Goal: Information Seeking & Learning: Check status

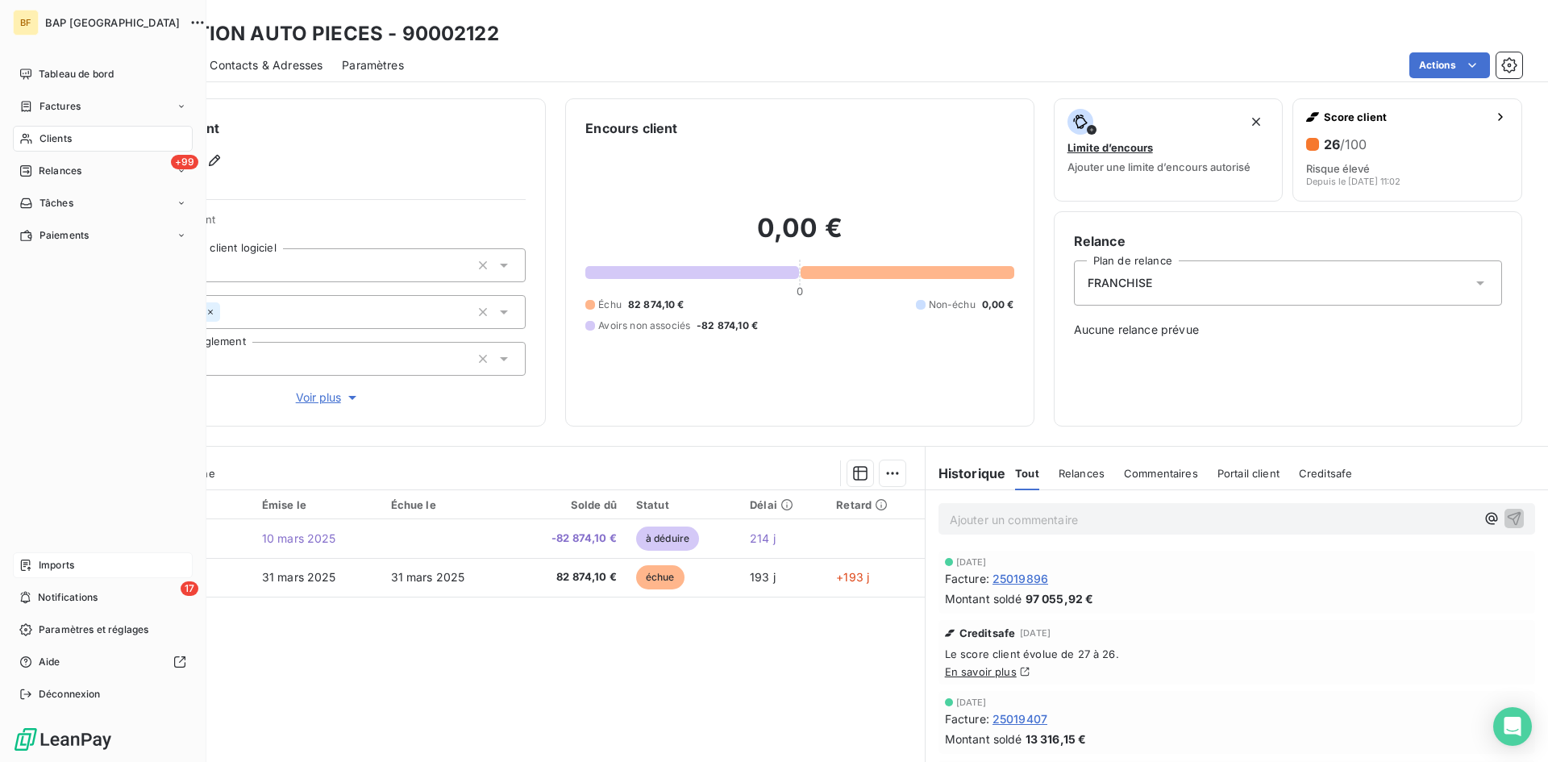
click at [69, 561] on span "Imports" at bounding box center [56, 565] width 35 height 15
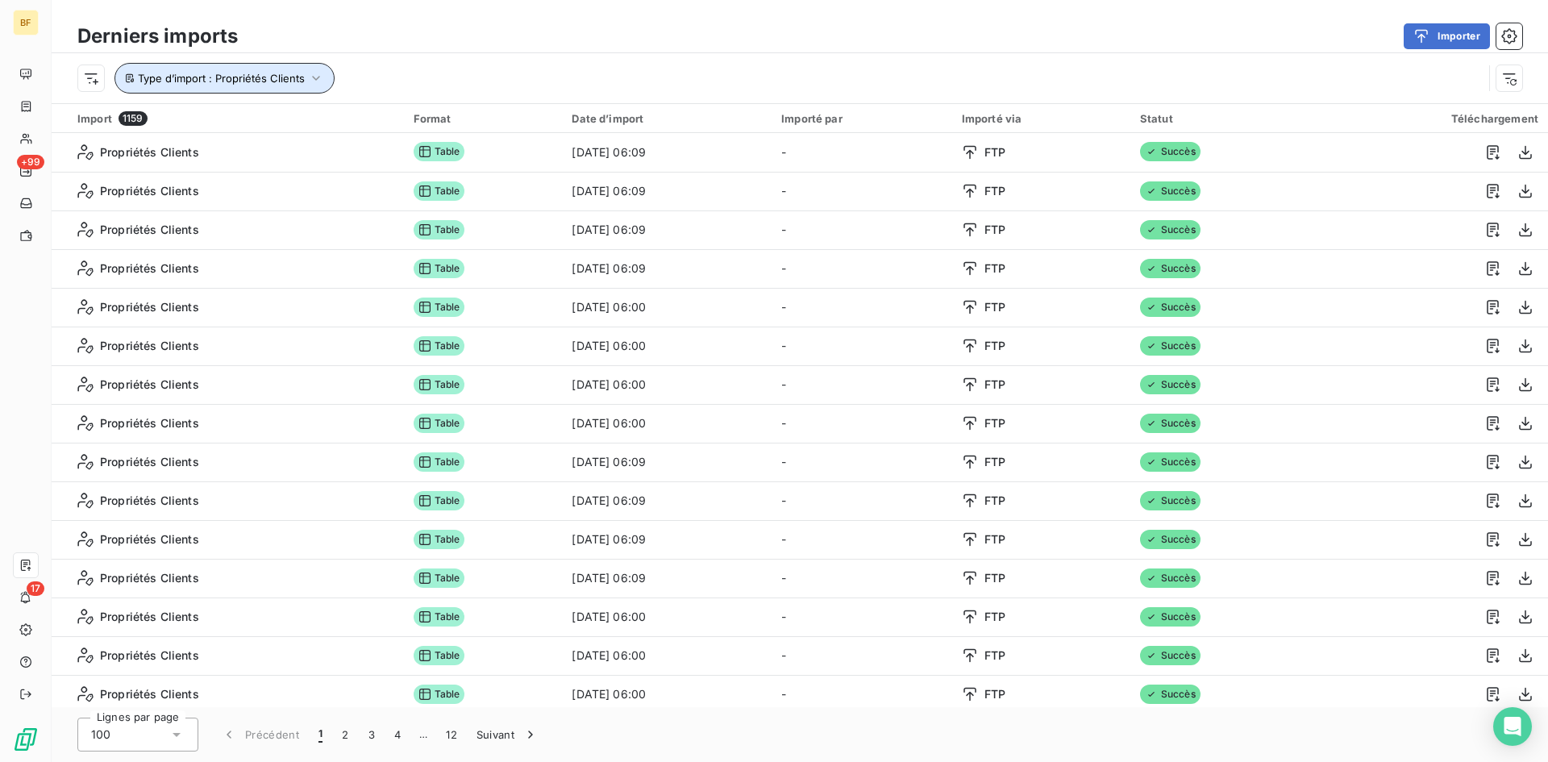
click at [316, 74] on icon "button" at bounding box center [316, 78] width 16 height 16
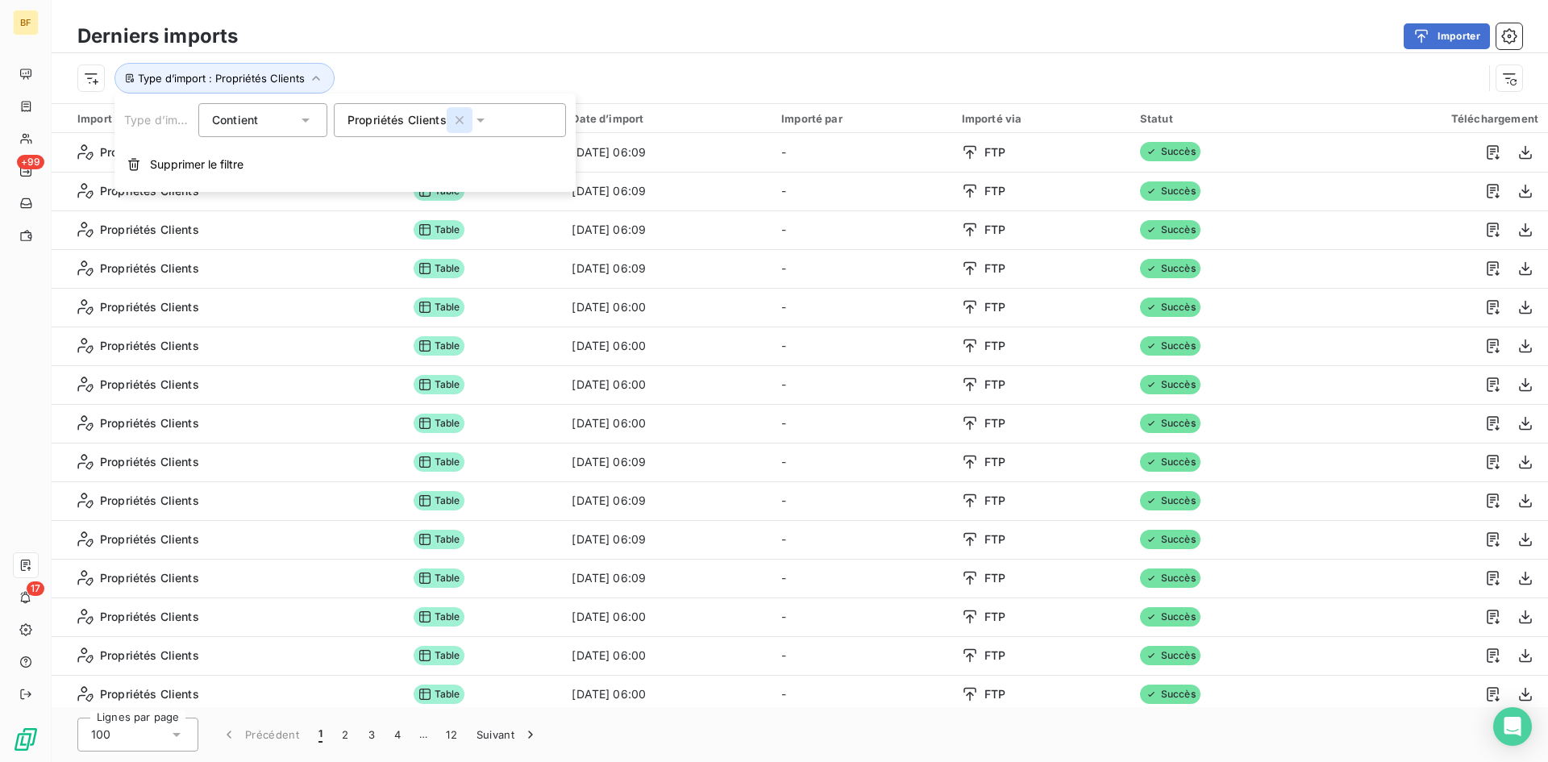
click at [457, 121] on icon "button" at bounding box center [459, 120] width 8 height 8
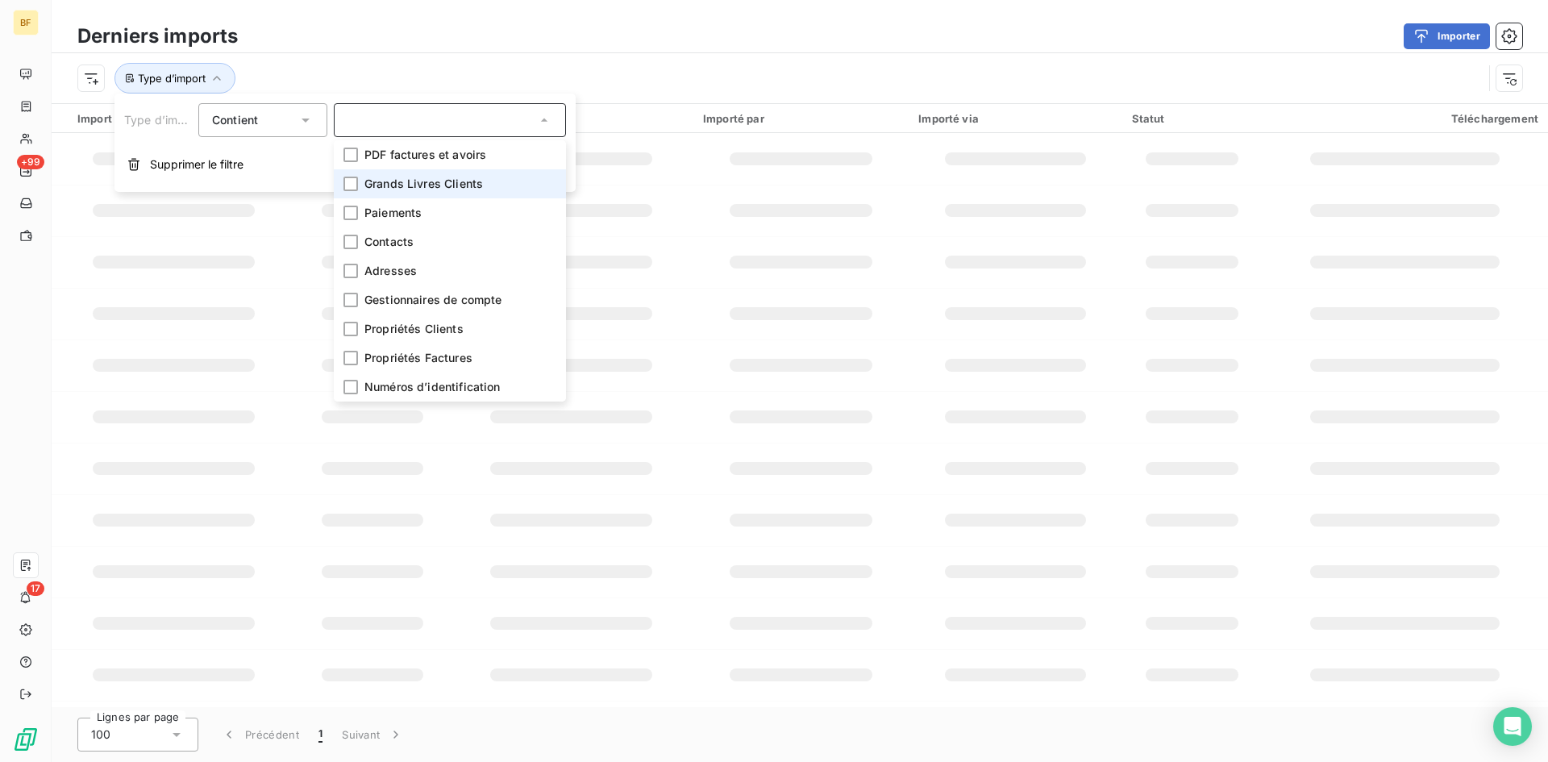
click at [418, 189] on span "Grands Livres Clients" at bounding box center [423, 184] width 118 height 16
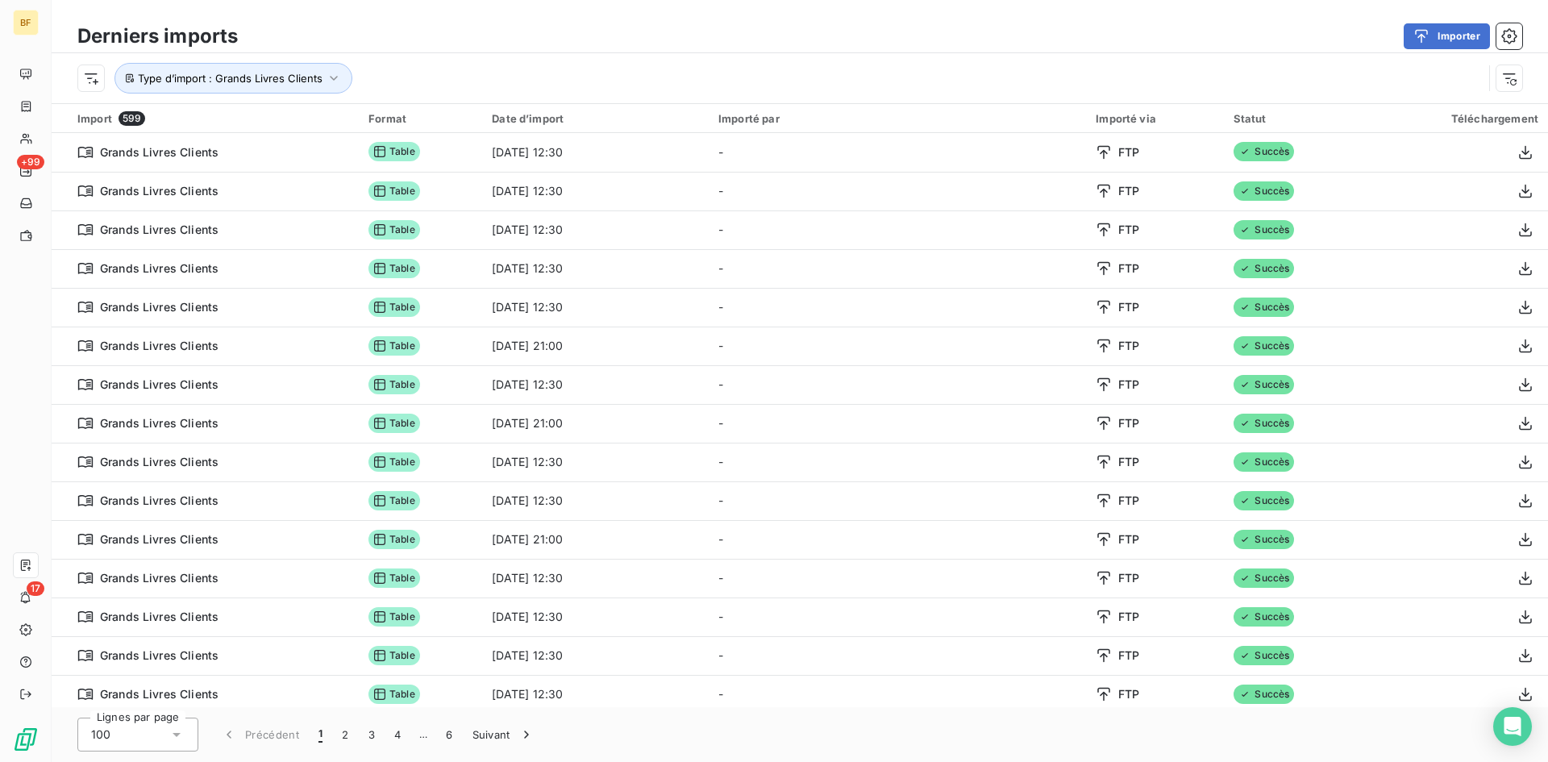
click at [430, 37] on div "Importer" at bounding box center [889, 36] width 1265 height 26
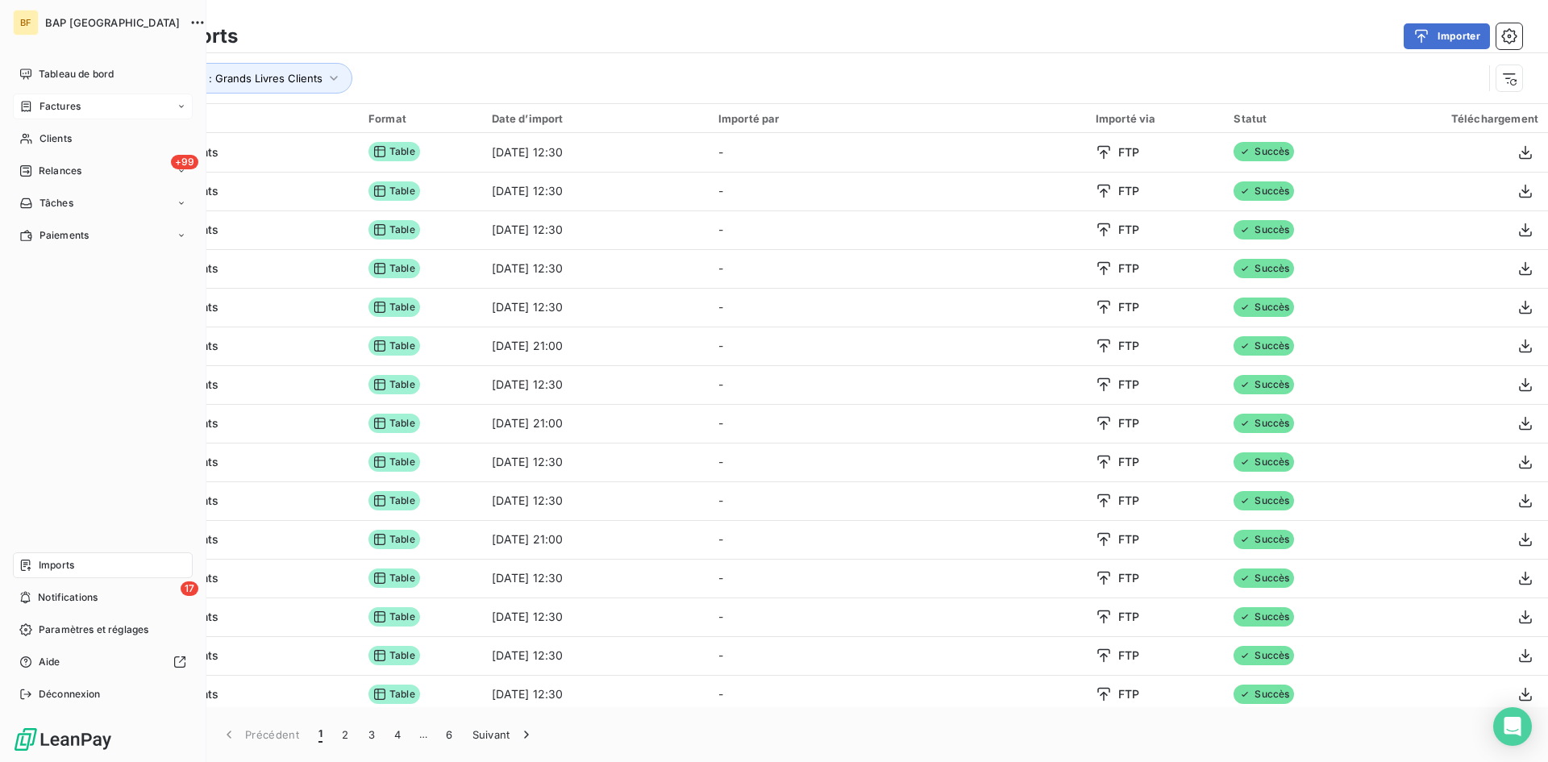
click at [60, 105] on span "Factures" at bounding box center [59, 106] width 41 height 15
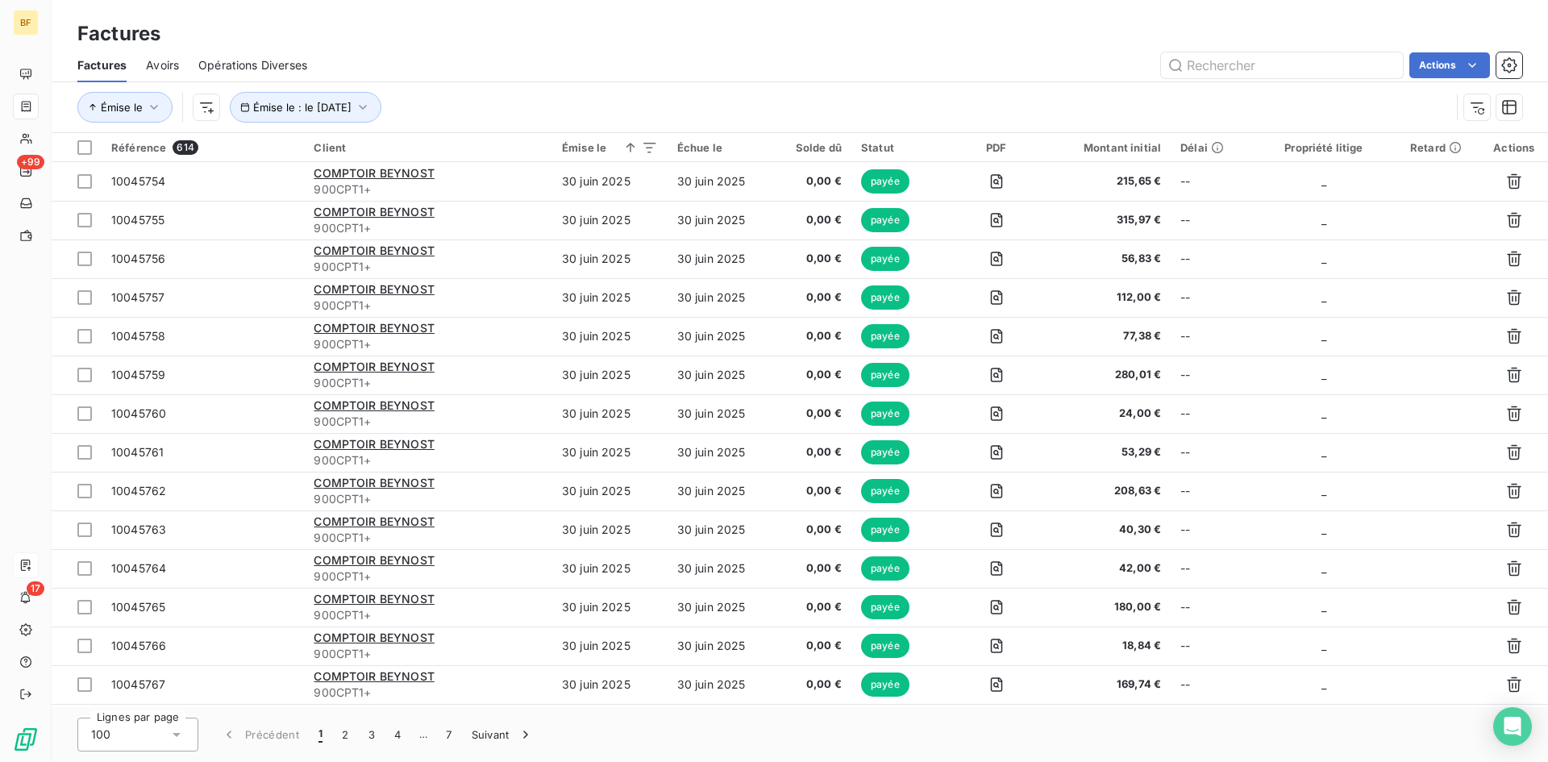
click at [204, 102] on html "BF +99 17 Factures Factures Avoirs Opérations Diverses Actions Émise le Émise l…" at bounding box center [774, 381] width 1548 height 762
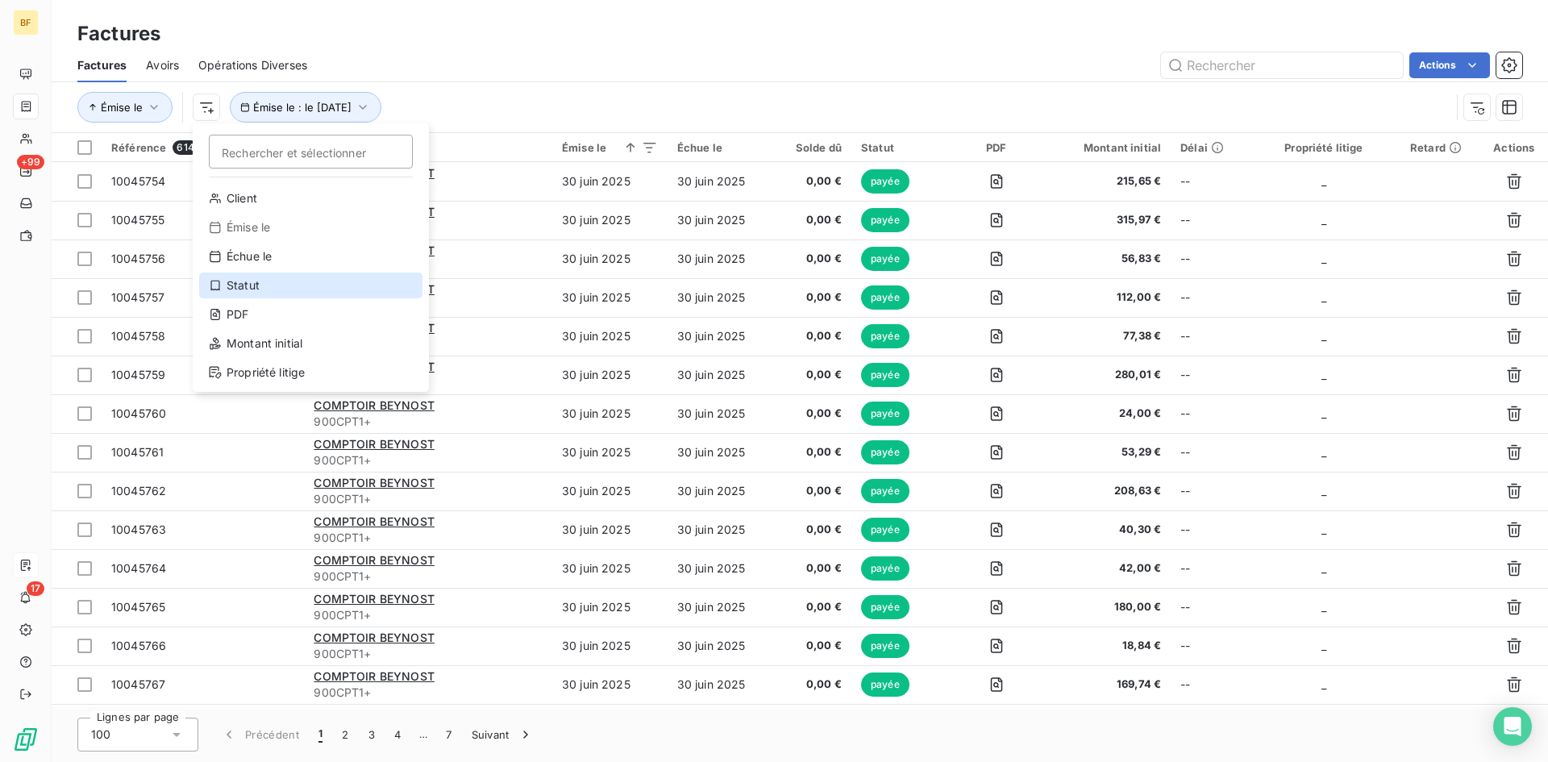
click at [268, 285] on div "Statut" at bounding box center [310, 285] width 223 height 26
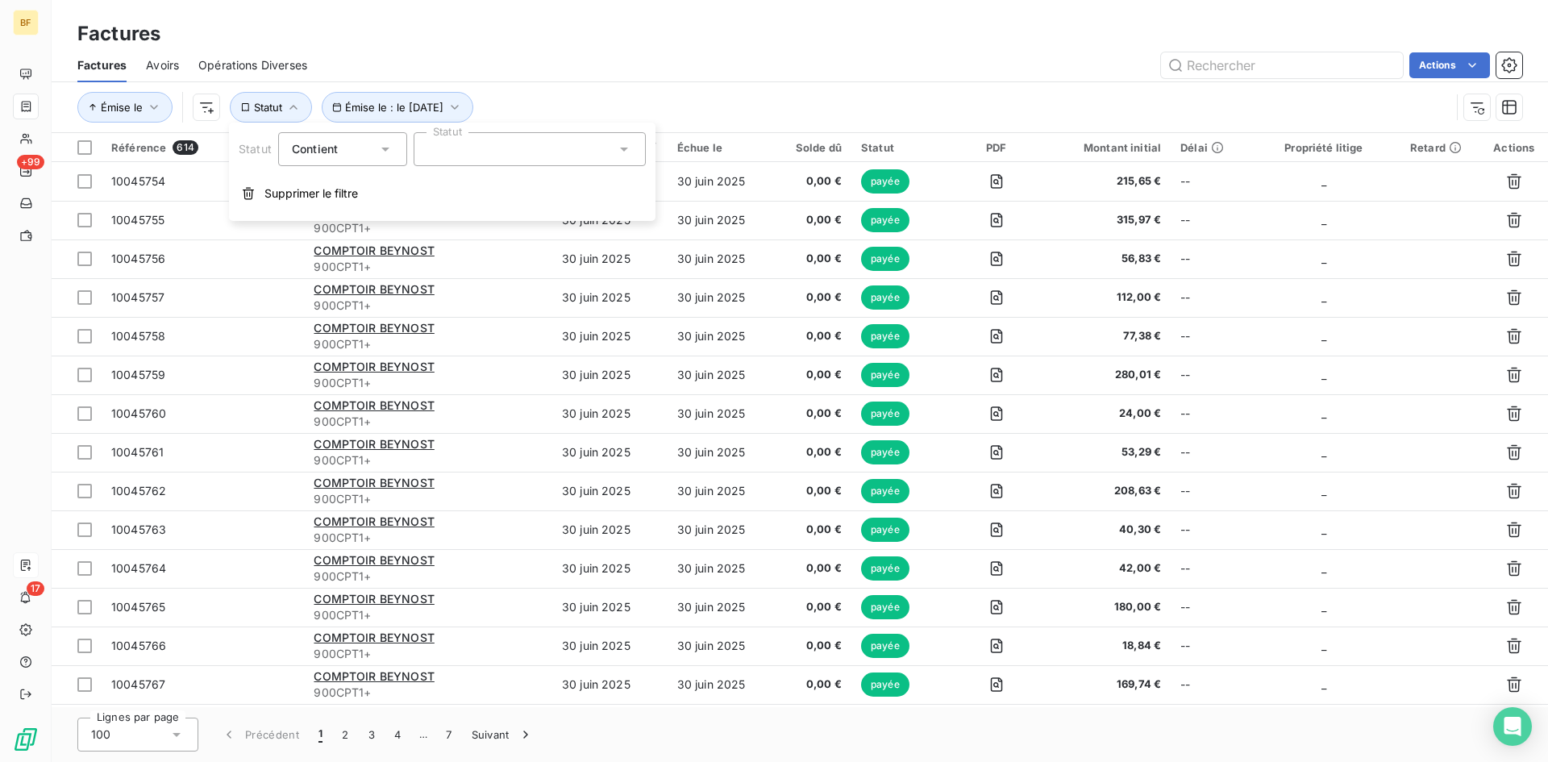
click at [621, 153] on icon at bounding box center [624, 149] width 16 height 16
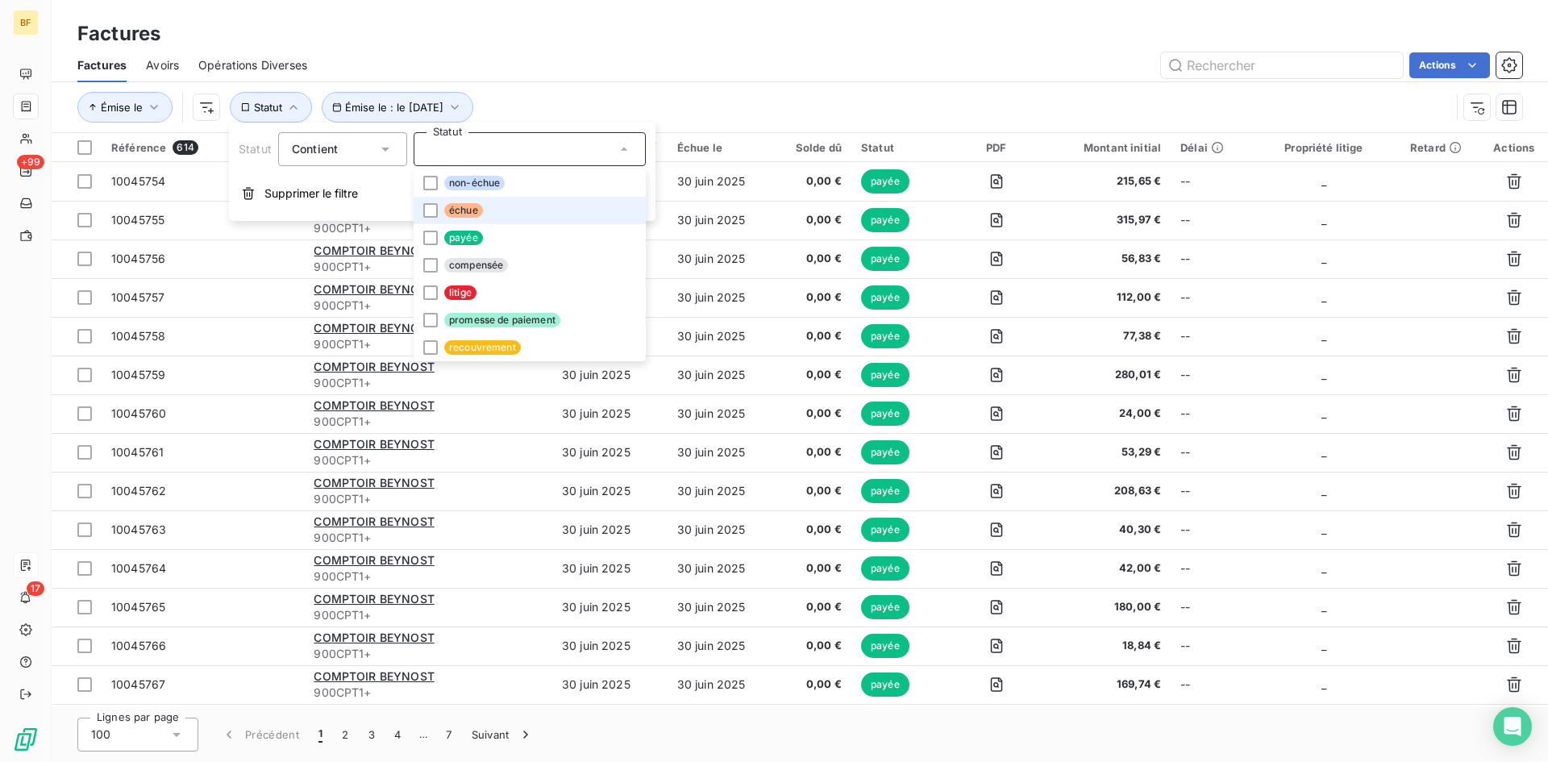
click at [445, 217] on li "échue" at bounding box center [529, 210] width 232 height 27
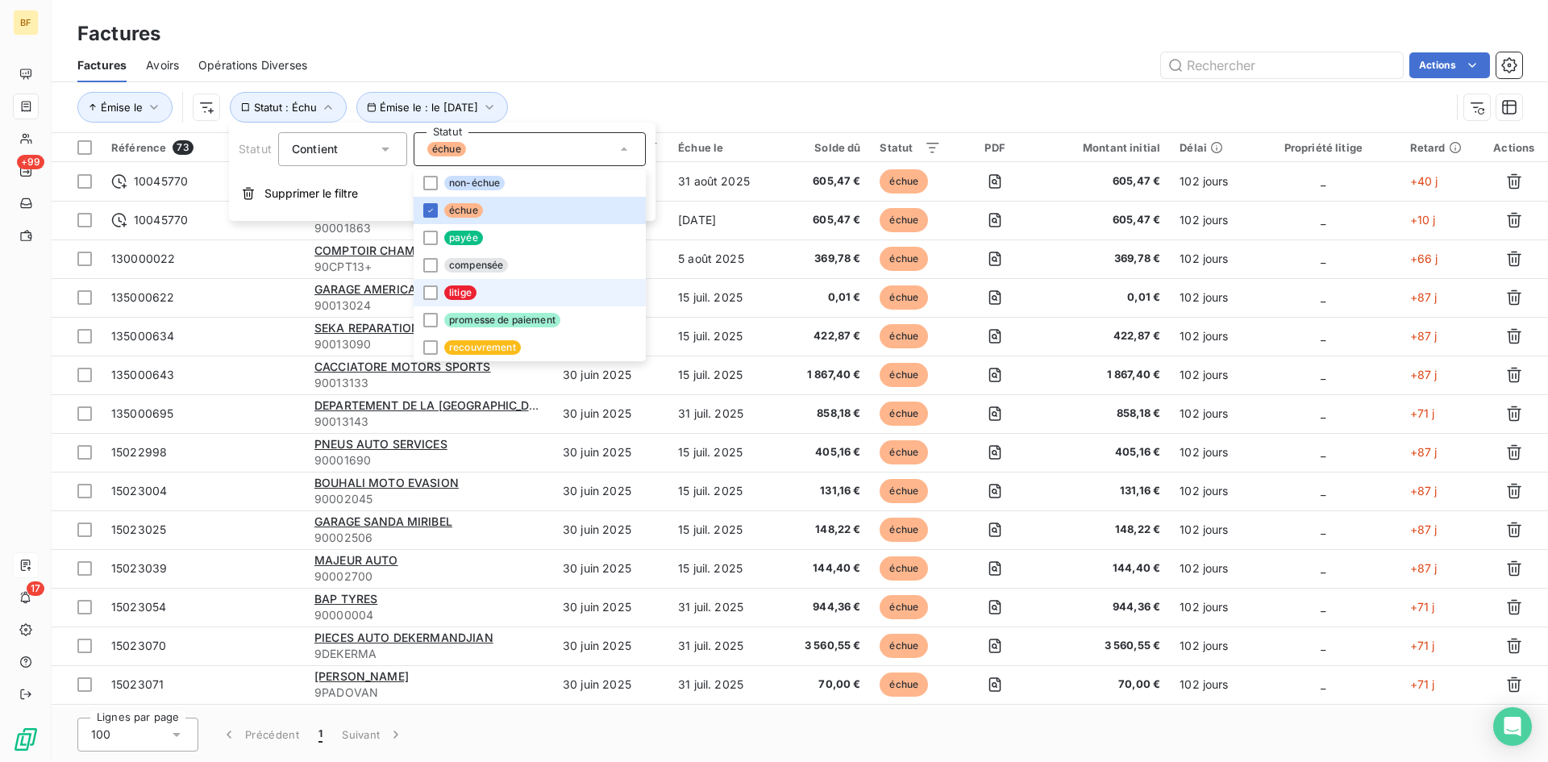
click at [437, 293] on li "litige" at bounding box center [529, 292] width 232 height 27
click at [432, 346] on div at bounding box center [430, 347] width 15 height 15
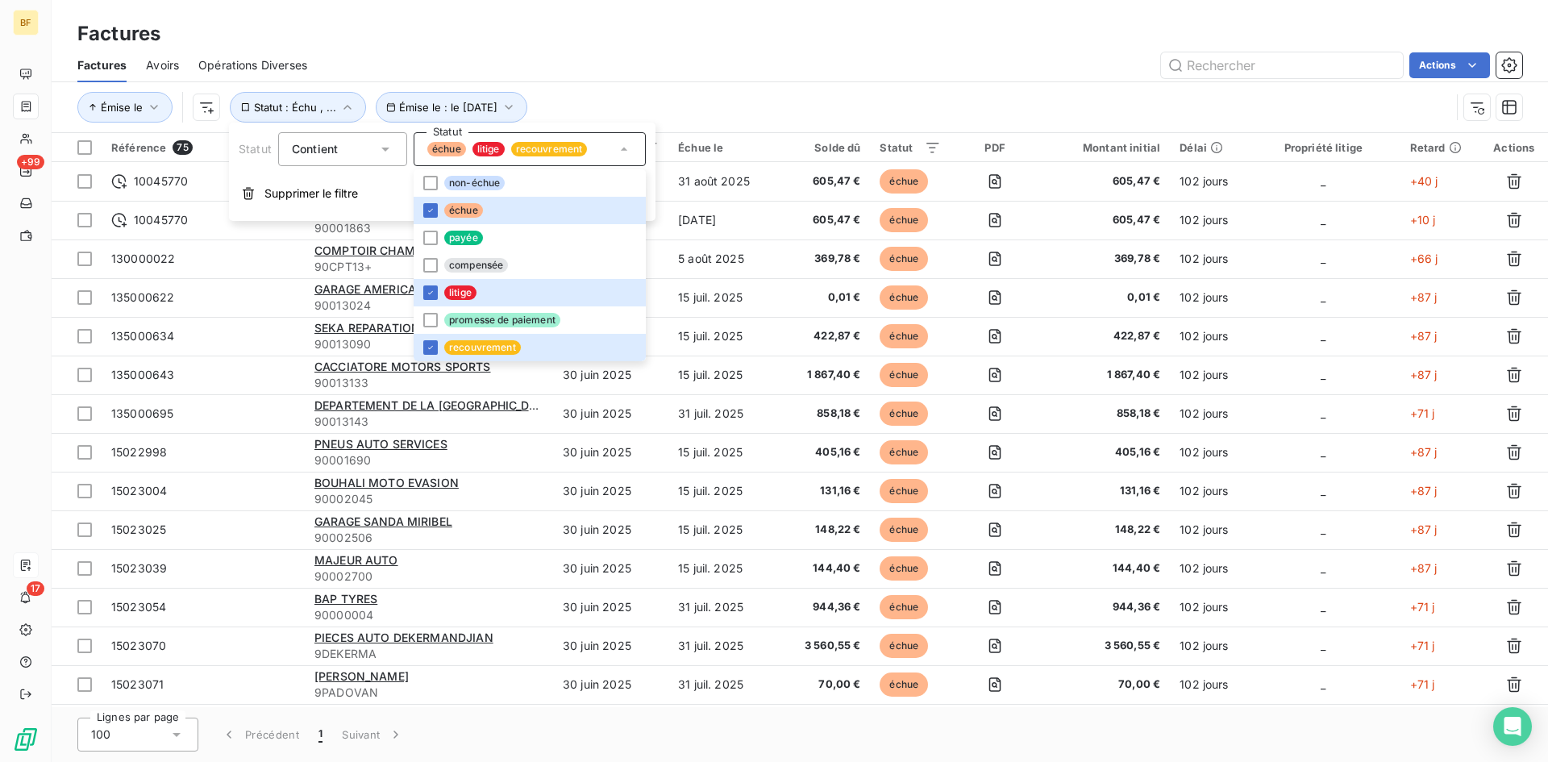
click at [696, 93] on div "Émise le Émise le : le [DATE] Statut : Échu , ..." at bounding box center [763, 107] width 1373 height 31
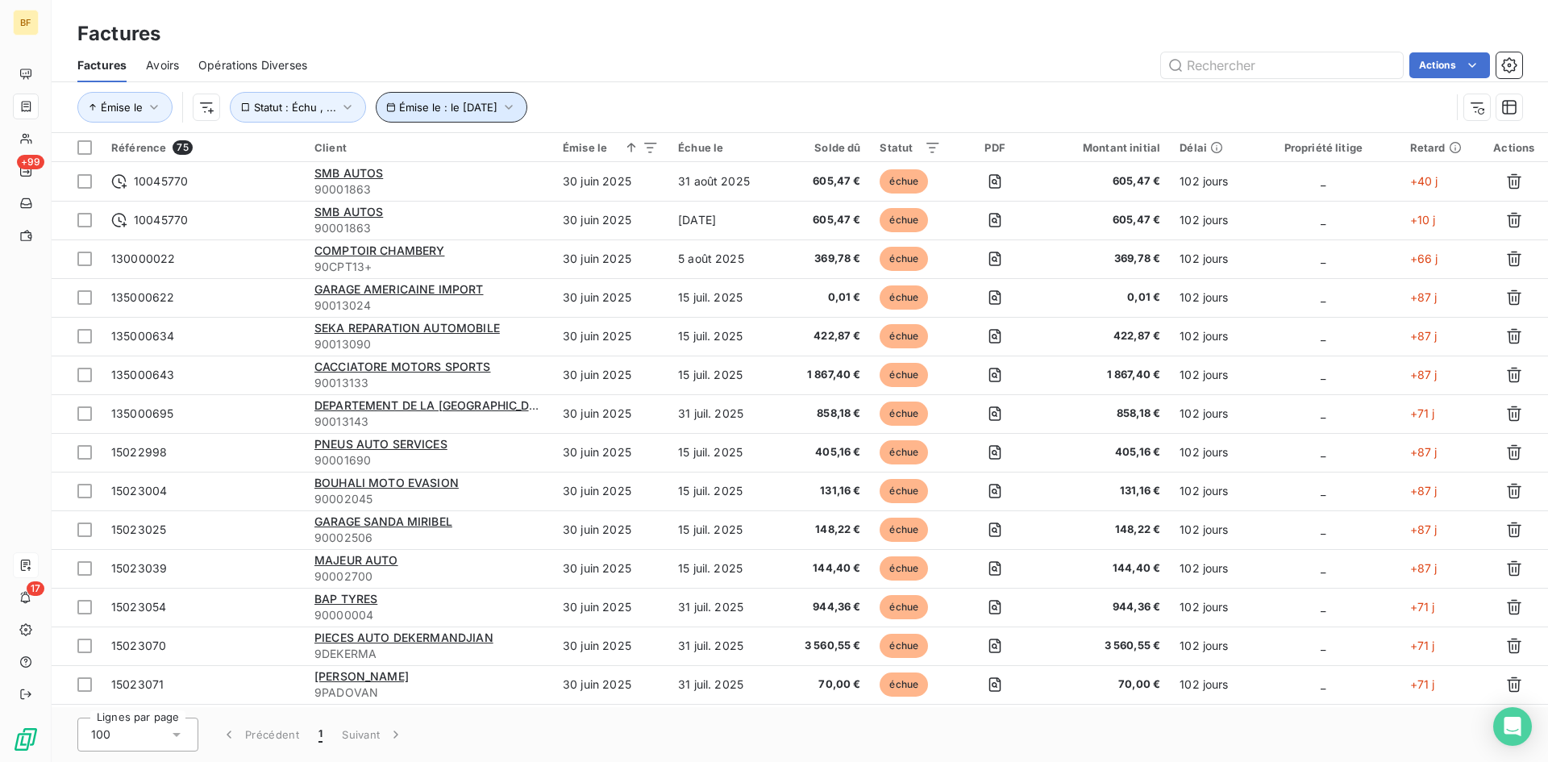
click at [471, 113] on span "Émise le : le [DATE]" at bounding box center [448, 107] width 98 height 13
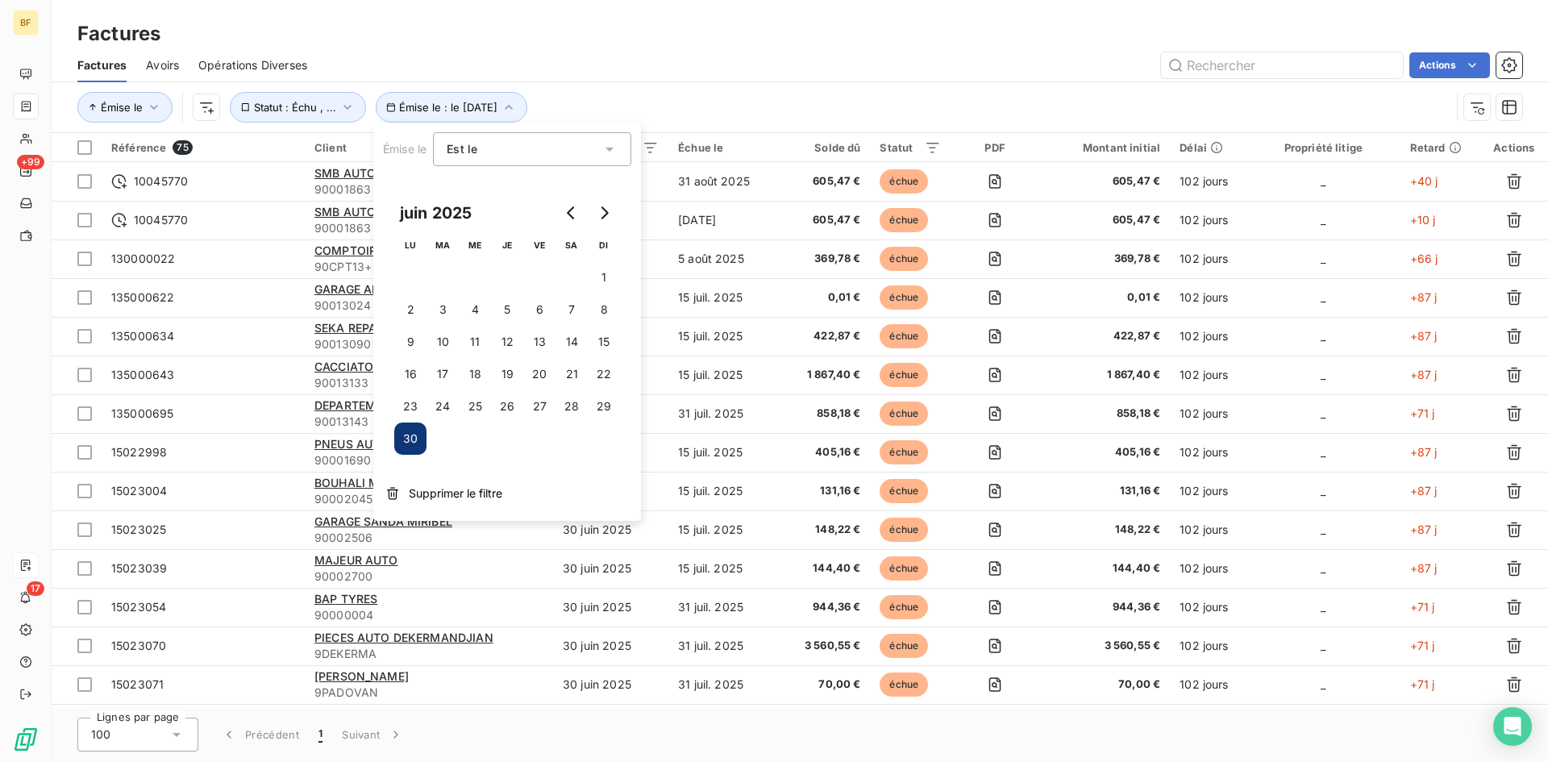
click at [517, 162] on div "Est le eq" at bounding box center [532, 149] width 198 height 34
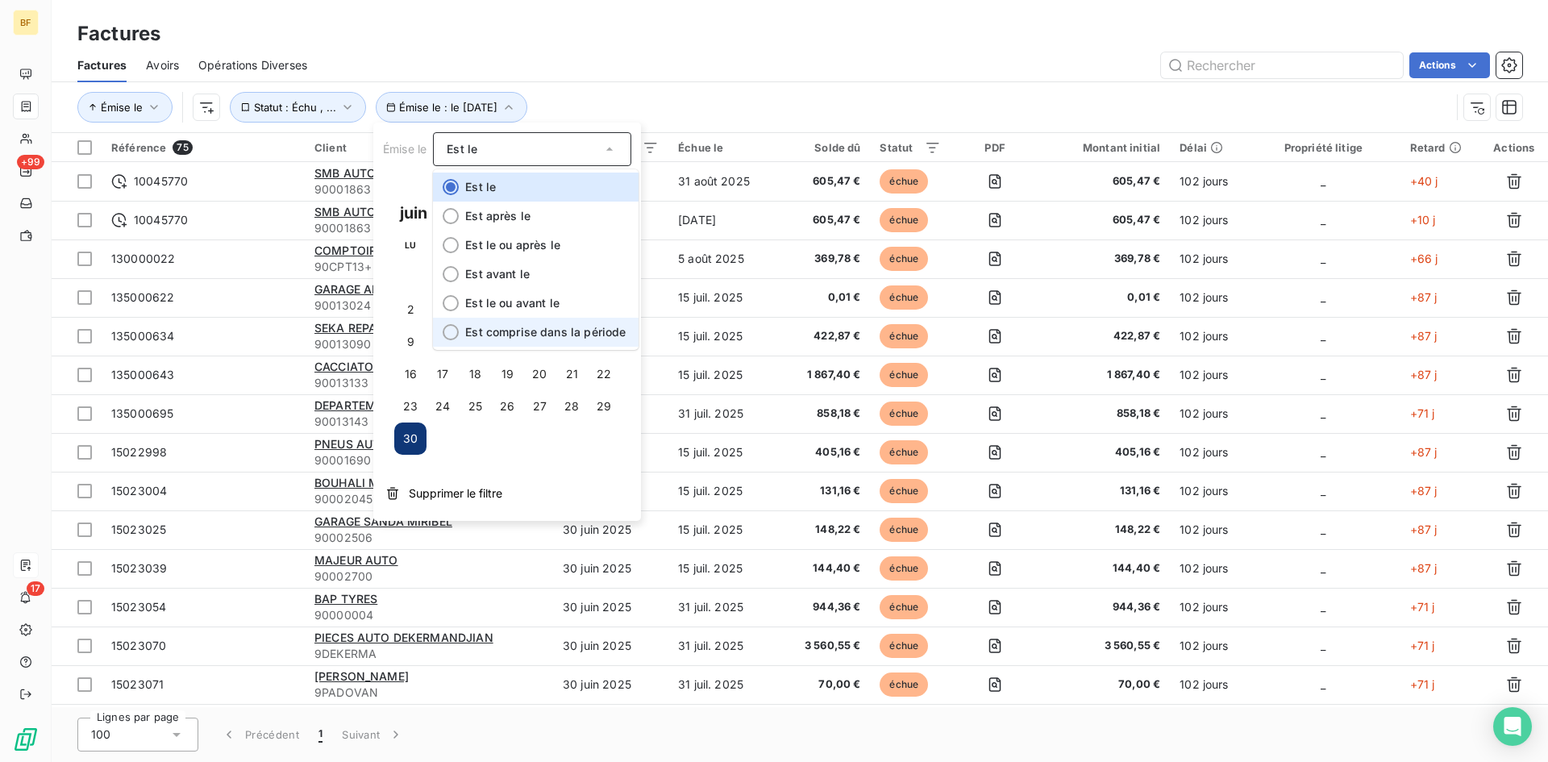
click at [556, 333] on span "Est comprise dans la période" at bounding box center [545, 332] width 160 height 14
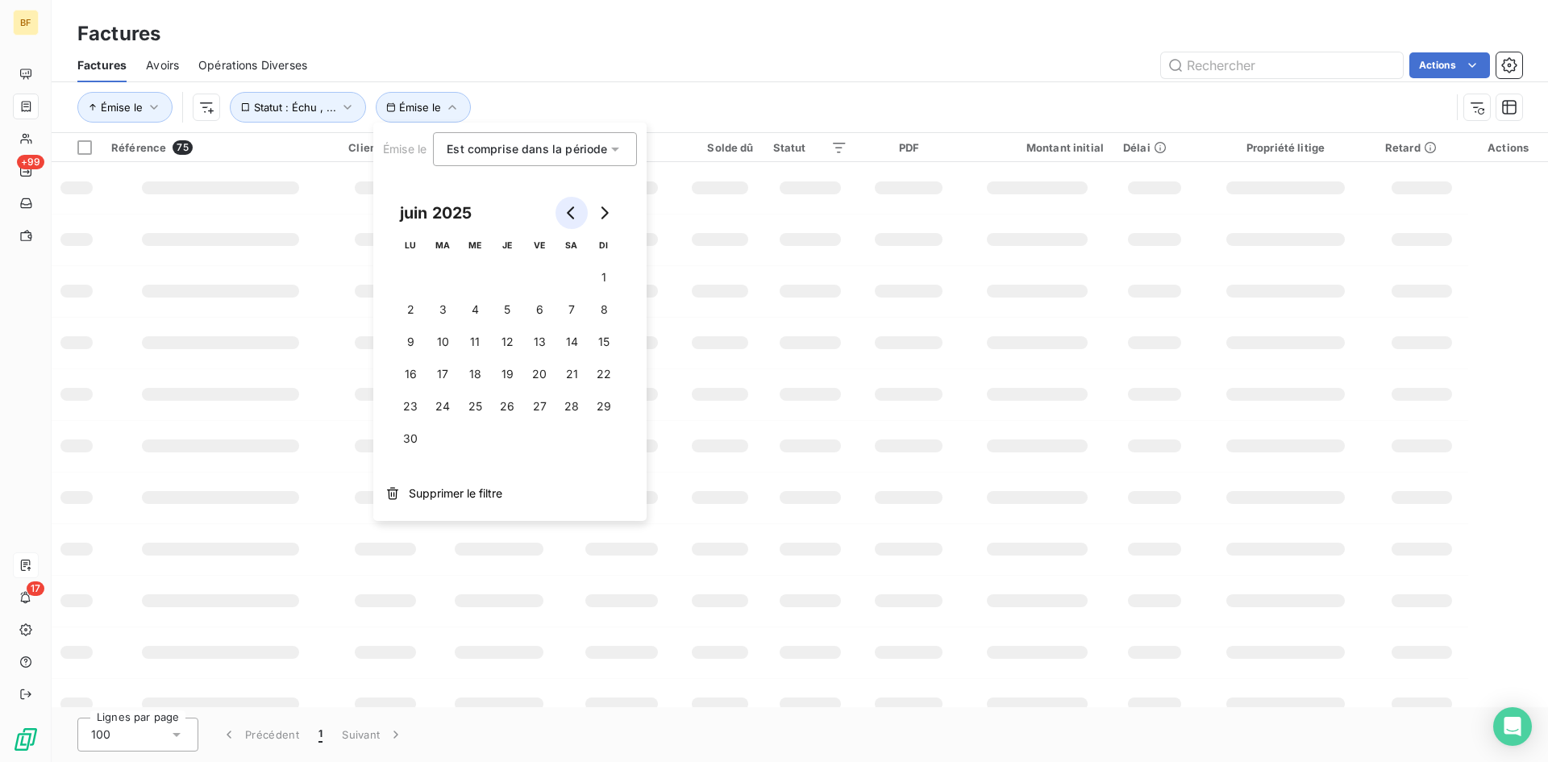
click at [567, 214] on icon "Go to previous month" at bounding box center [571, 212] width 13 height 13
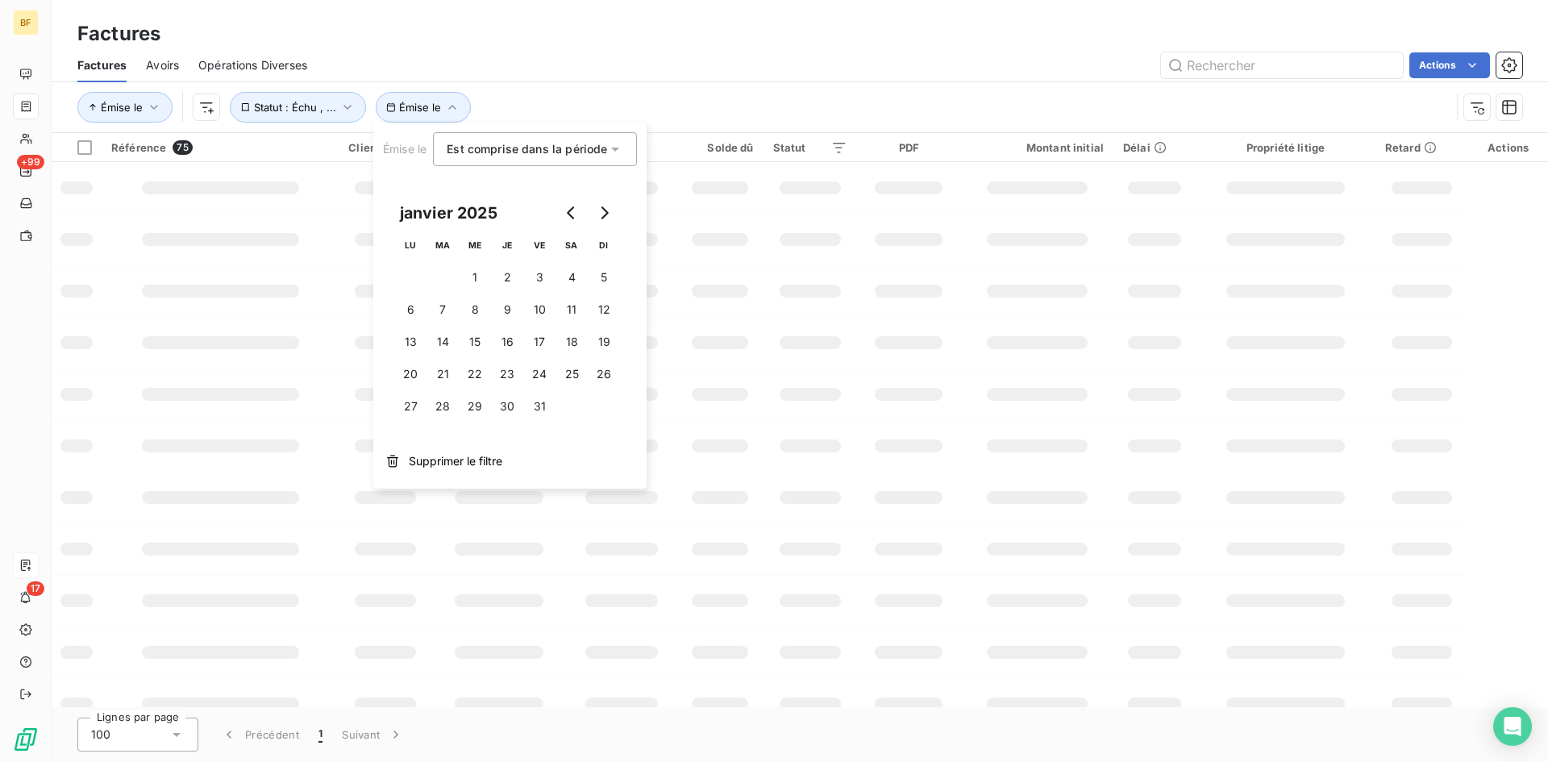
click at [471, 268] on button "1" at bounding box center [475, 277] width 32 height 32
click at [600, 213] on icon "Go to next month" at bounding box center [603, 212] width 13 height 13
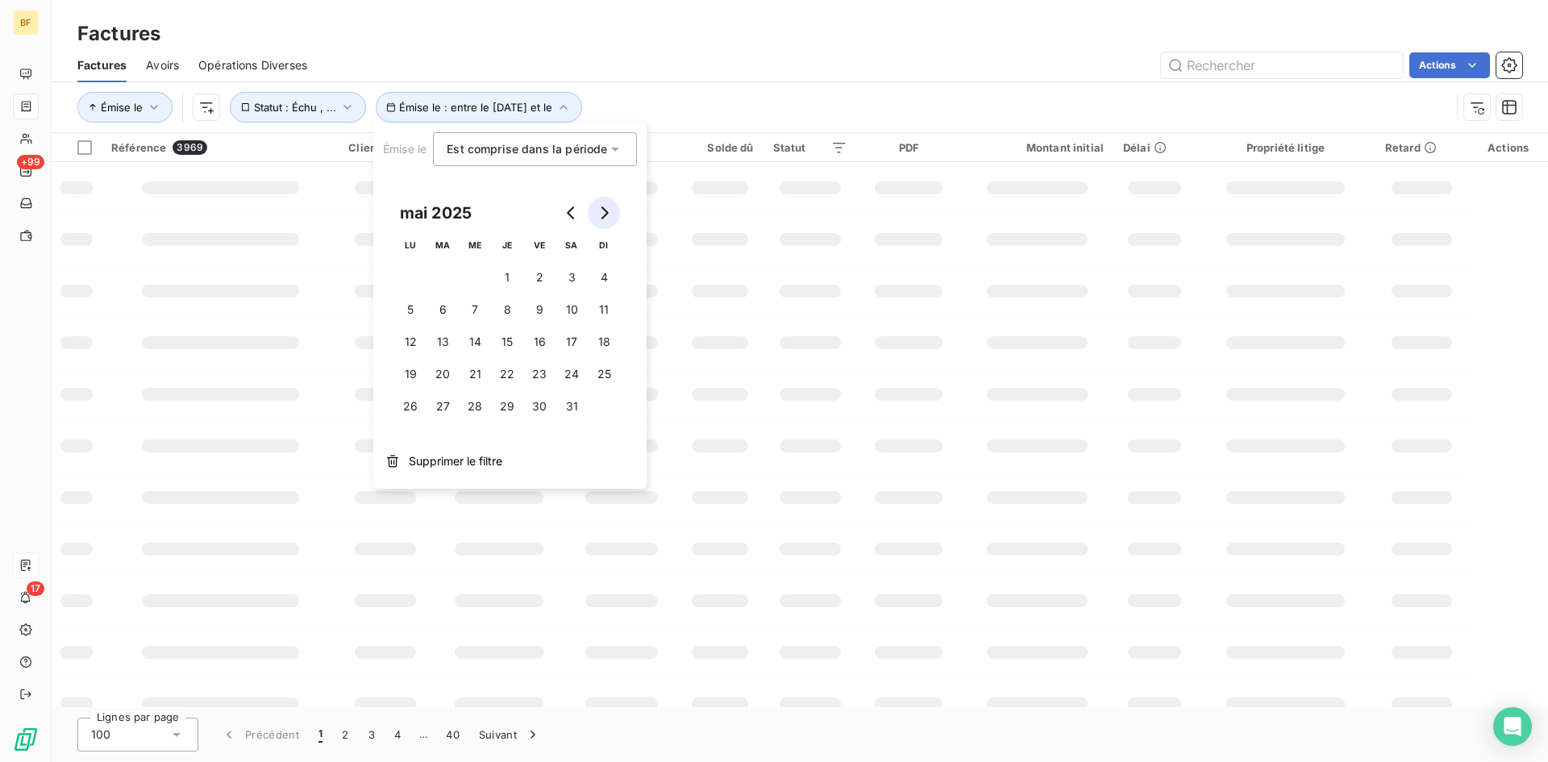
click at [600, 213] on icon "Go to next month" at bounding box center [603, 212] width 13 height 13
click at [418, 434] on button "30" at bounding box center [410, 438] width 32 height 32
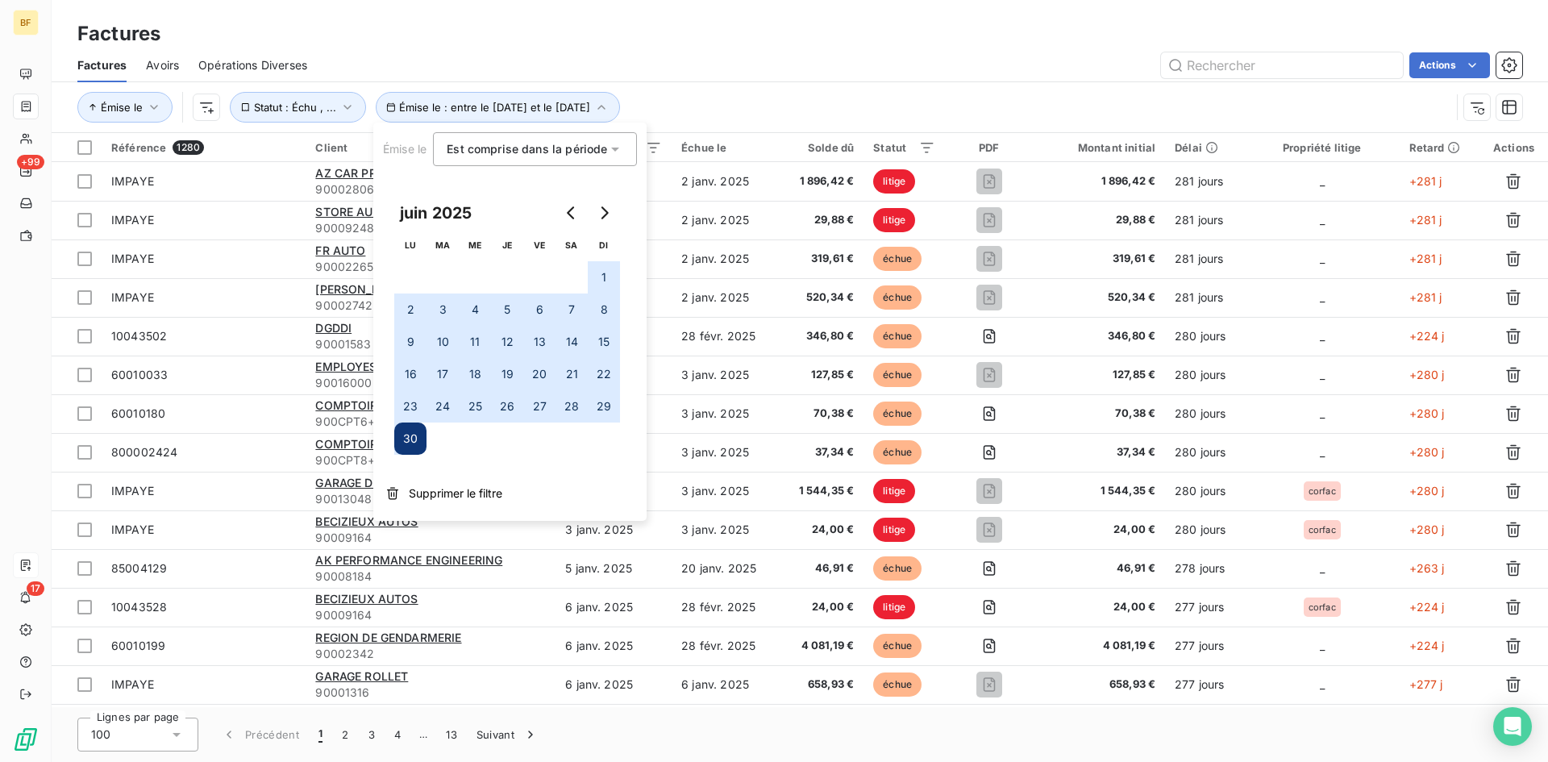
click at [765, 71] on div "Actions" at bounding box center [923, 65] width 1195 height 26
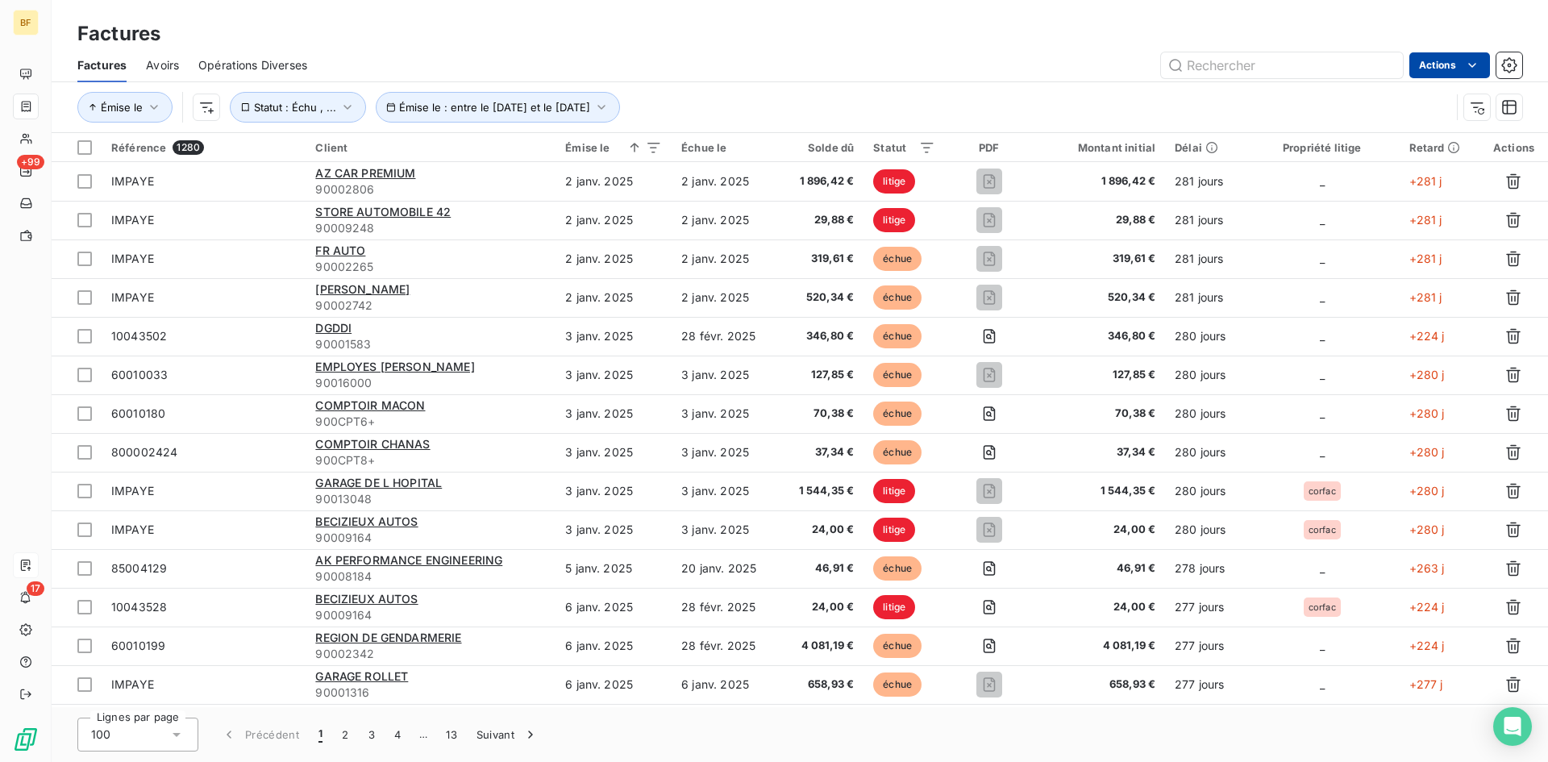
click at [1468, 56] on html "BF +99 17 Factures Factures Avoirs Opérations Diverses Actions Émise le Émise l…" at bounding box center [774, 381] width 1548 height 762
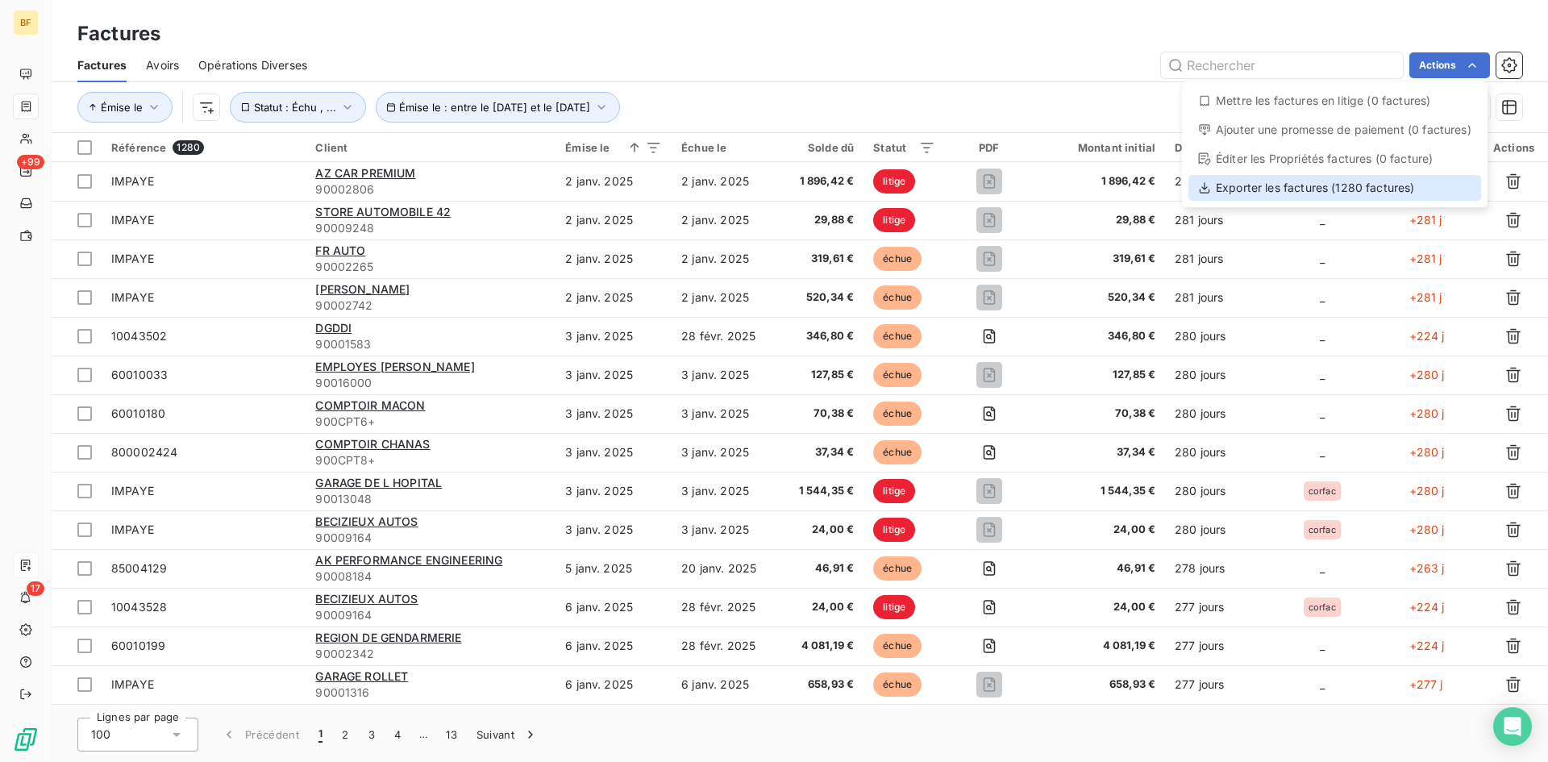
click at [1275, 191] on div "Exporter les factures (1280 factures)" at bounding box center [1334, 188] width 293 height 26
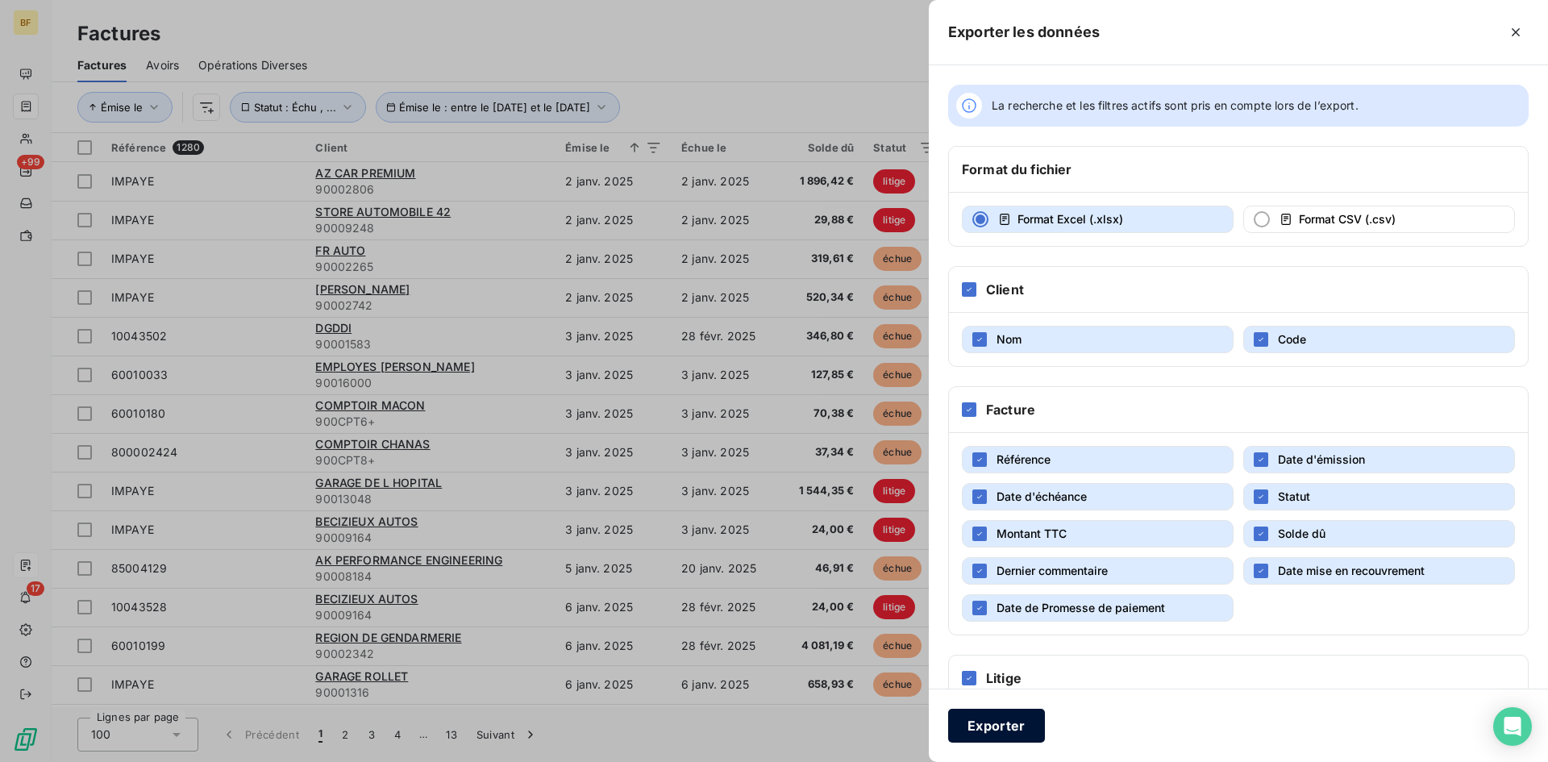
click at [1001, 730] on button "Exporter" at bounding box center [996, 725] width 97 height 34
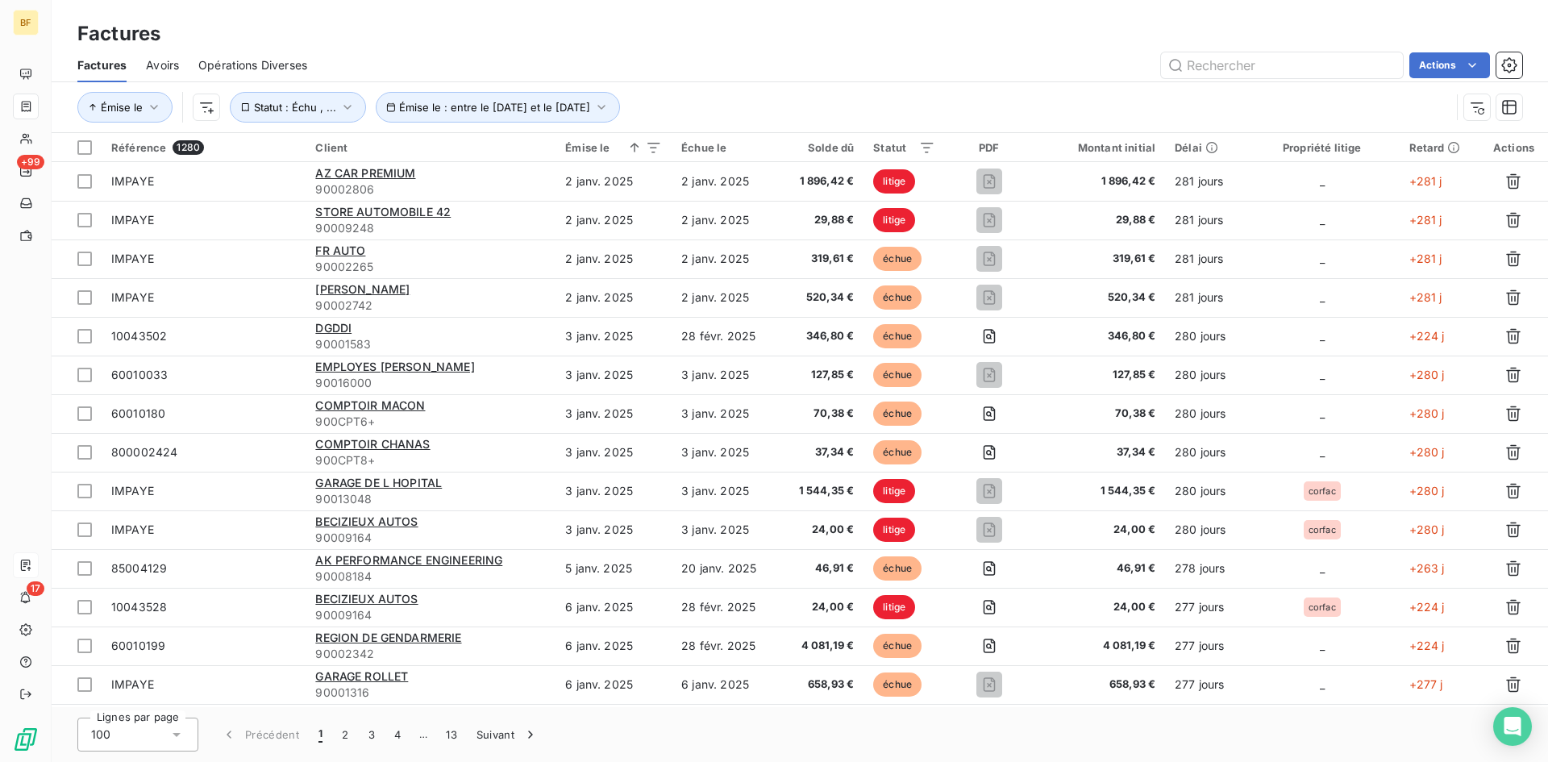
click at [931, 35] on div "Factures" at bounding box center [800, 33] width 1496 height 29
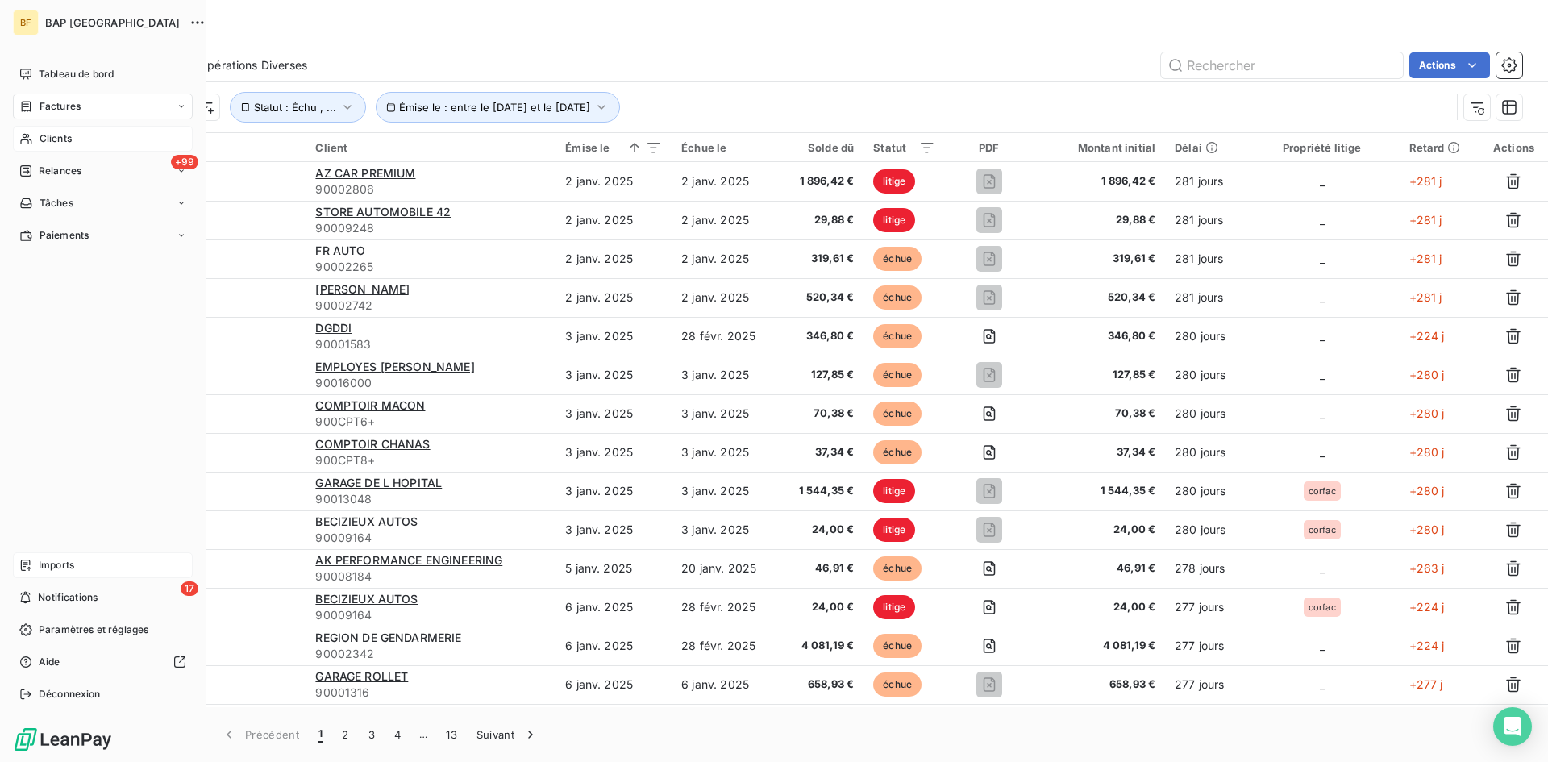
click at [36, 143] on div "Clients" at bounding box center [103, 139] width 180 height 26
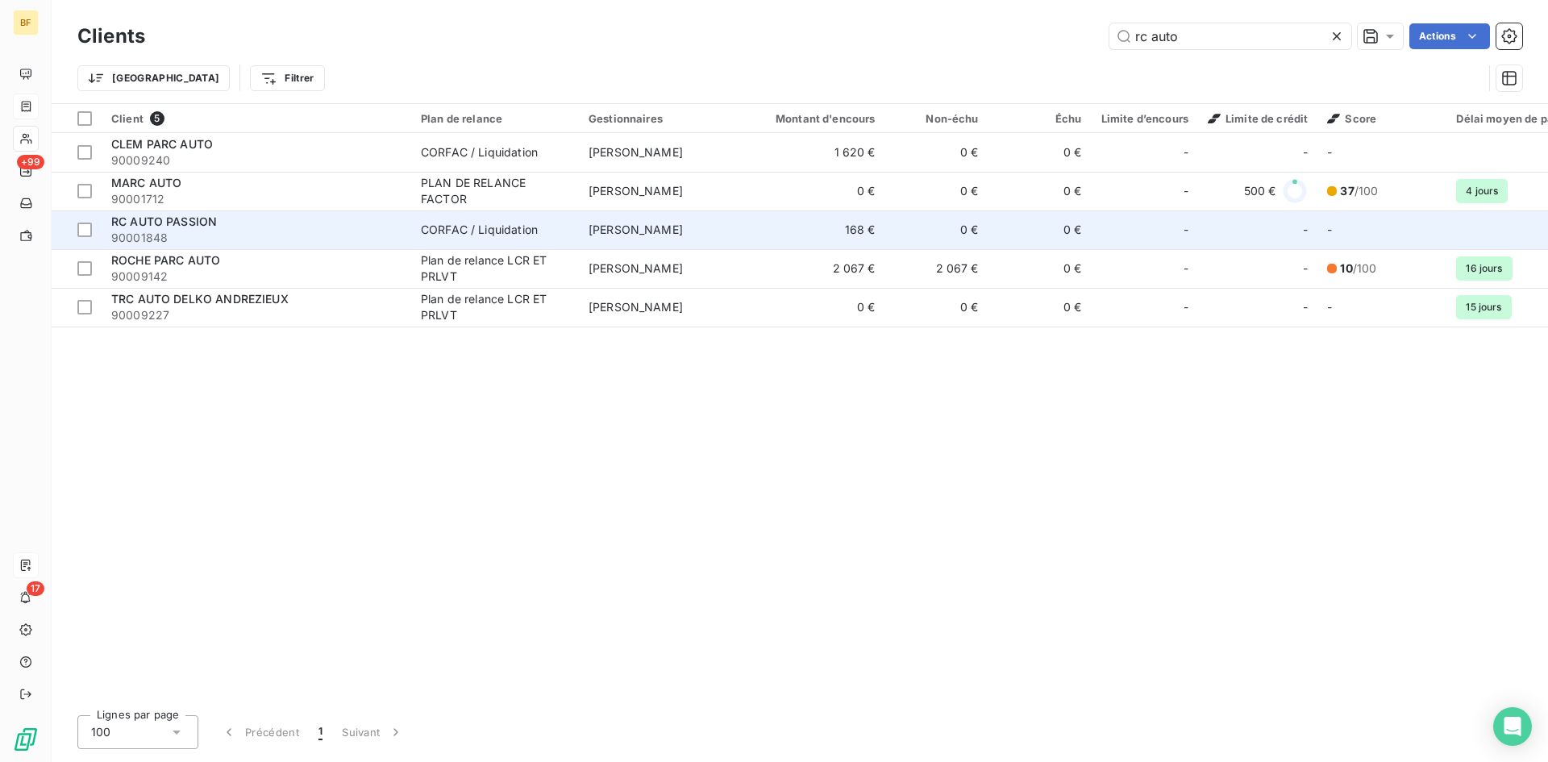
type input "rc auto"
click at [683, 226] on td "[PERSON_NAME]" at bounding box center [663, 229] width 168 height 39
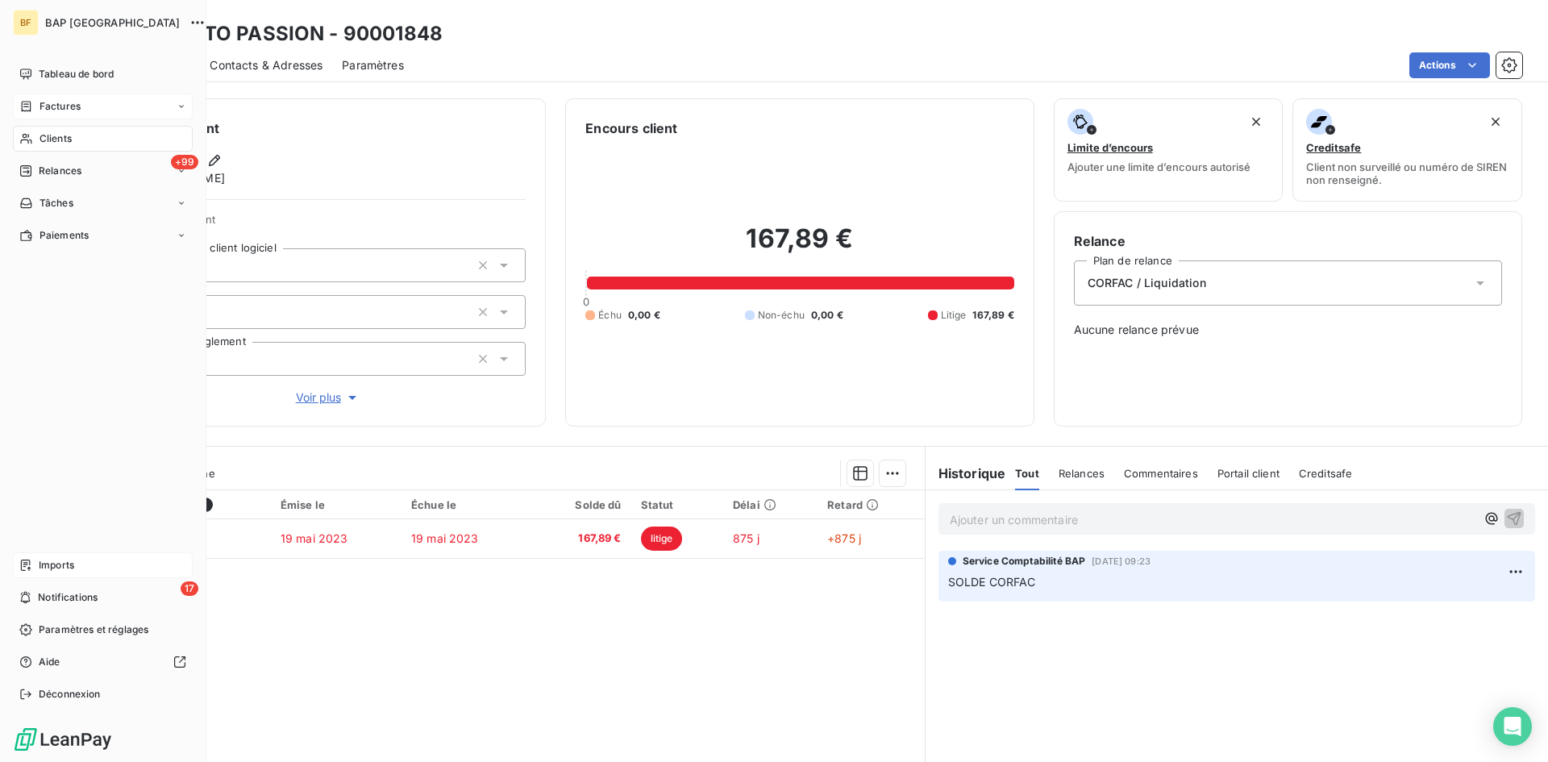
click at [39, 132] on span "Clients" at bounding box center [55, 138] width 32 height 15
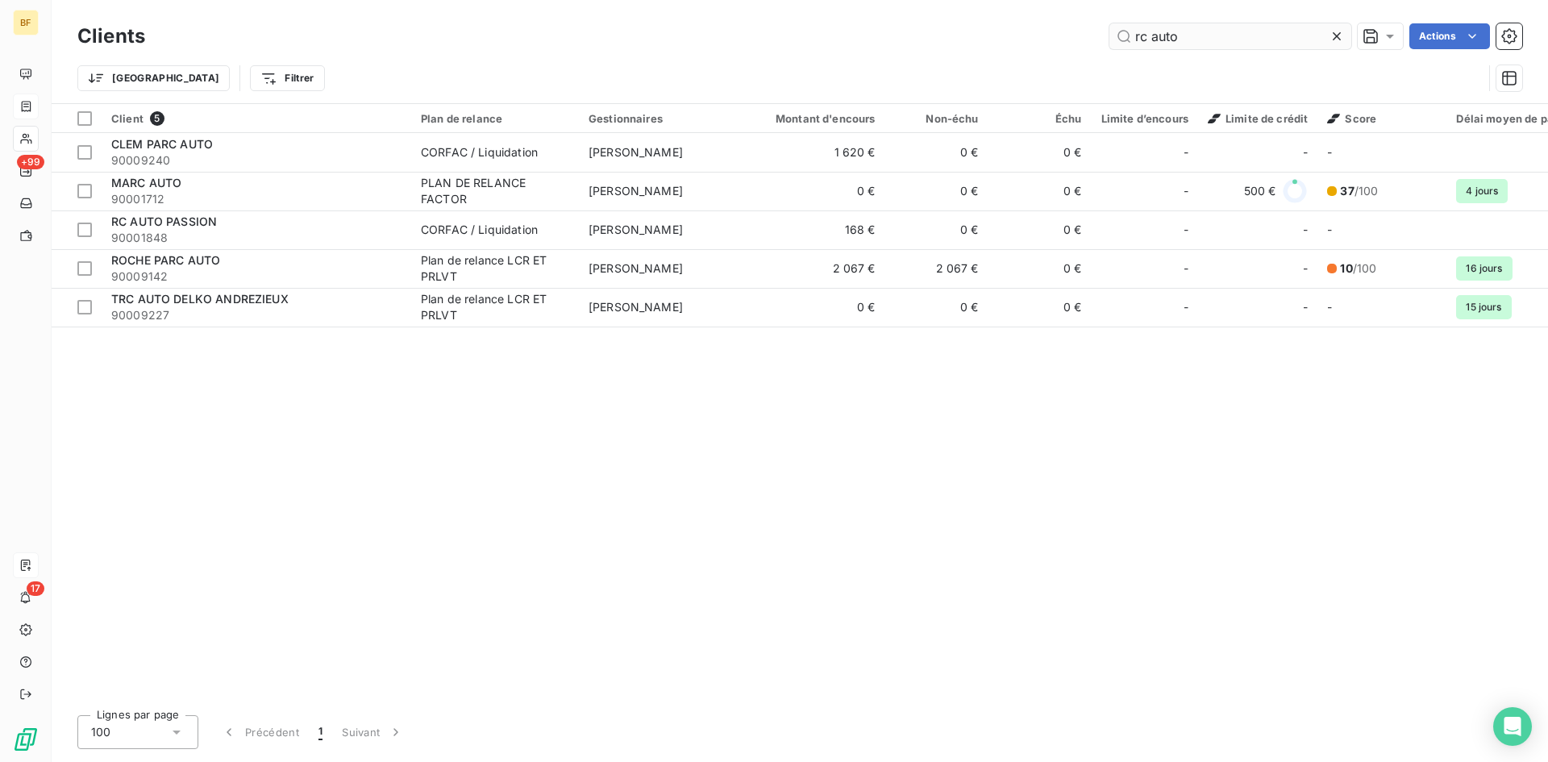
click at [1244, 39] on input "rc auto" at bounding box center [1230, 36] width 242 height 26
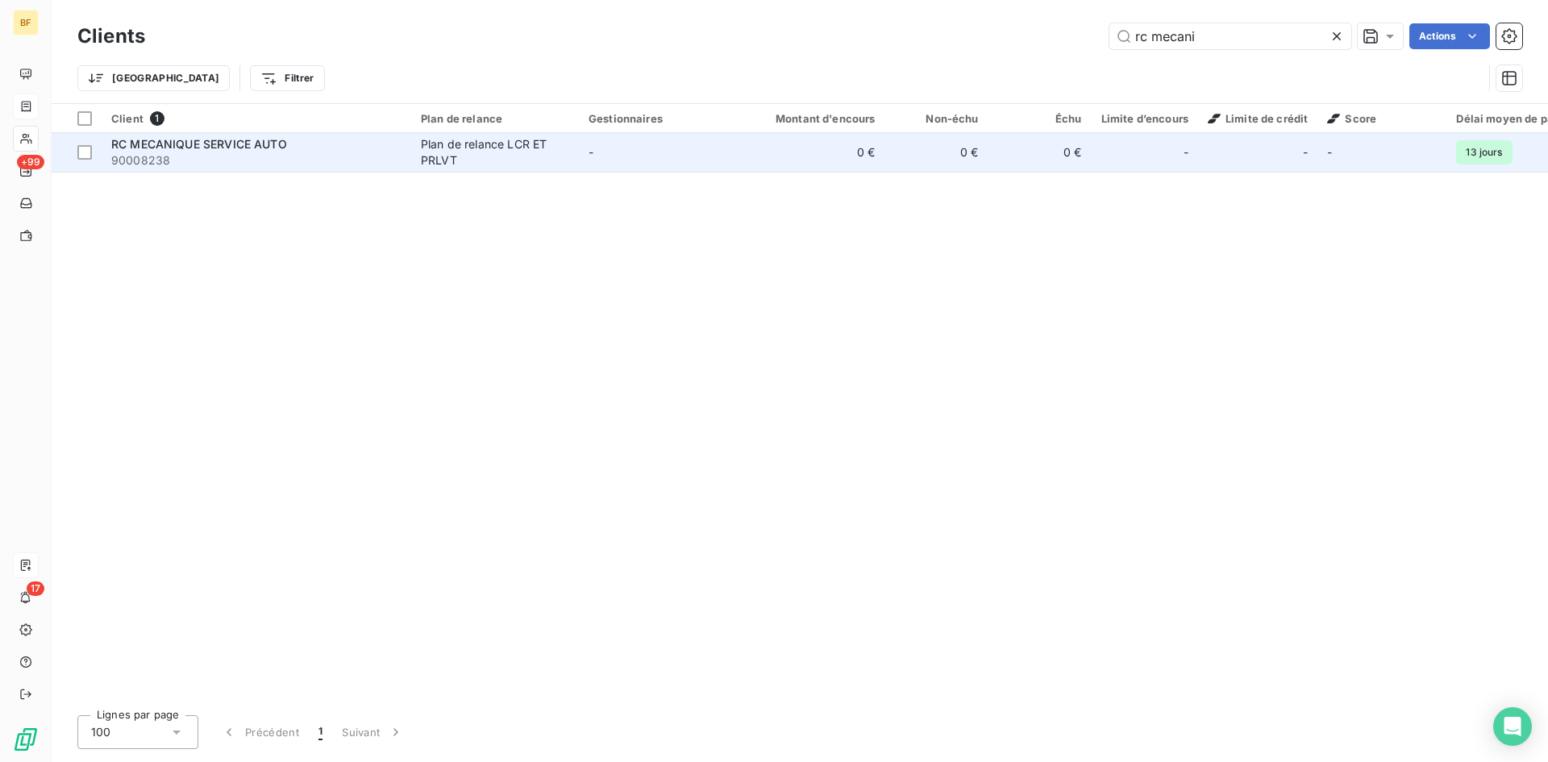
type input "rc mecani"
click at [289, 143] on div "RC MECANIQUE SERVICE AUTO" at bounding box center [256, 144] width 290 height 16
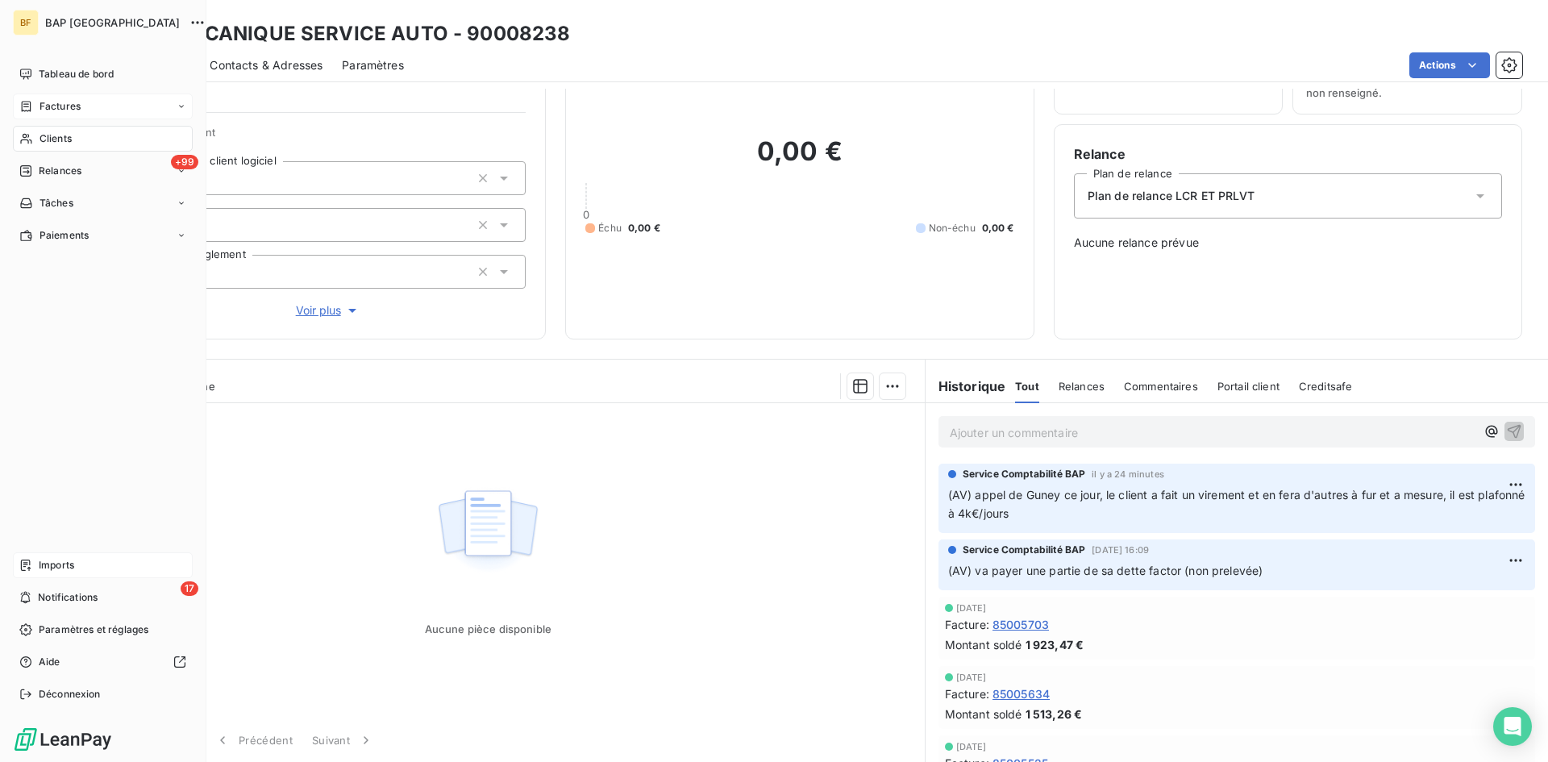
click at [48, 131] on span "Clients" at bounding box center [55, 138] width 32 height 15
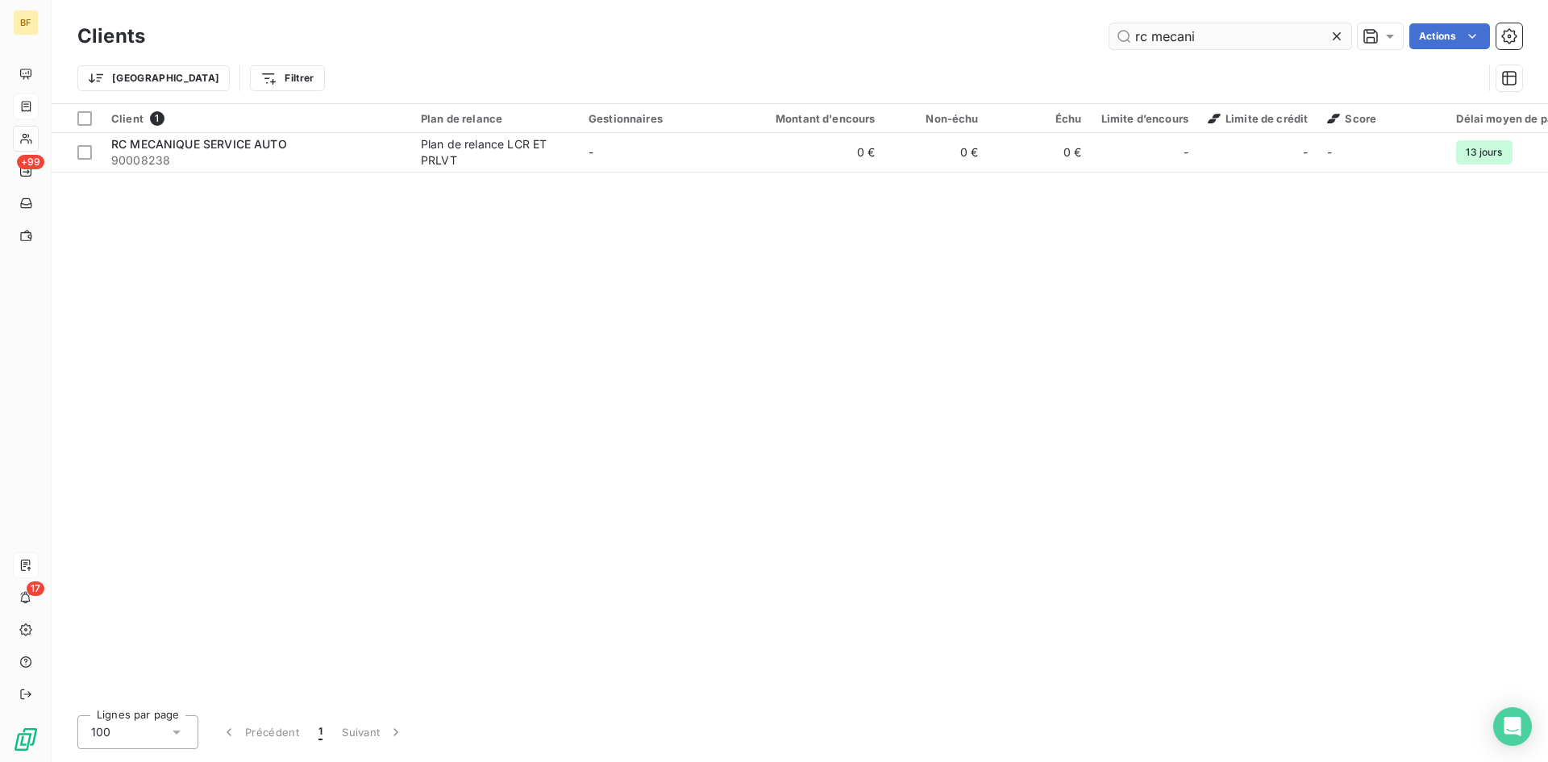
click at [1220, 44] on input "rc mecani" at bounding box center [1230, 36] width 242 height 26
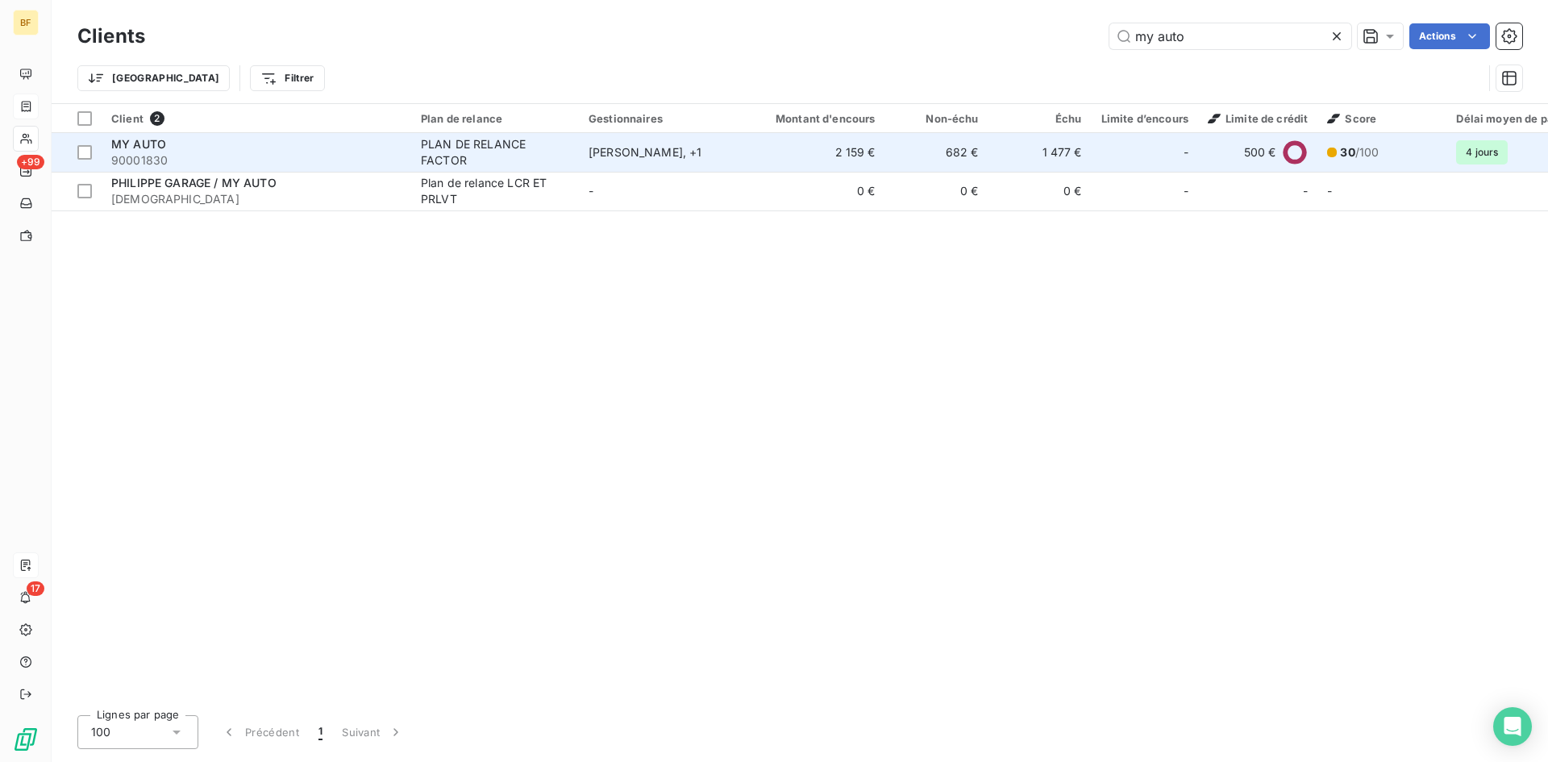
type input "my auto"
click at [800, 158] on td "2 159 €" at bounding box center [815, 152] width 139 height 39
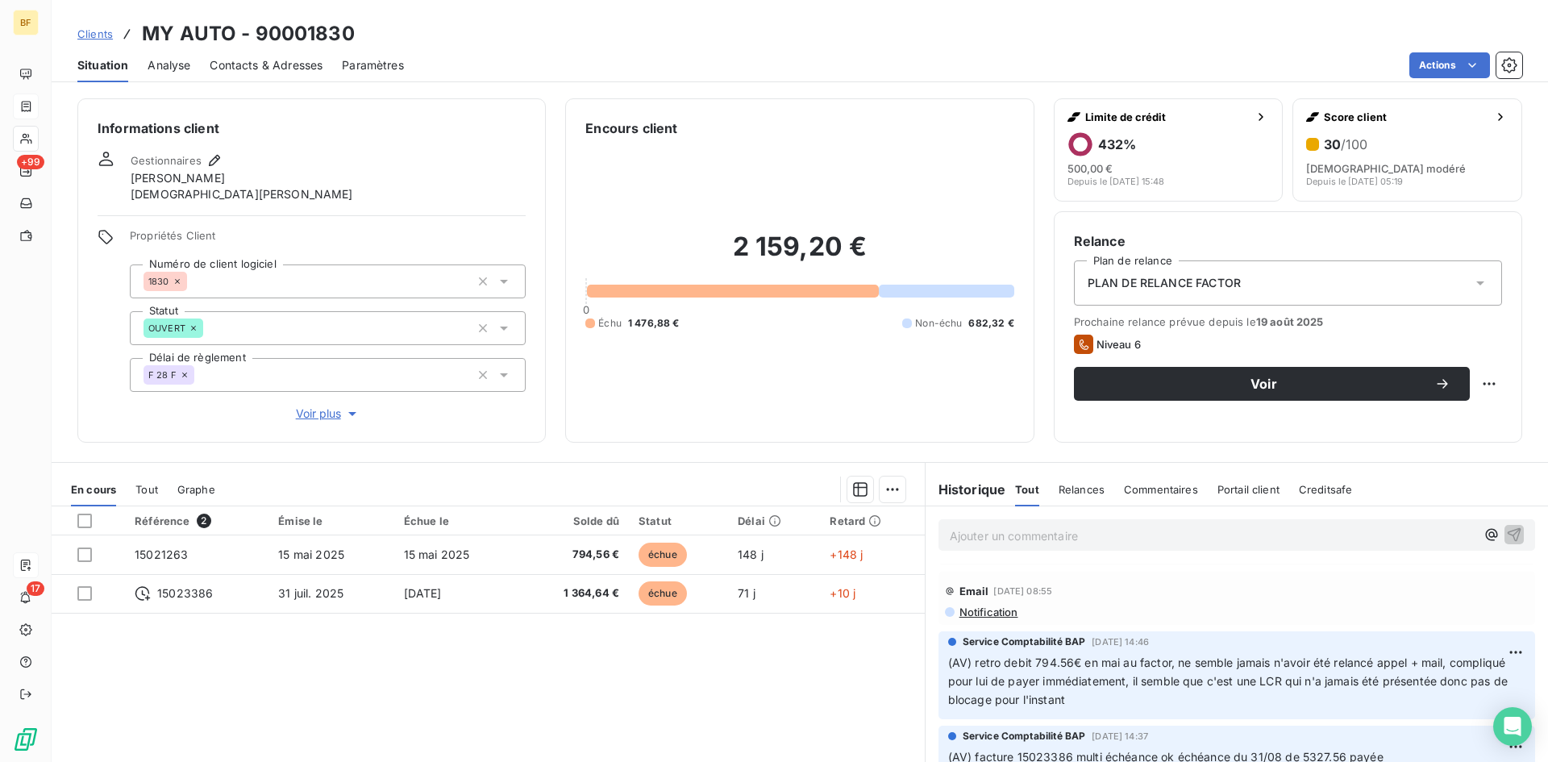
scroll to position [64, 0]
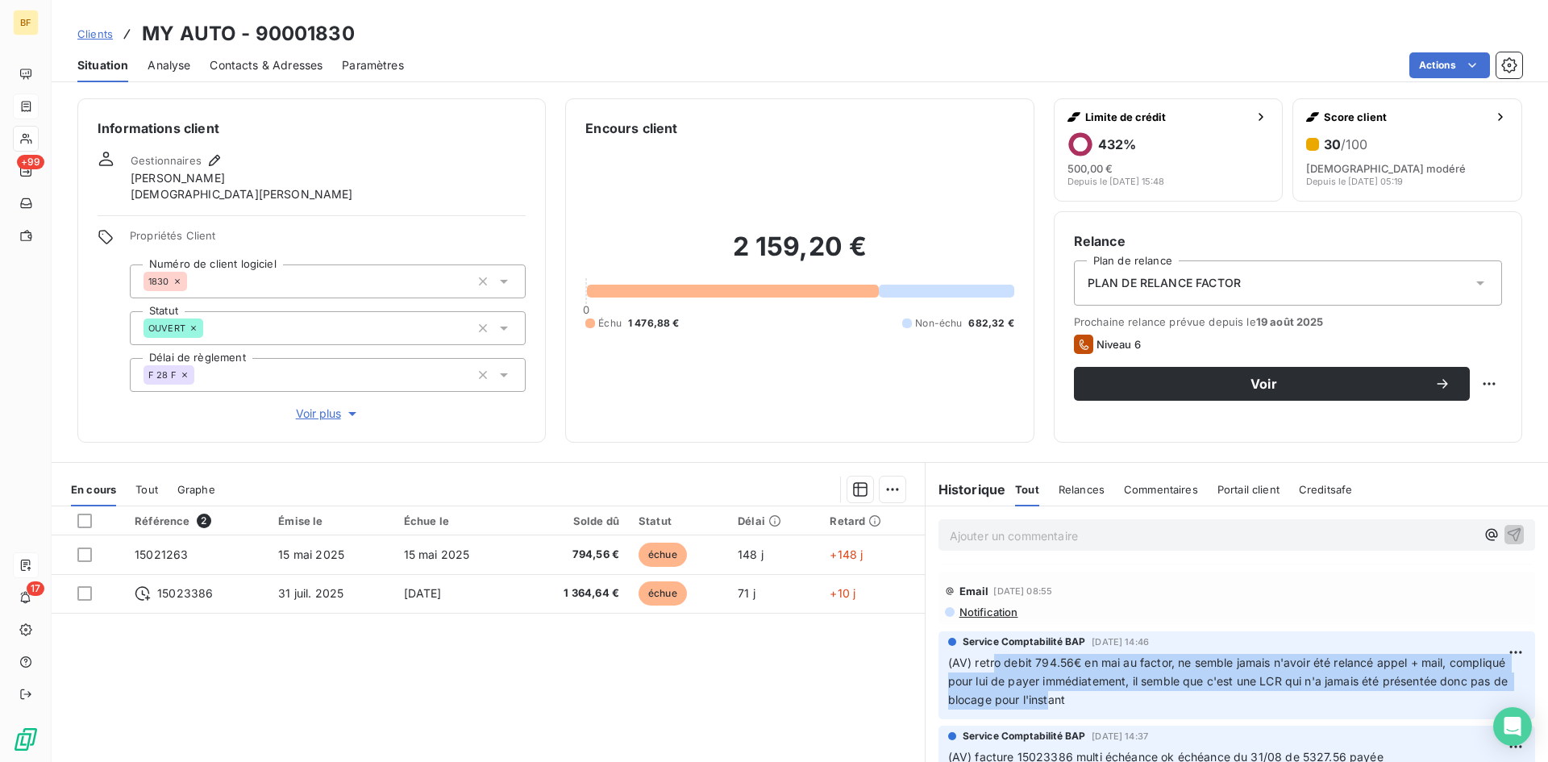
drag, startPoint x: 1116, startPoint y: 695, endPoint x: 983, endPoint y: 655, distance: 138.0
click at [983, 655] on span "(AV) retro debit 794.56€ en mai au factor, ne semble jamais n'avoir été relancé…" at bounding box center [1229, 680] width 563 height 51
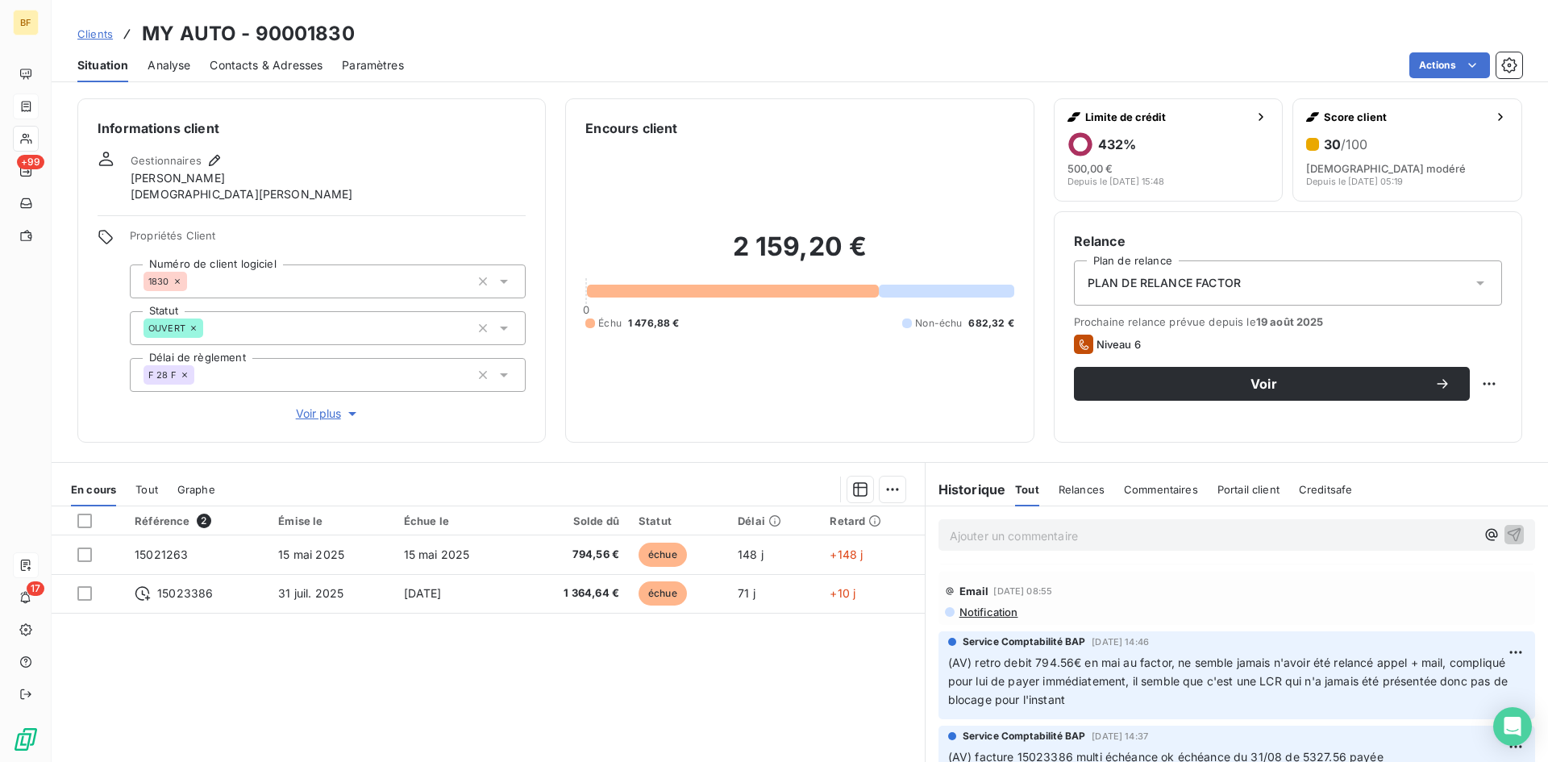
click at [1132, 705] on p "(AV) retro debit 794.56€ en mai au factor, ne semble jamais n'avoir été relancé…" at bounding box center [1236, 682] width 577 height 56
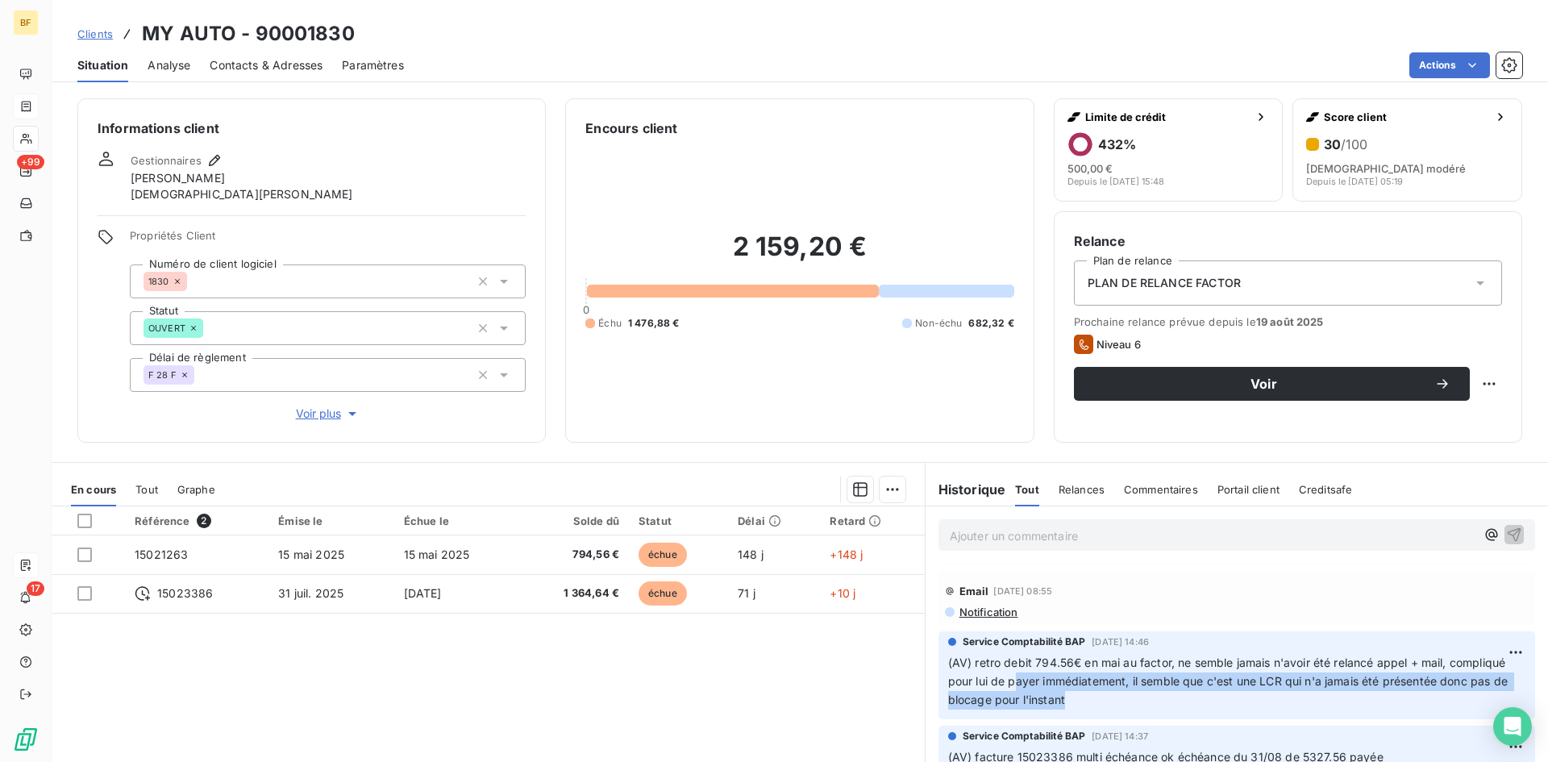
drag, startPoint x: 1132, startPoint y: 705, endPoint x: 1066, endPoint y: 688, distance: 67.4
click at [1066, 688] on p "(AV) retro debit 794.56€ en mai au factor, ne semble jamais n'avoir été relancé…" at bounding box center [1236, 682] width 577 height 56
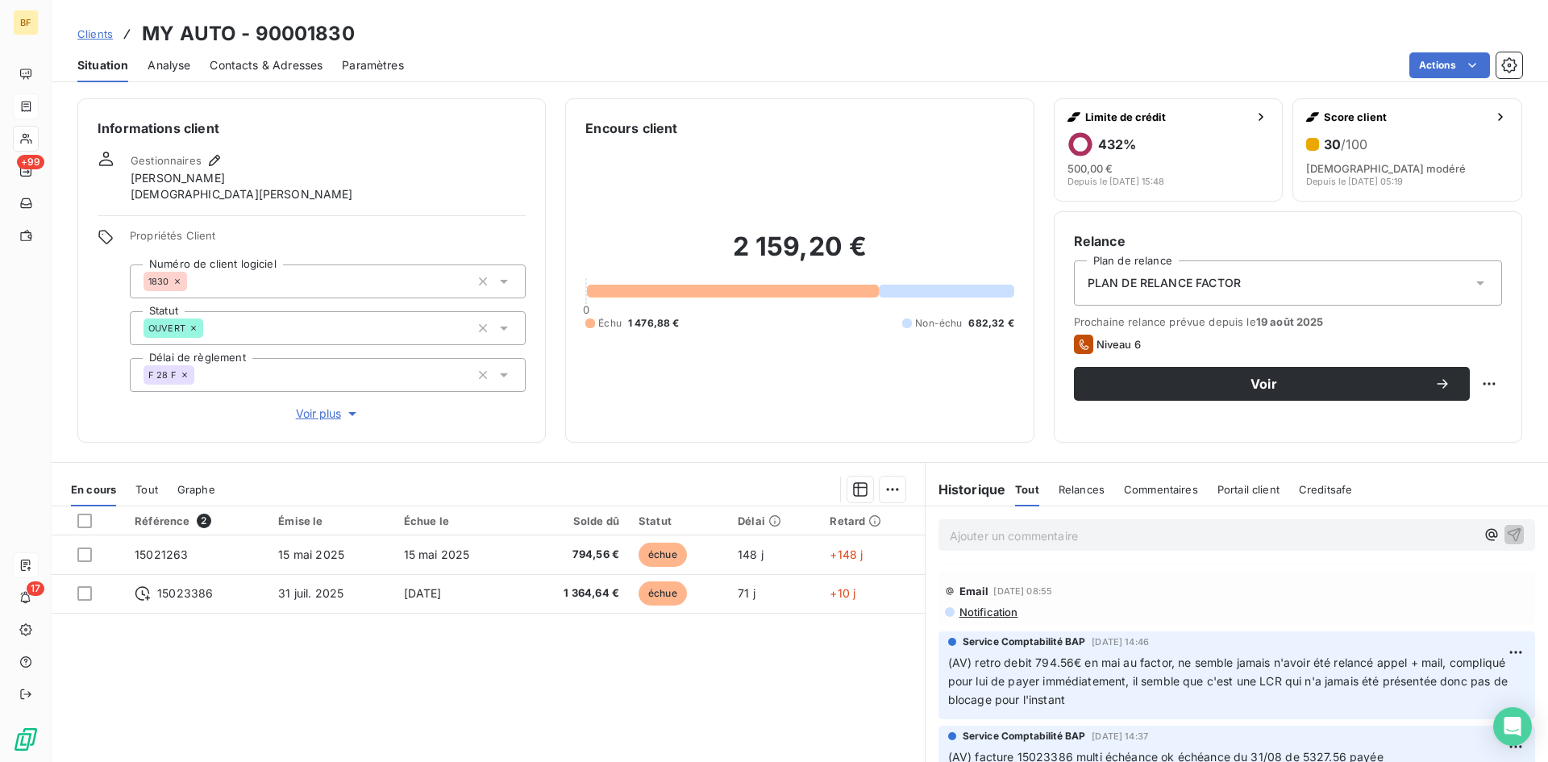
click at [349, 328] on div "OUVERT" at bounding box center [328, 328] width 396 height 34
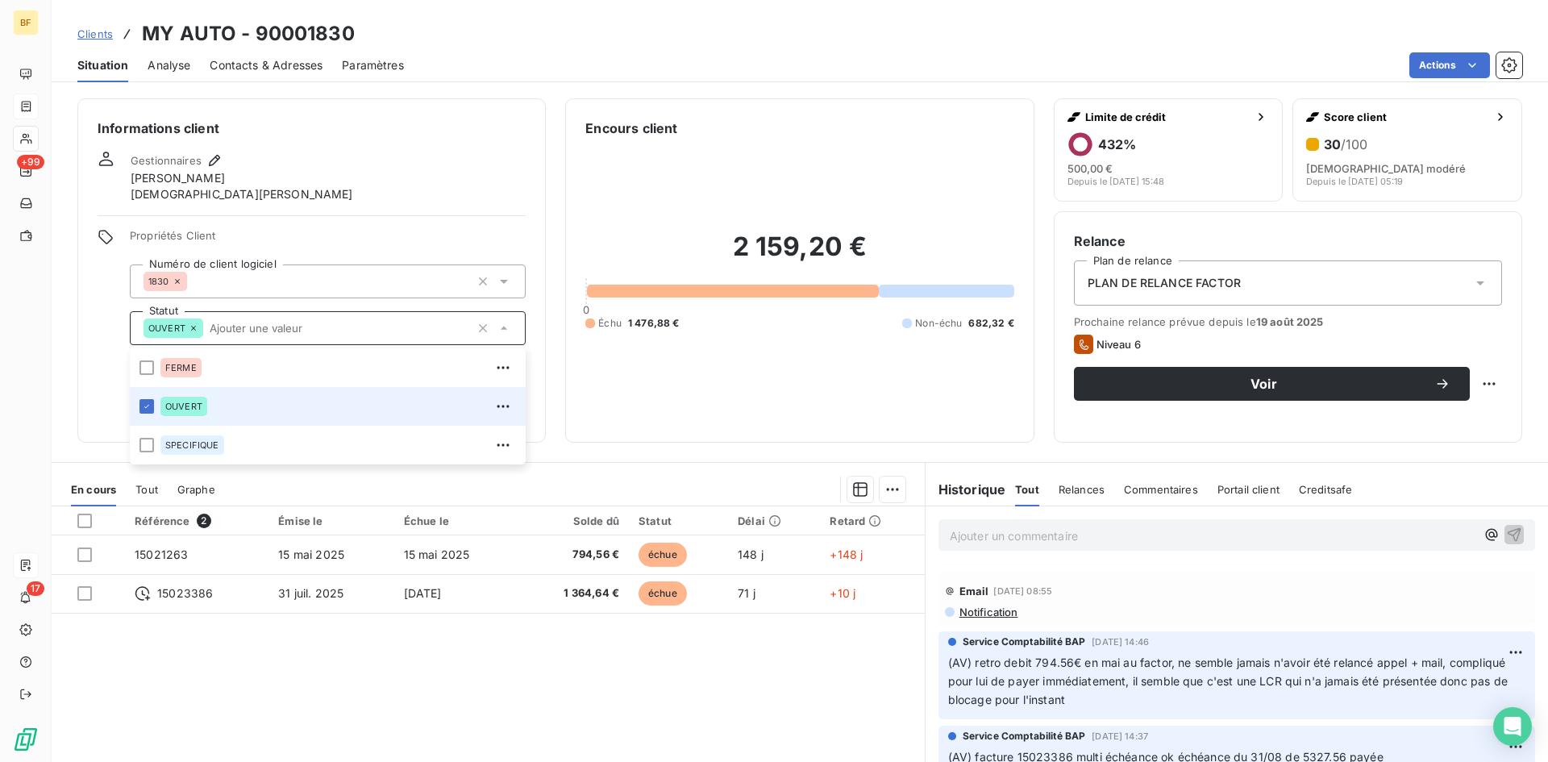
click at [349, 328] on input "text" at bounding box center [336, 328] width 267 height 15
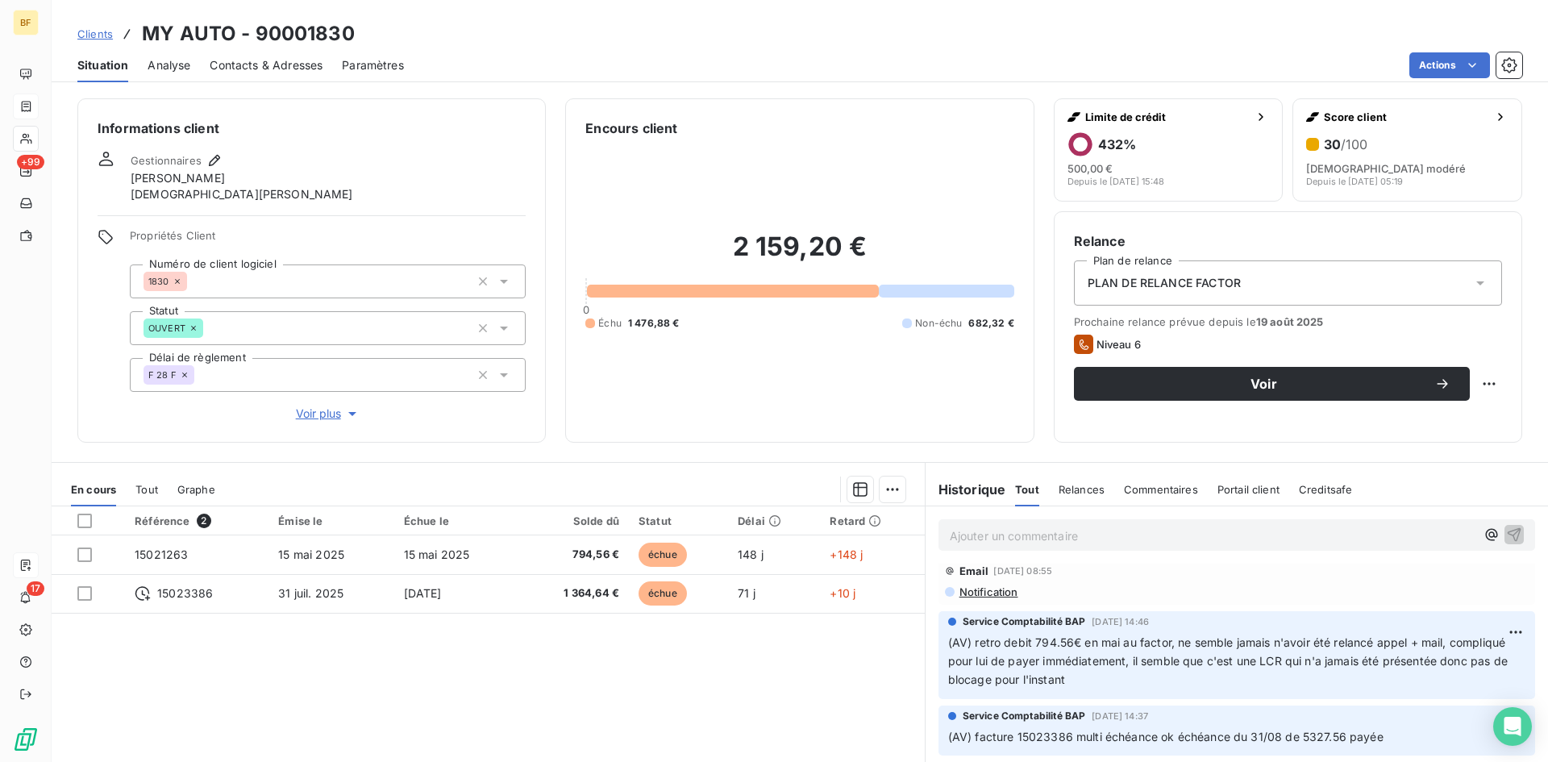
scroll to position [86, 0]
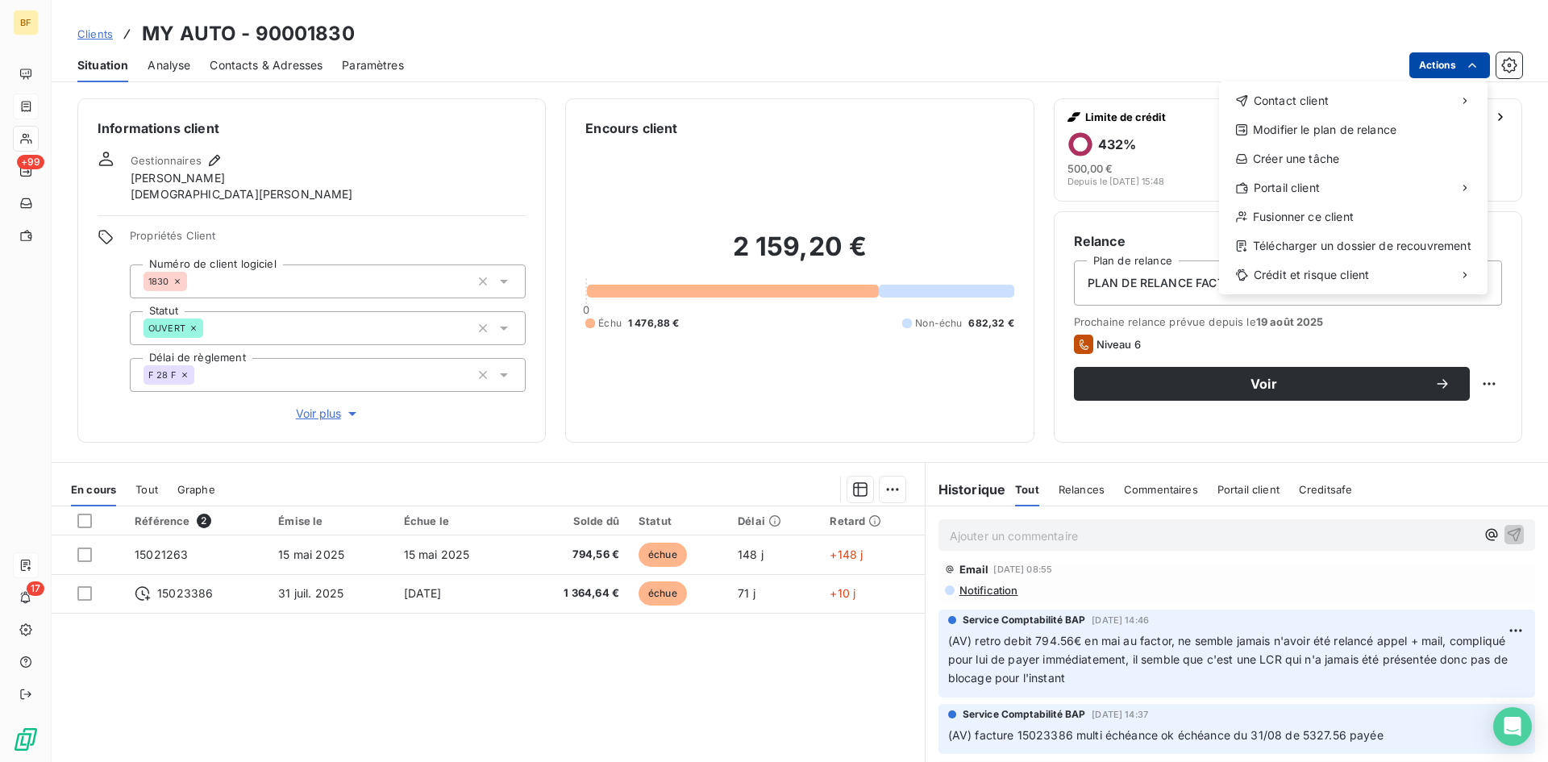
click at [1483, 63] on html "BF +99 17 Clients MY AUTO - 90001830 Situation Analyse Contacts & Adresses Para…" at bounding box center [774, 381] width 1548 height 762
click at [1332, 149] on div "Créer une tâche" at bounding box center [1353, 159] width 256 height 26
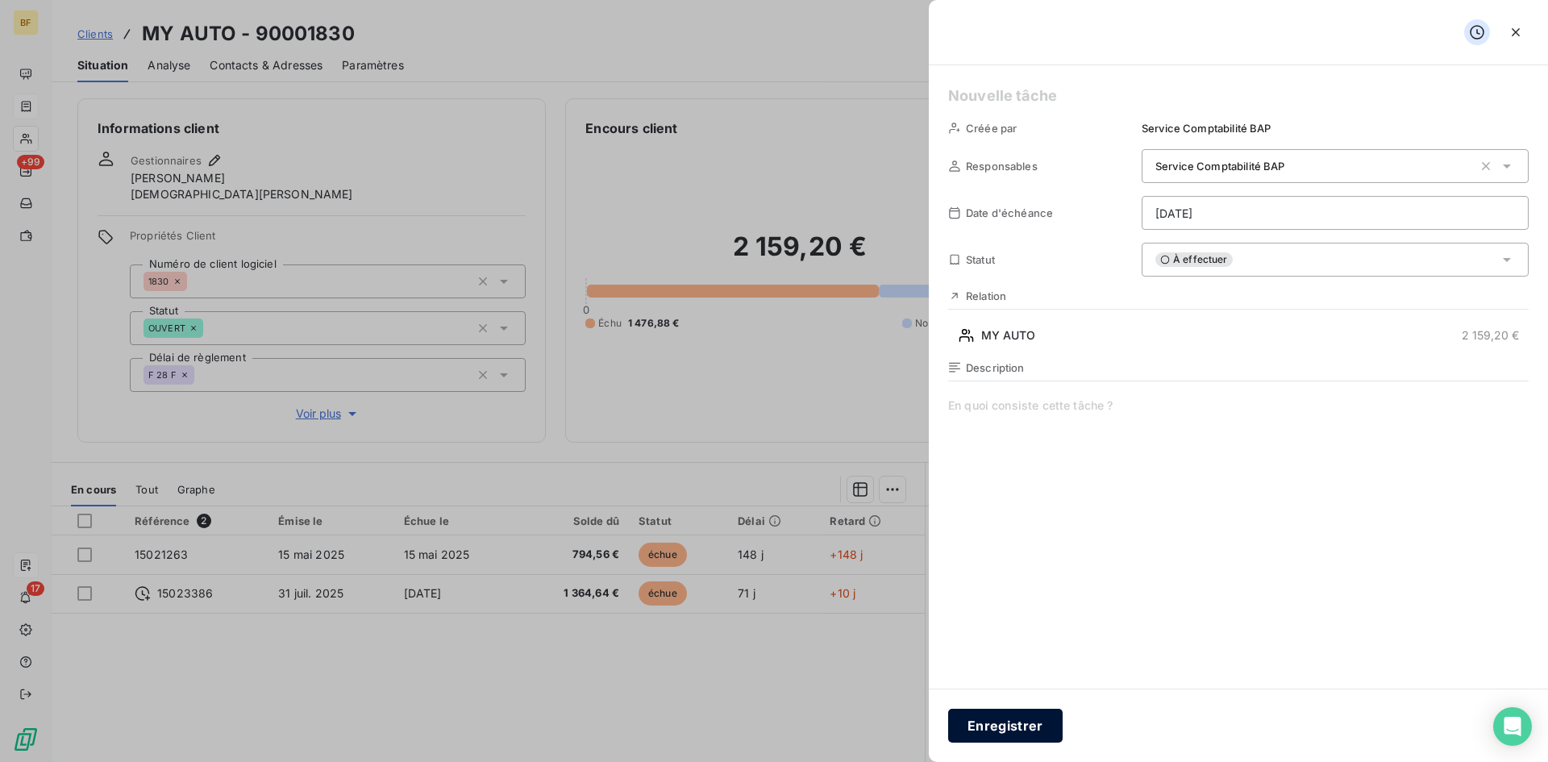
click at [1016, 723] on button "Enregistrer" at bounding box center [1005, 725] width 114 height 34
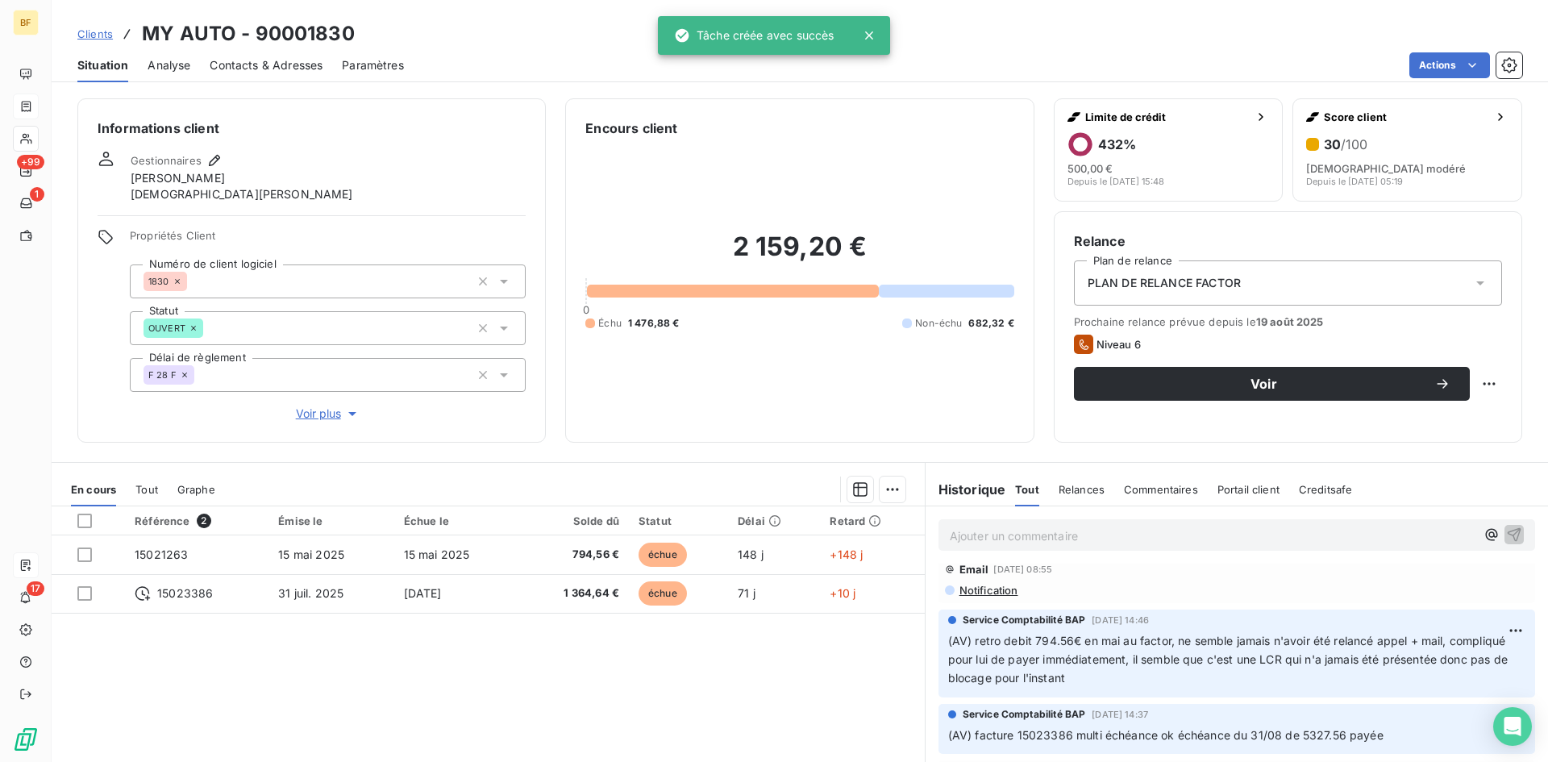
click at [766, 704] on div "Référence 2 Émise le Échue le Solde dû Statut Délai Retard 15021263 [DATE] [DAT…" at bounding box center [488, 661] width 873 height 310
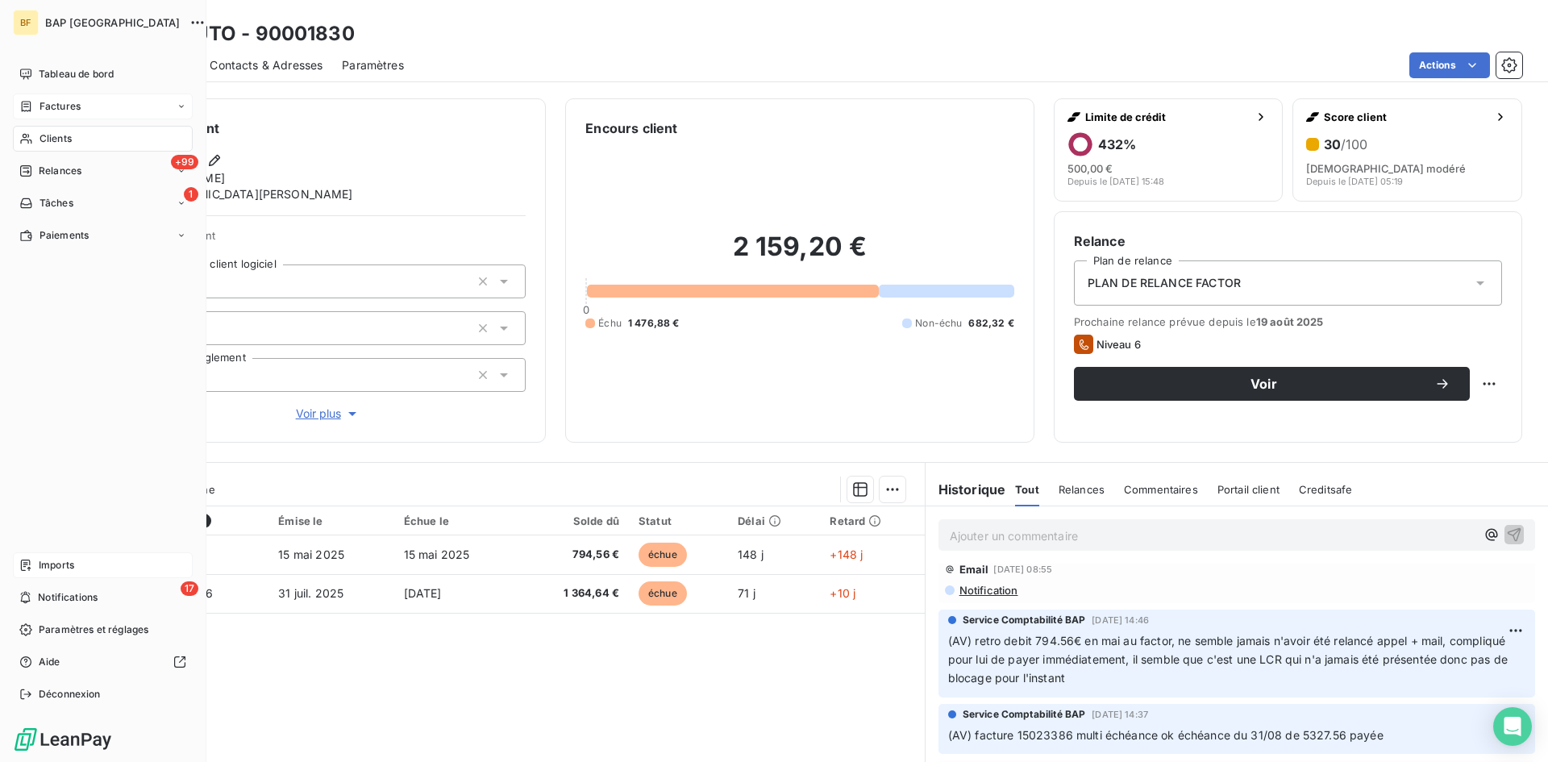
click at [104, 147] on div "Clients" at bounding box center [103, 139] width 180 height 26
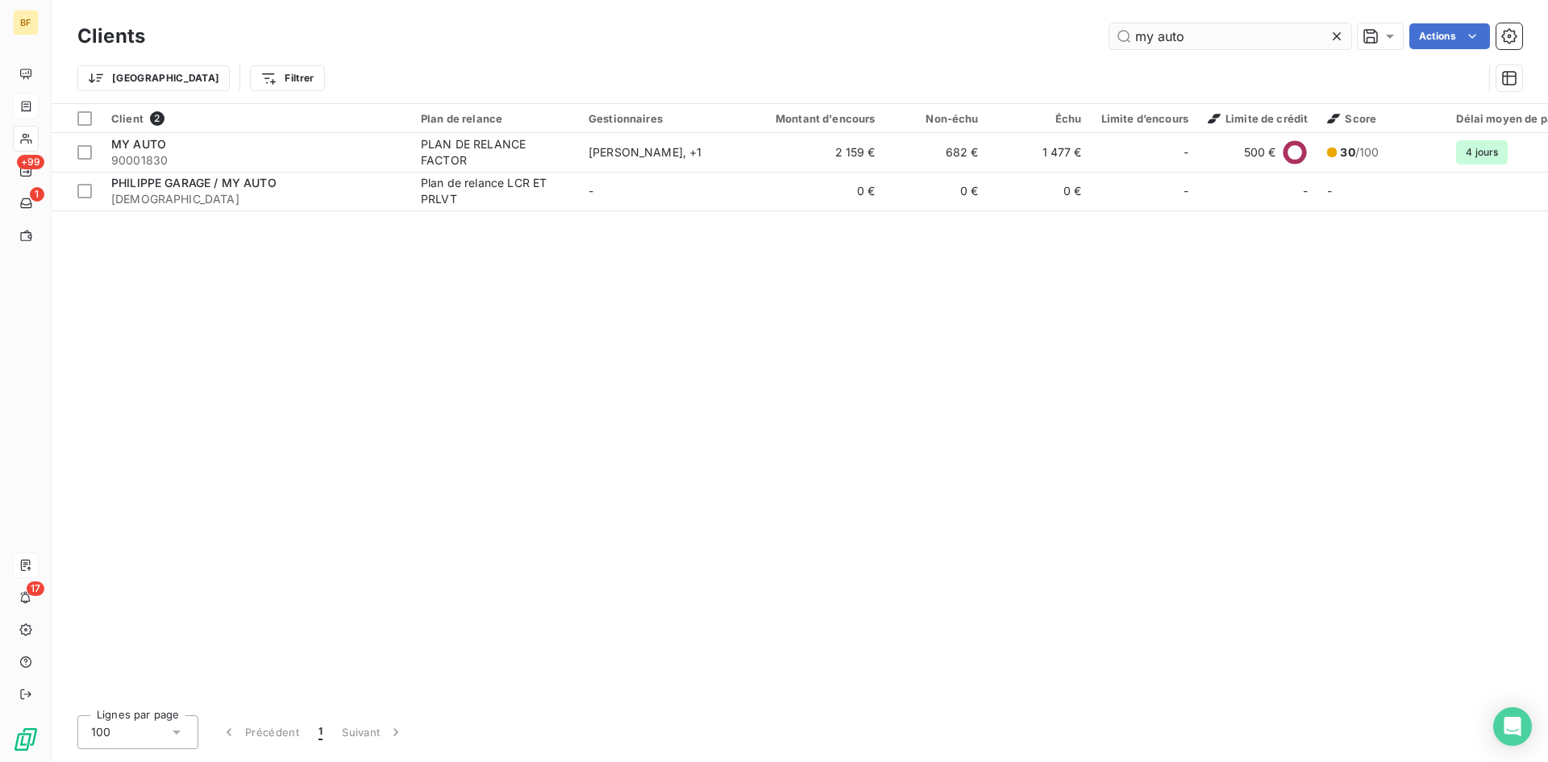
click at [1196, 33] on input "my auto" at bounding box center [1230, 36] width 242 height 26
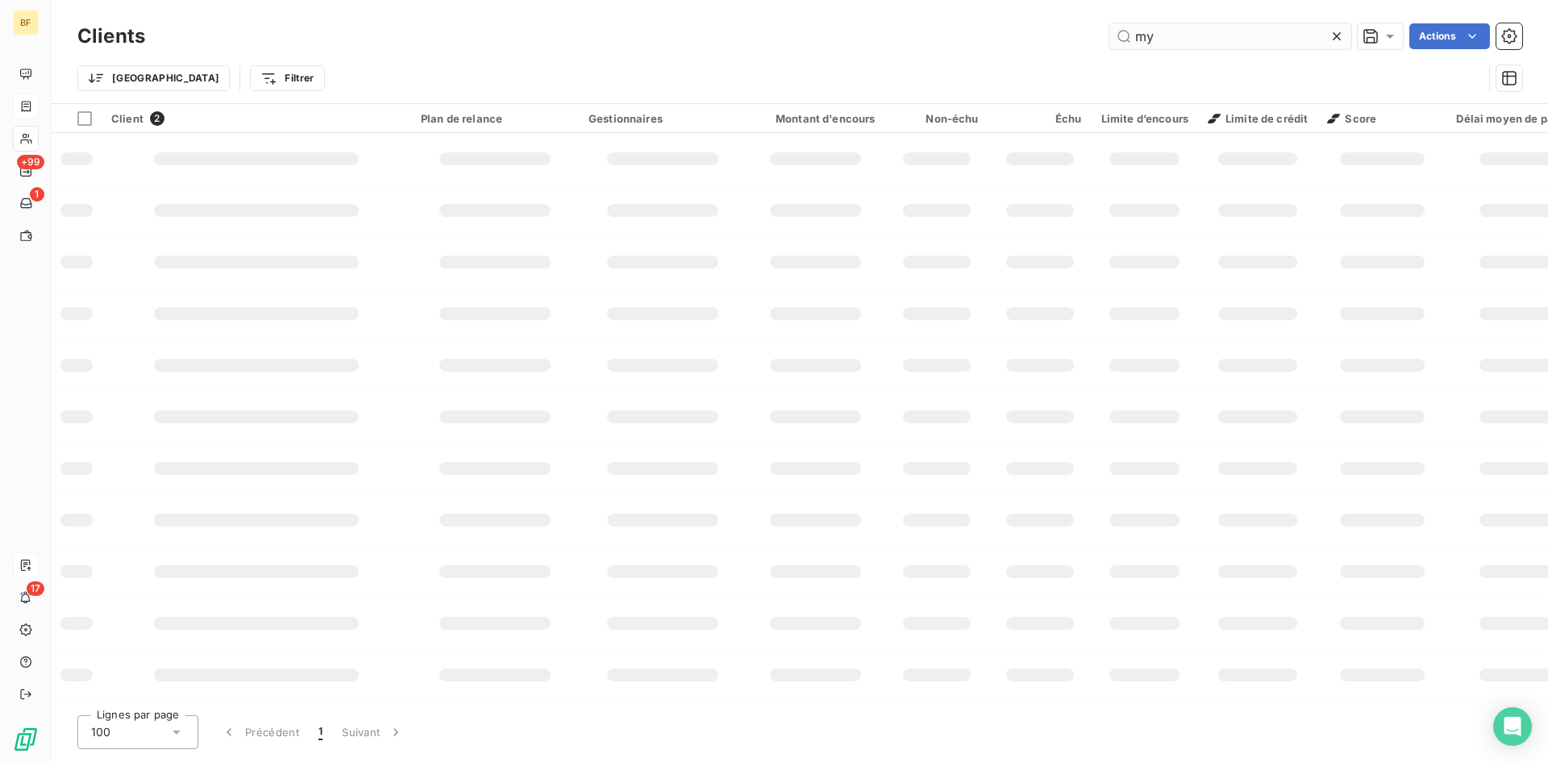
type input "m"
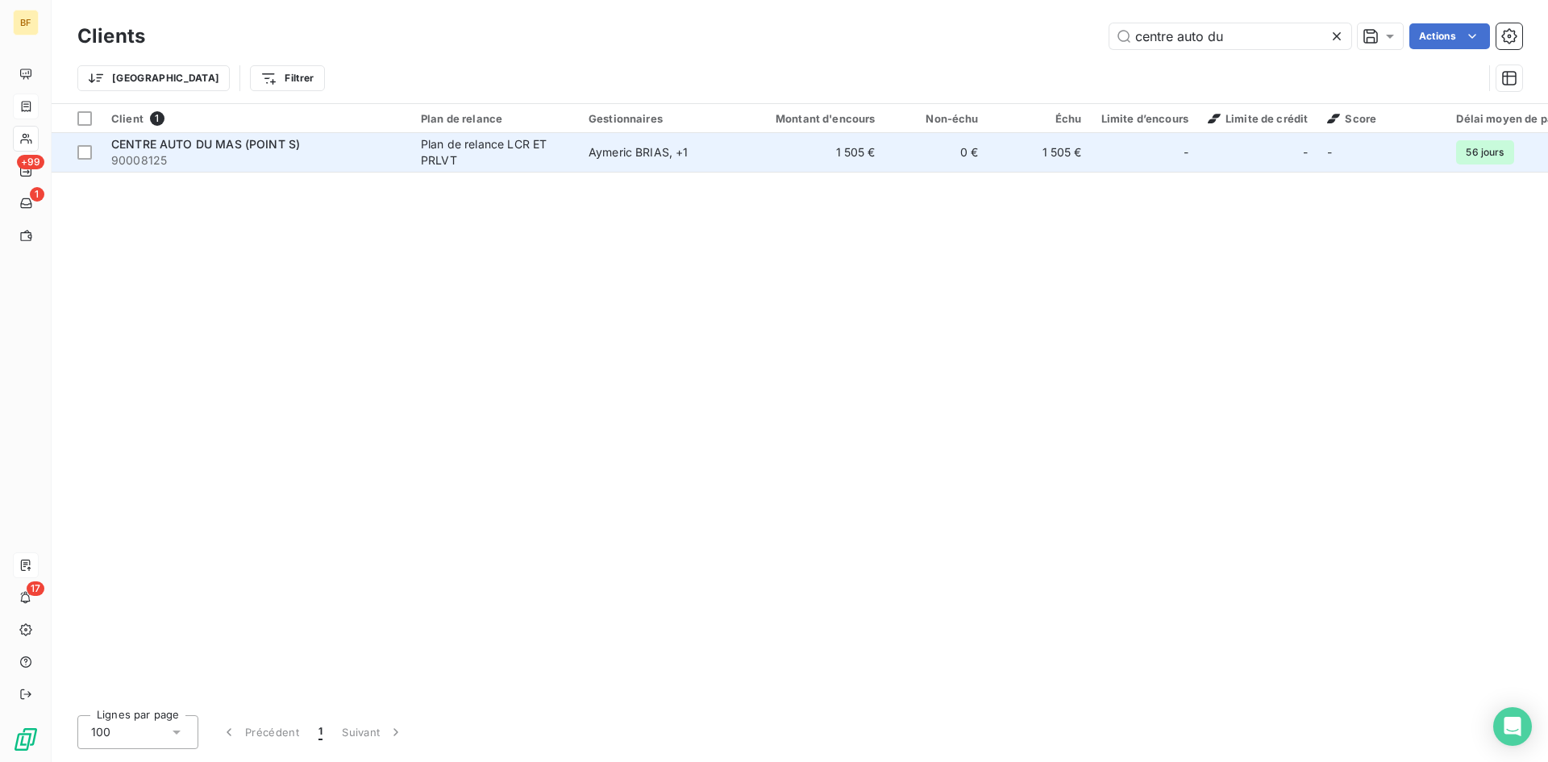
type input "centre auto du"
click at [368, 163] on span "90008125" at bounding box center [256, 160] width 290 height 16
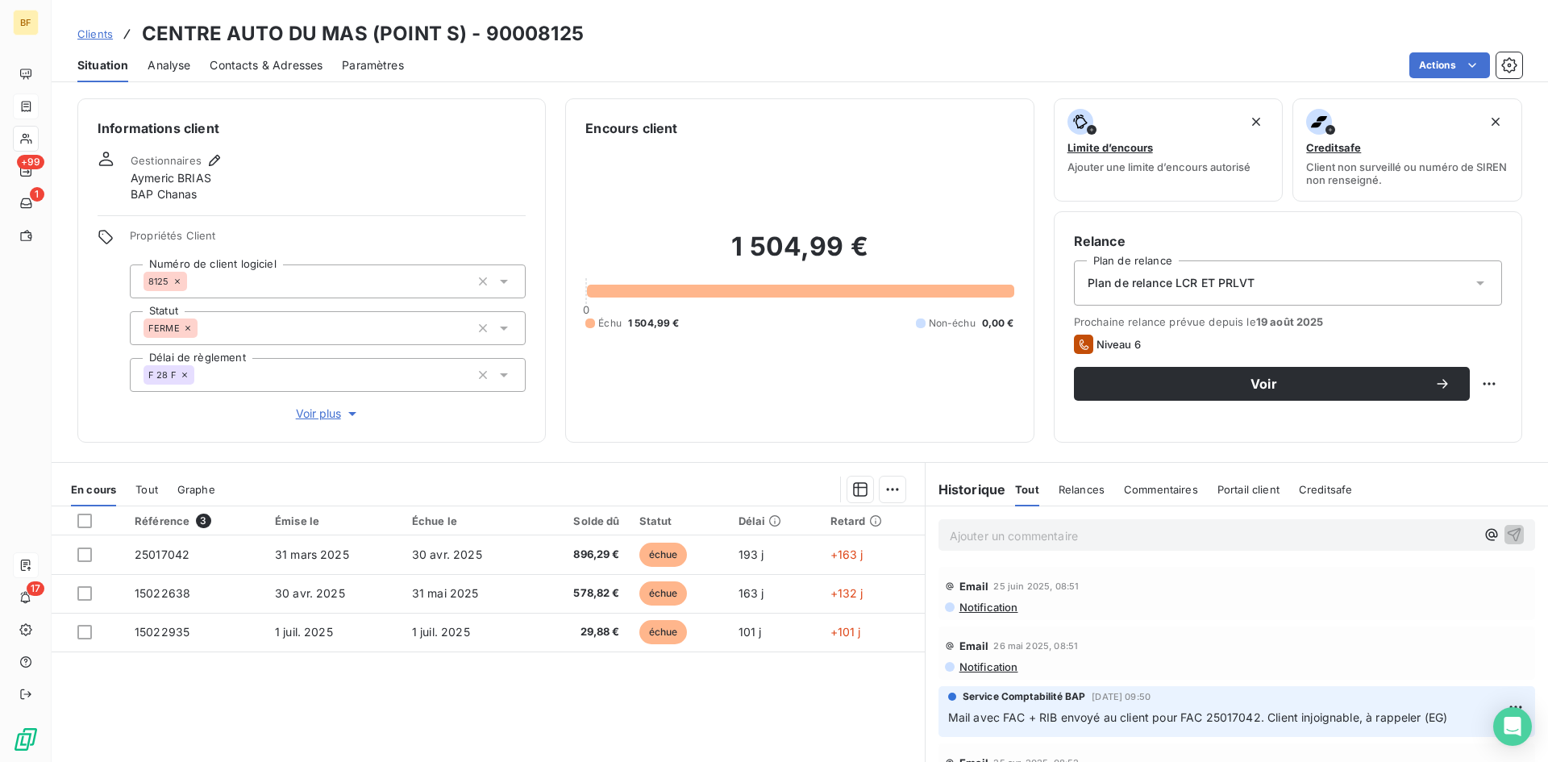
drag, startPoint x: 1263, startPoint y: 712, endPoint x: 1350, endPoint y: 697, distance: 88.2
click at [1350, 697] on div "Service Comptabilité BAP [DATE] 09:50 Mail avec FAC + RIB envoyé au client pour…" at bounding box center [1236, 708] width 577 height 38
click at [1237, 638] on div "Email [DATE] 08:51" at bounding box center [1237, 646] width 584 height 26
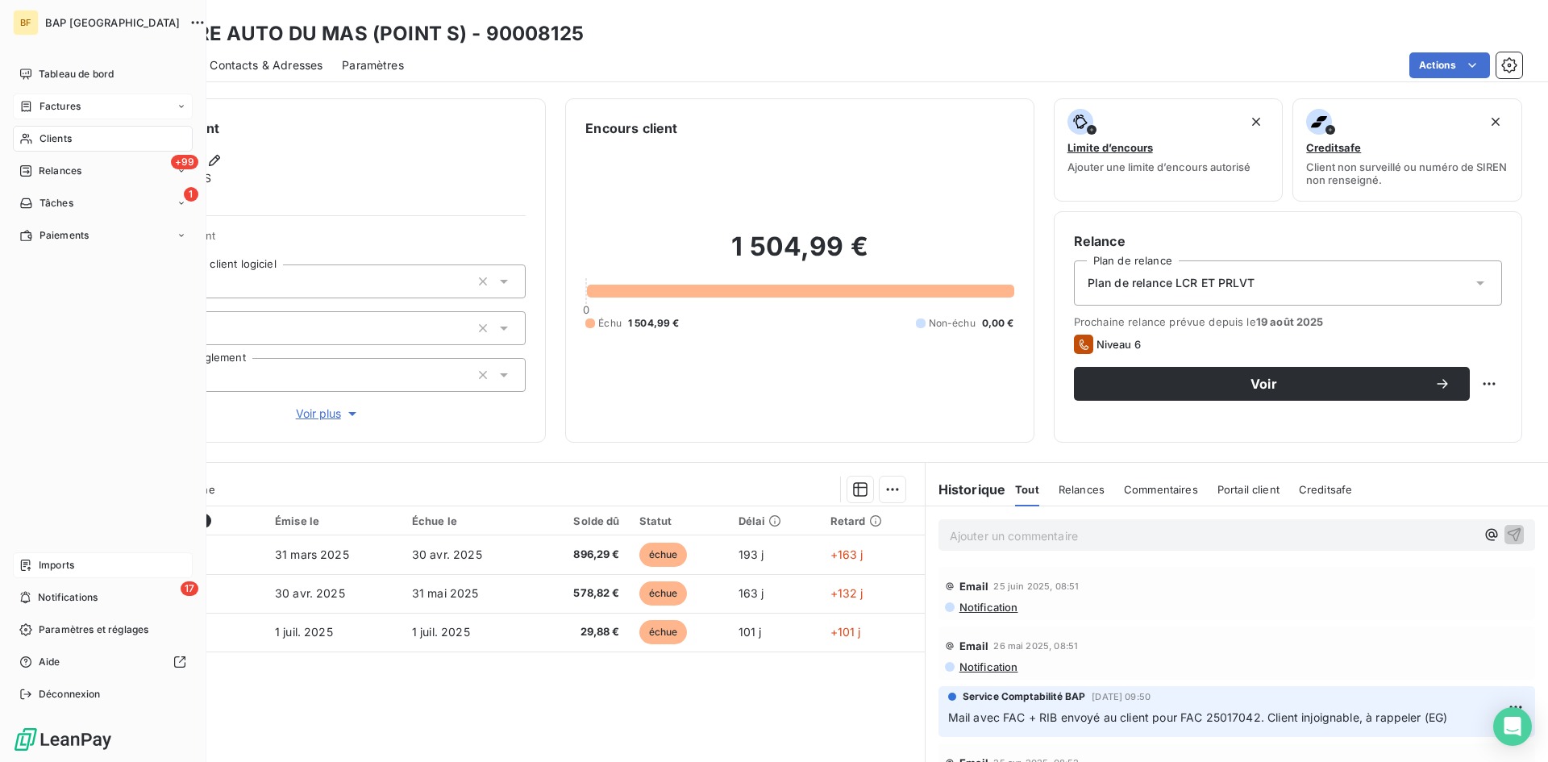
click at [77, 144] on div "Clients" at bounding box center [103, 139] width 180 height 26
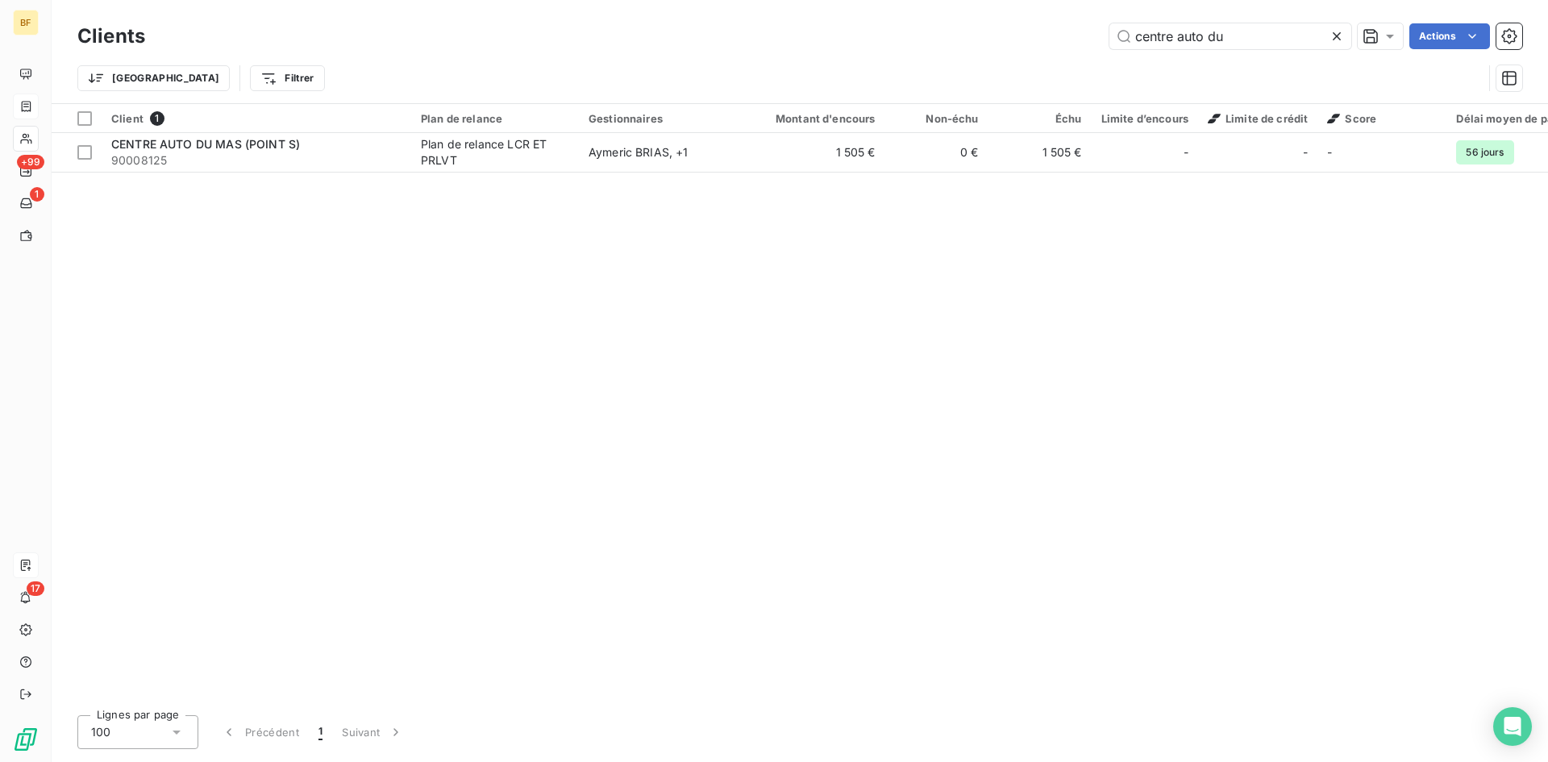
drag, startPoint x: 1236, startPoint y: 43, endPoint x: 1009, endPoint y: 44, distance: 227.3
click at [1014, 44] on div "centre auto du Actions" at bounding box center [842, 36] width 1357 height 26
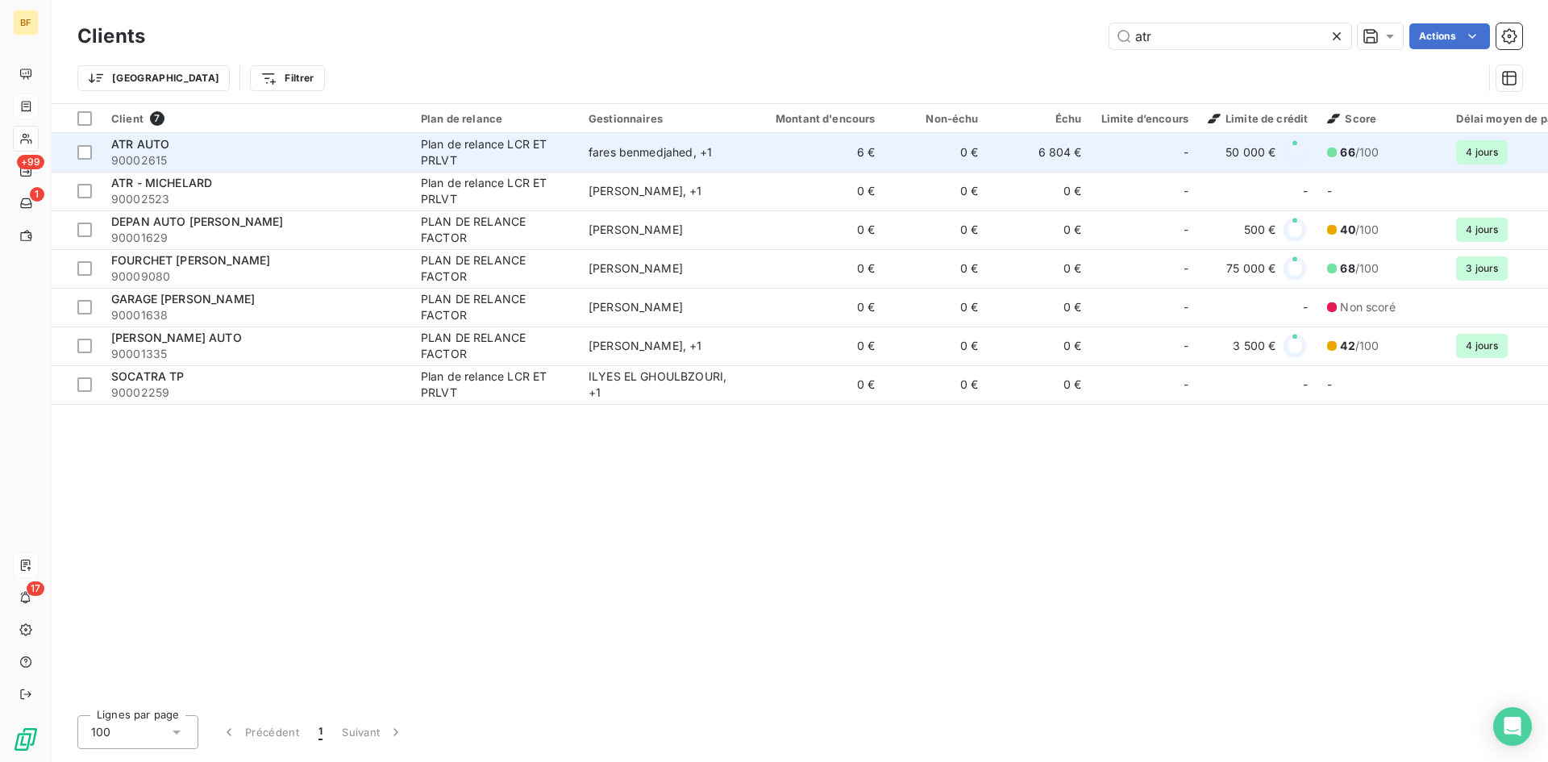
type input "atr"
click at [1176, 155] on div "-" at bounding box center [1144, 152] width 87 height 26
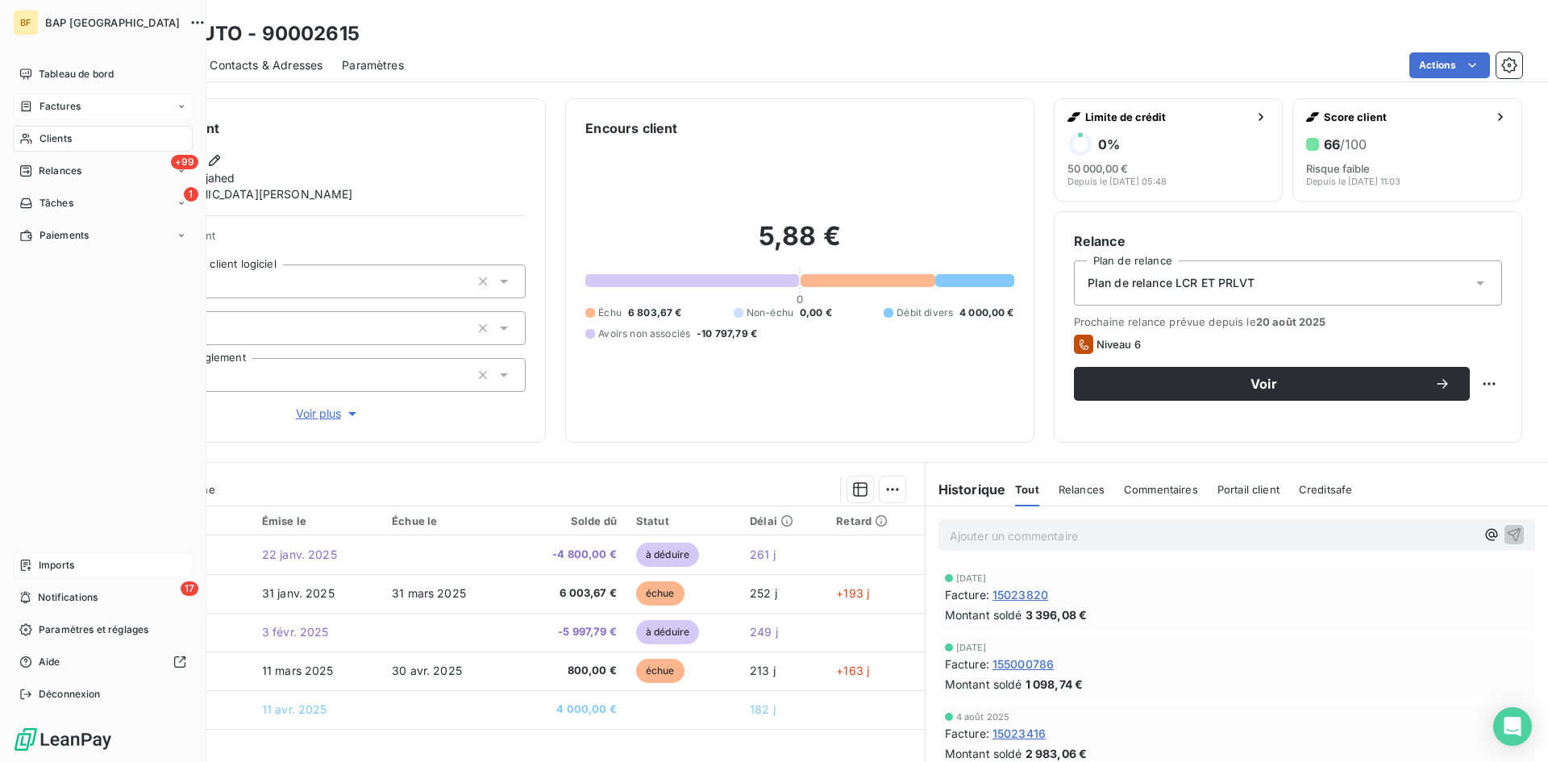
click at [69, 133] on span "Clients" at bounding box center [55, 138] width 32 height 15
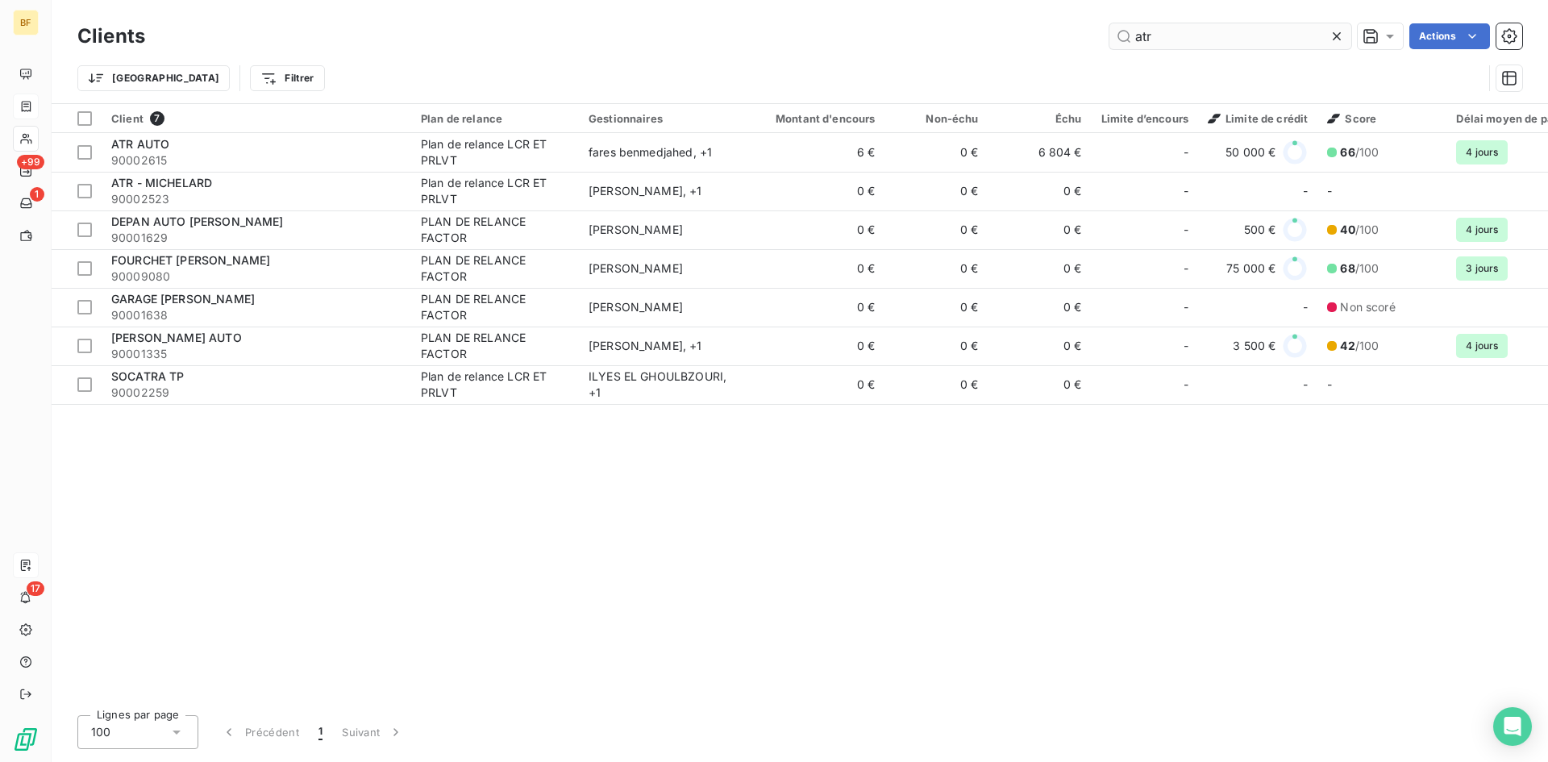
drag, startPoint x: 1176, startPoint y: 31, endPoint x: 1116, endPoint y: 33, distance: 60.5
click at [1117, 33] on input "atr" at bounding box center [1230, 36] width 242 height 26
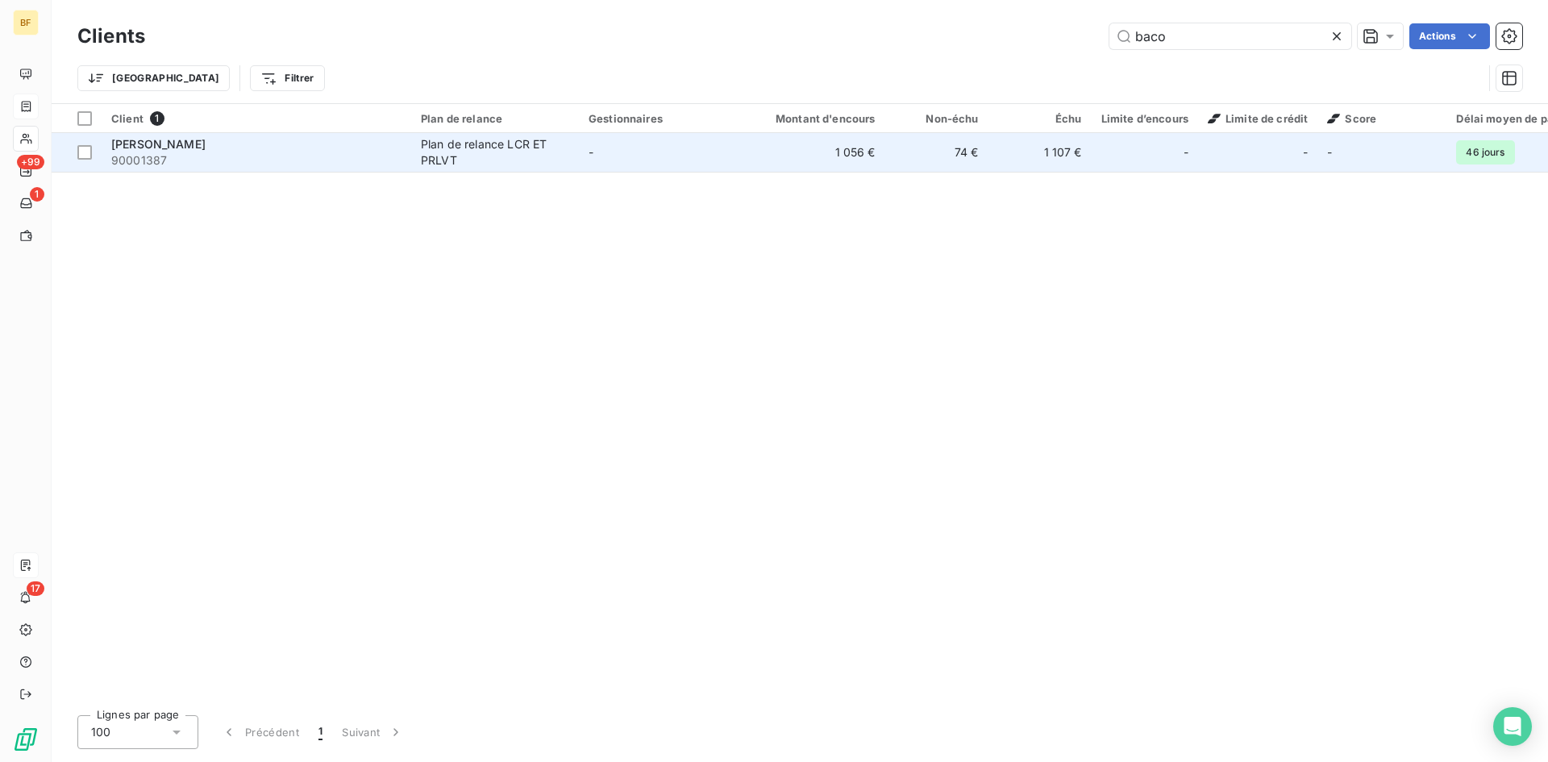
type input "baco"
click at [285, 166] on span "90001387" at bounding box center [256, 160] width 290 height 16
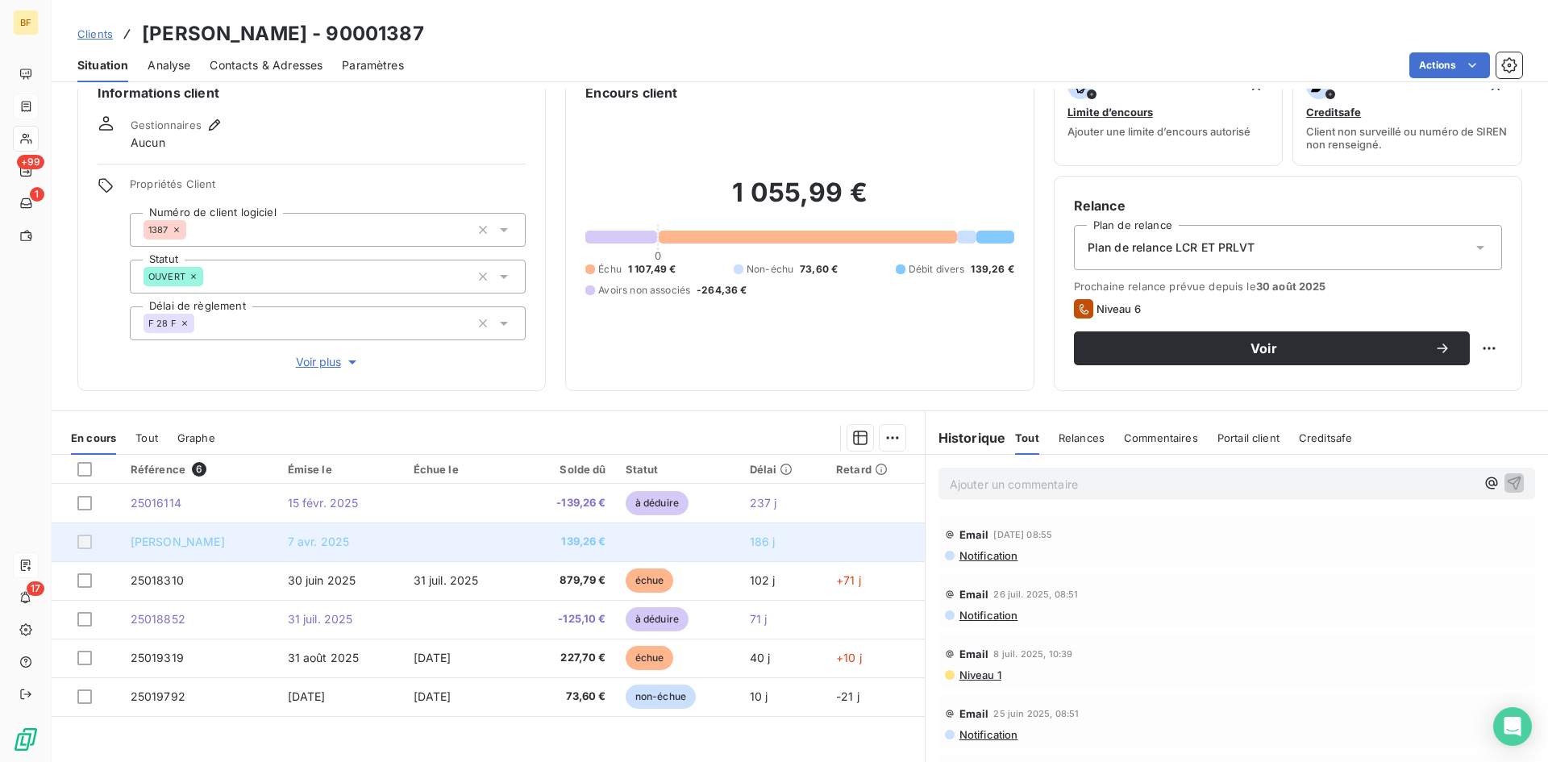
scroll to position [6, 0]
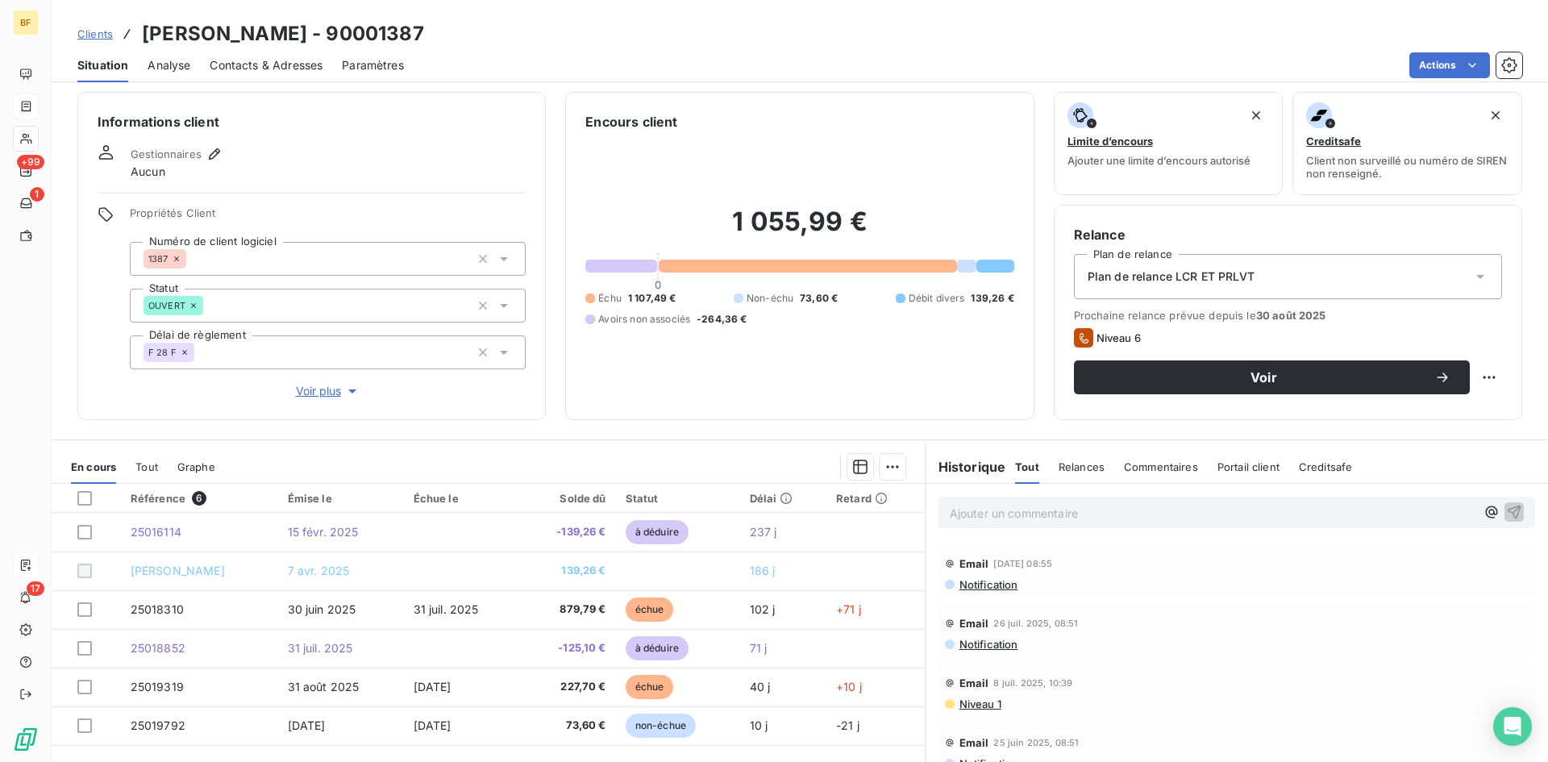
click at [325, 393] on span "Voir plus" at bounding box center [328, 391] width 64 height 16
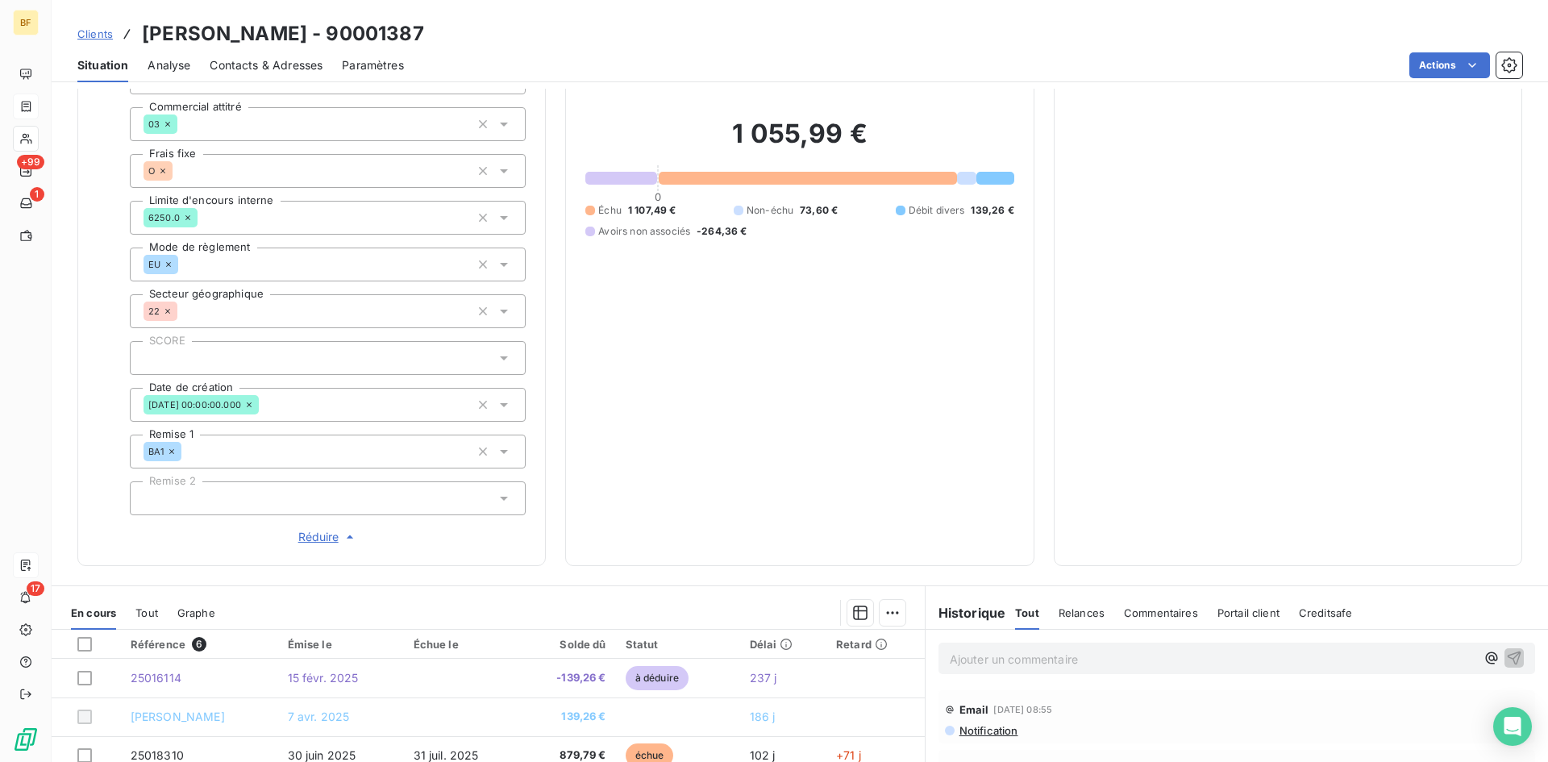
scroll to position [345, 0]
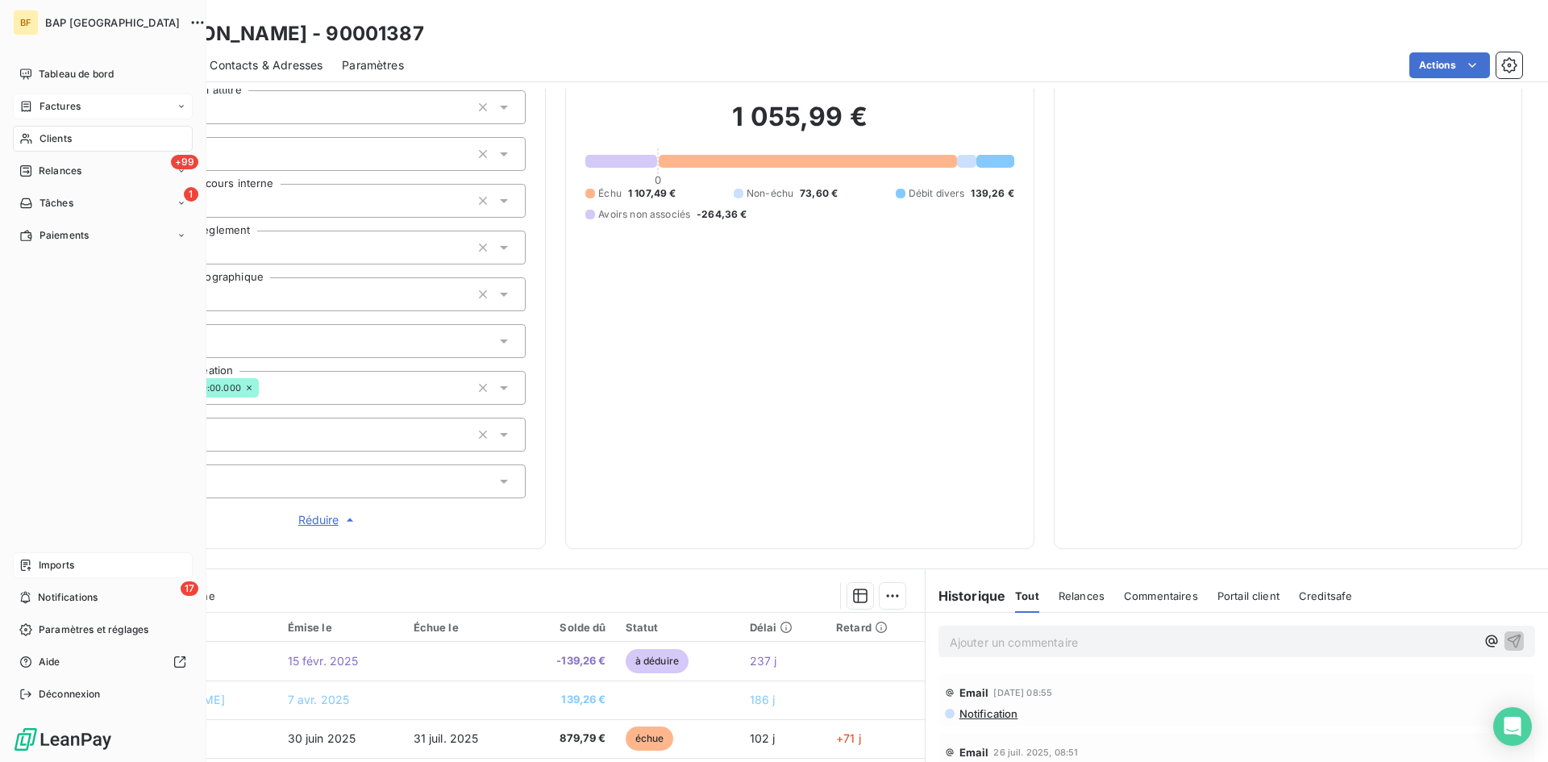
click at [39, 137] on span "Clients" at bounding box center [55, 138] width 32 height 15
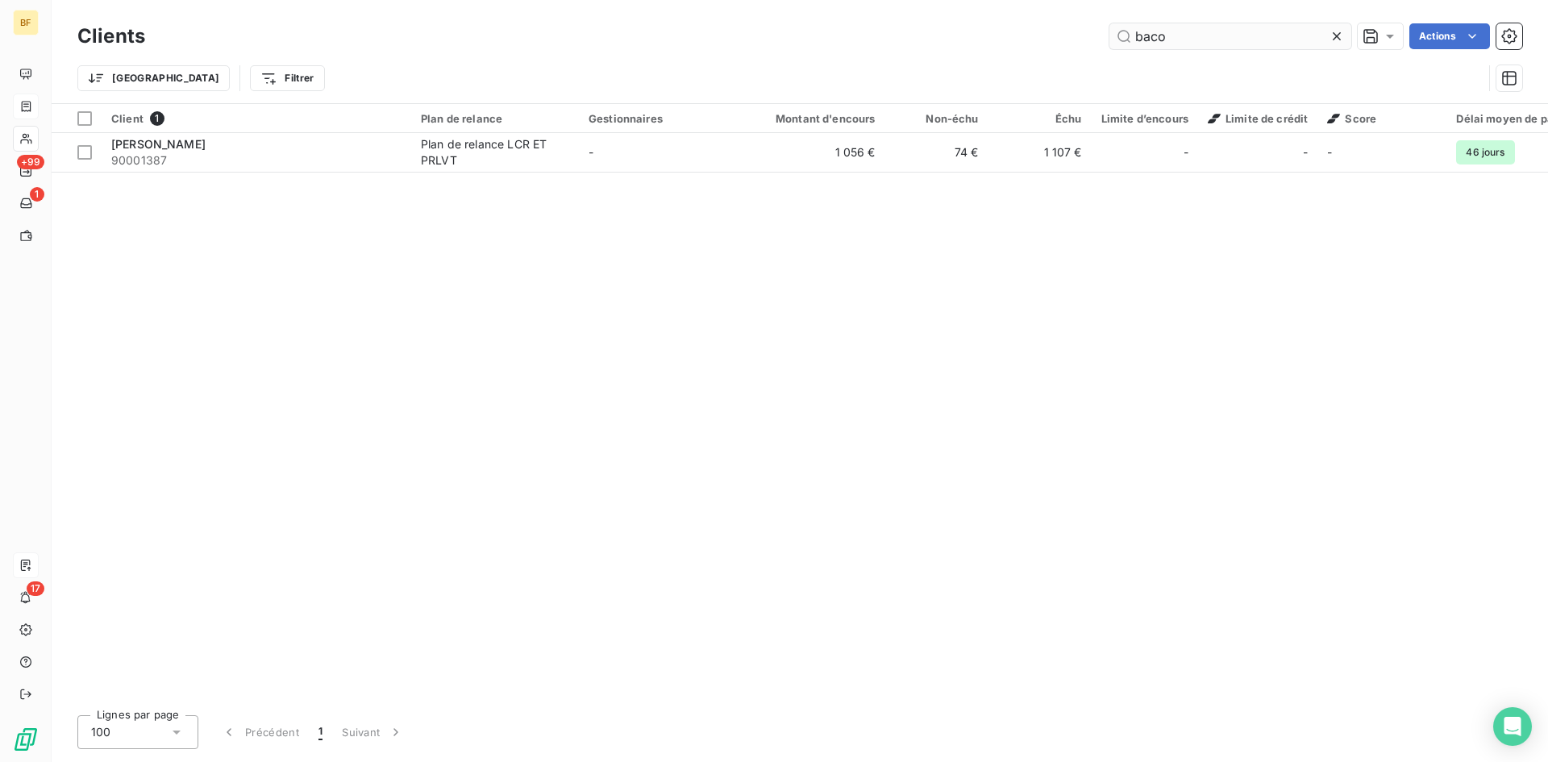
click at [1206, 36] on input "baco" at bounding box center [1230, 36] width 242 height 26
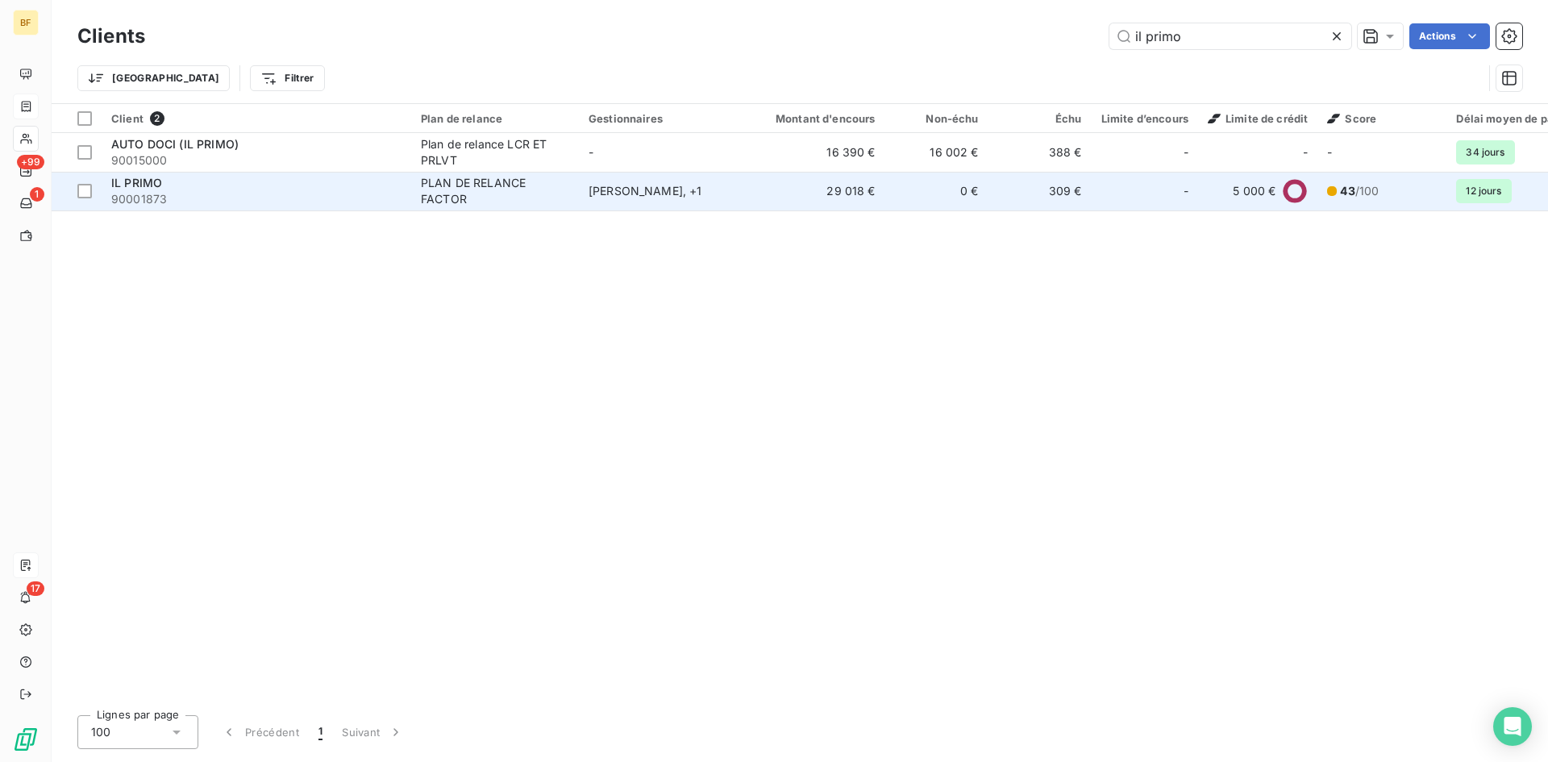
type input "il primo"
click at [310, 197] on span "90001873" at bounding box center [256, 199] width 290 height 16
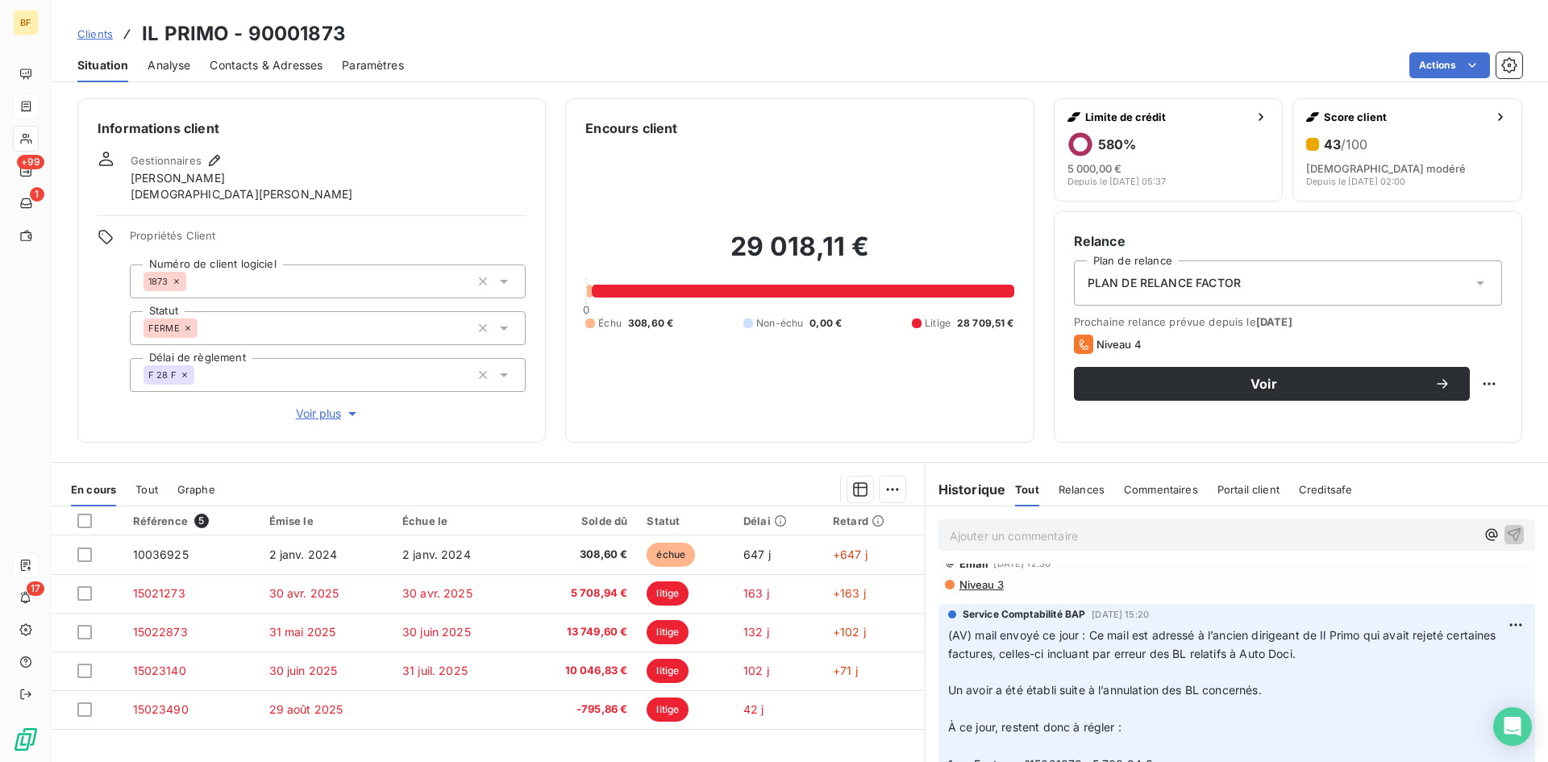
scroll to position [189, 0]
drag, startPoint x: 1095, startPoint y: 634, endPoint x: 1347, endPoint y: 640, distance: 252.4
click at [1347, 640] on span "(AV) mail envoyé ce jour : Ce mail est adressé à l’ancien dirigeant de Il Primo…" at bounding box center [1223, 643] width 551 height 32
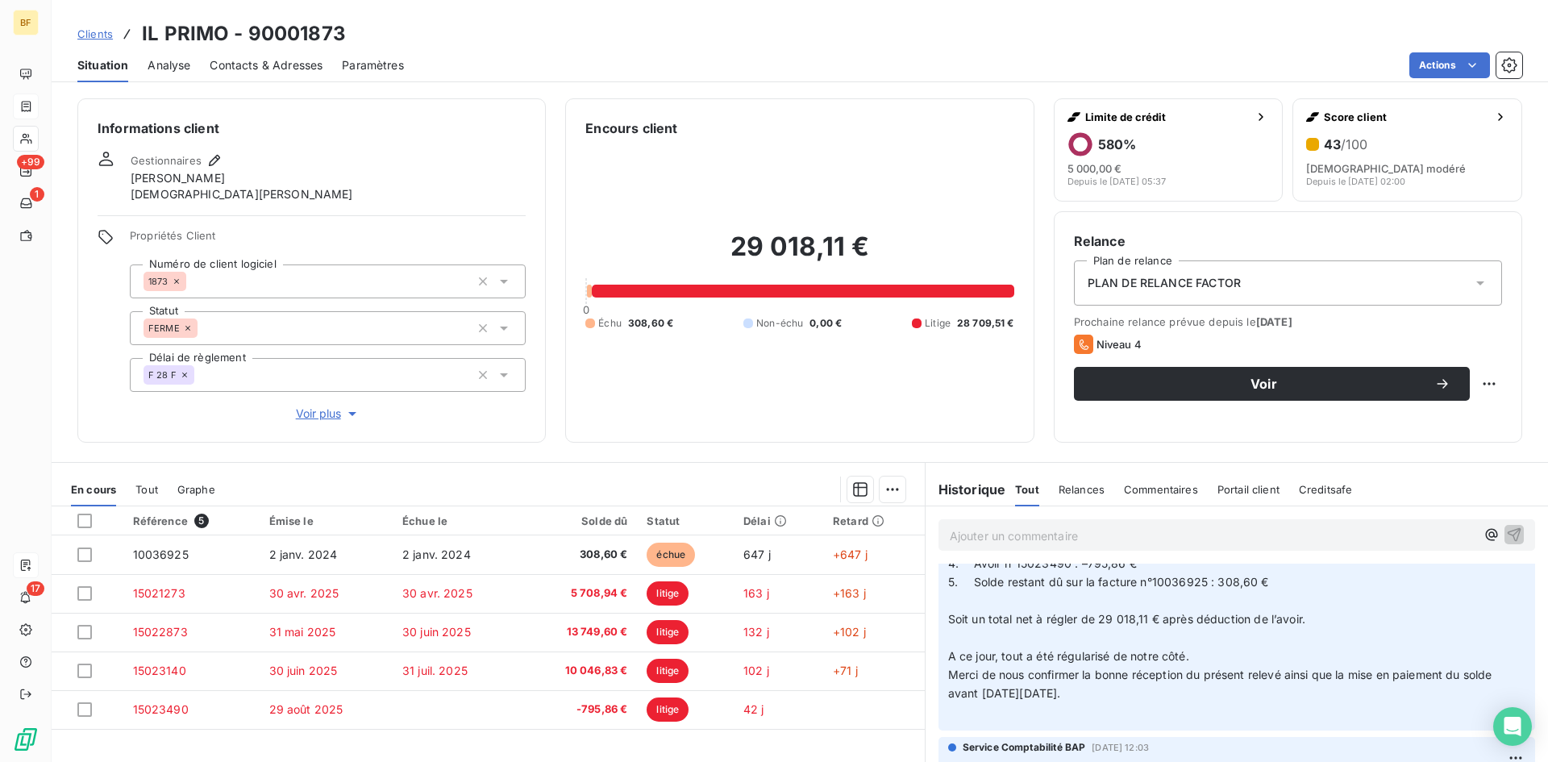
scroll to position [442, 0]
click at [250, 71] on span "Contacts & Adresses" at bounding box center [266, 65] width 113 height 16
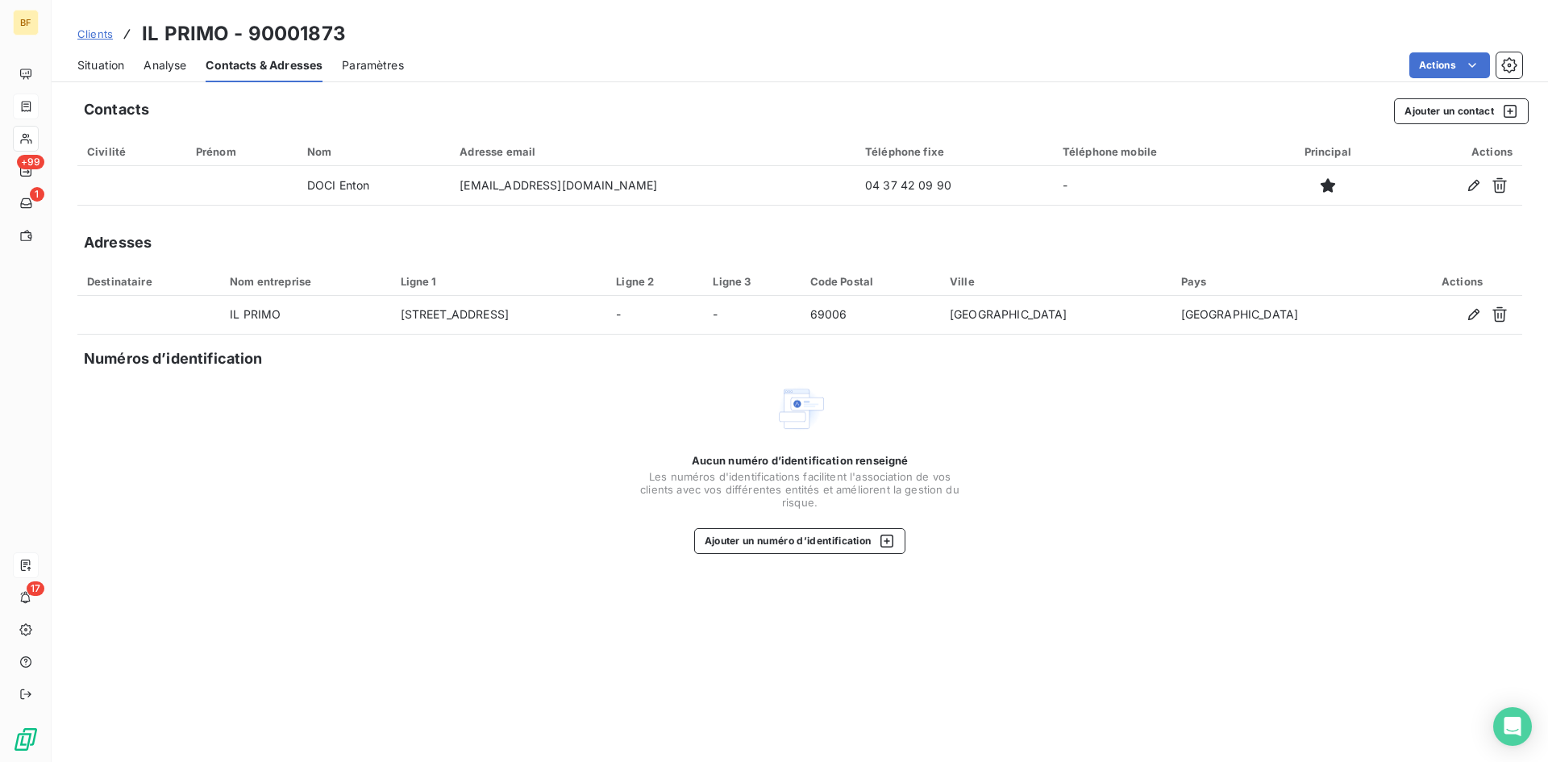
click at [100, 69] on span "Situation" at bounding box center [100, 65] width 47 height 16
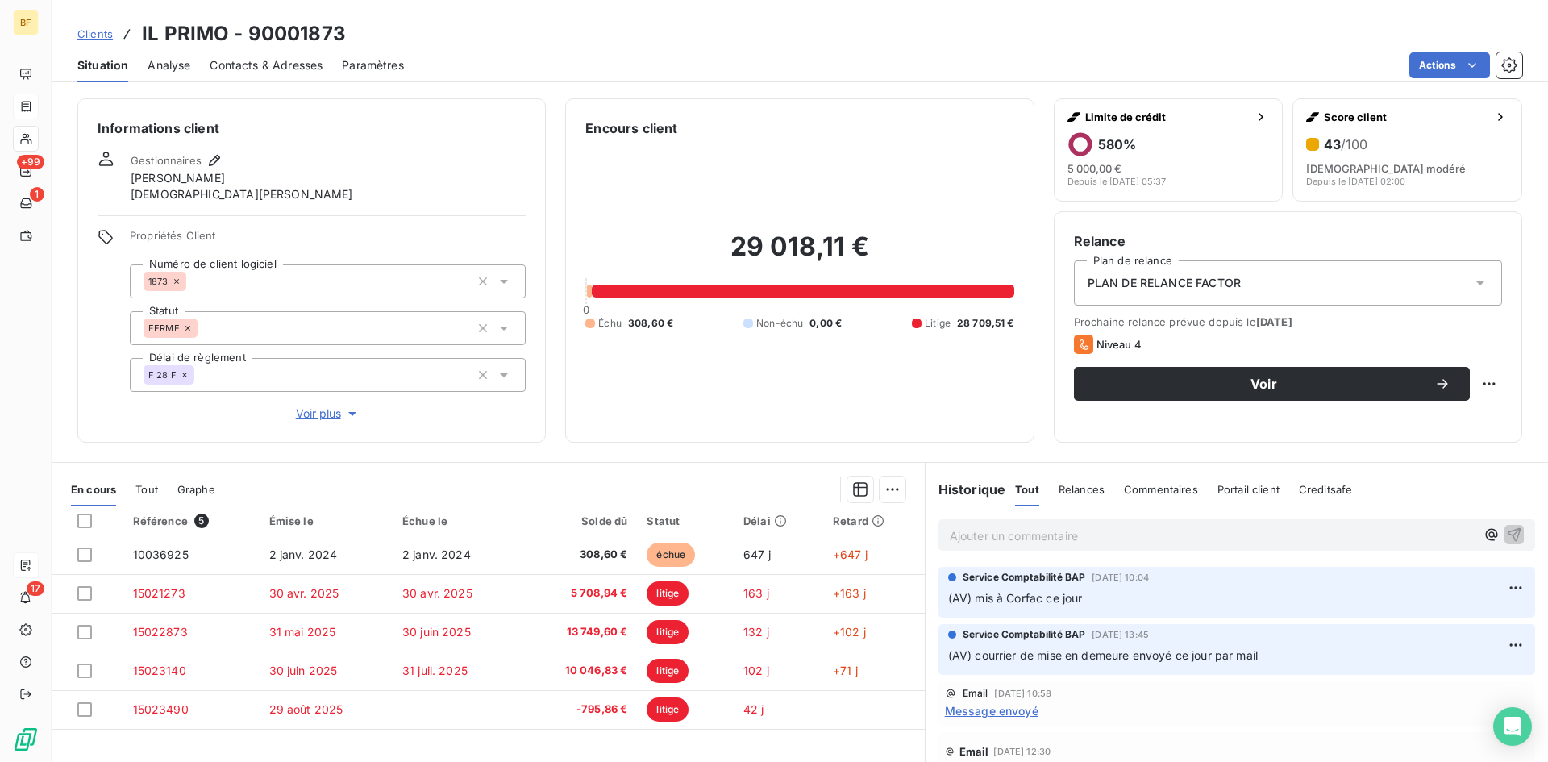
click at [268, 60] on span "Contacts & Adresses" at bounding box center [266, 65] width 113 height 16
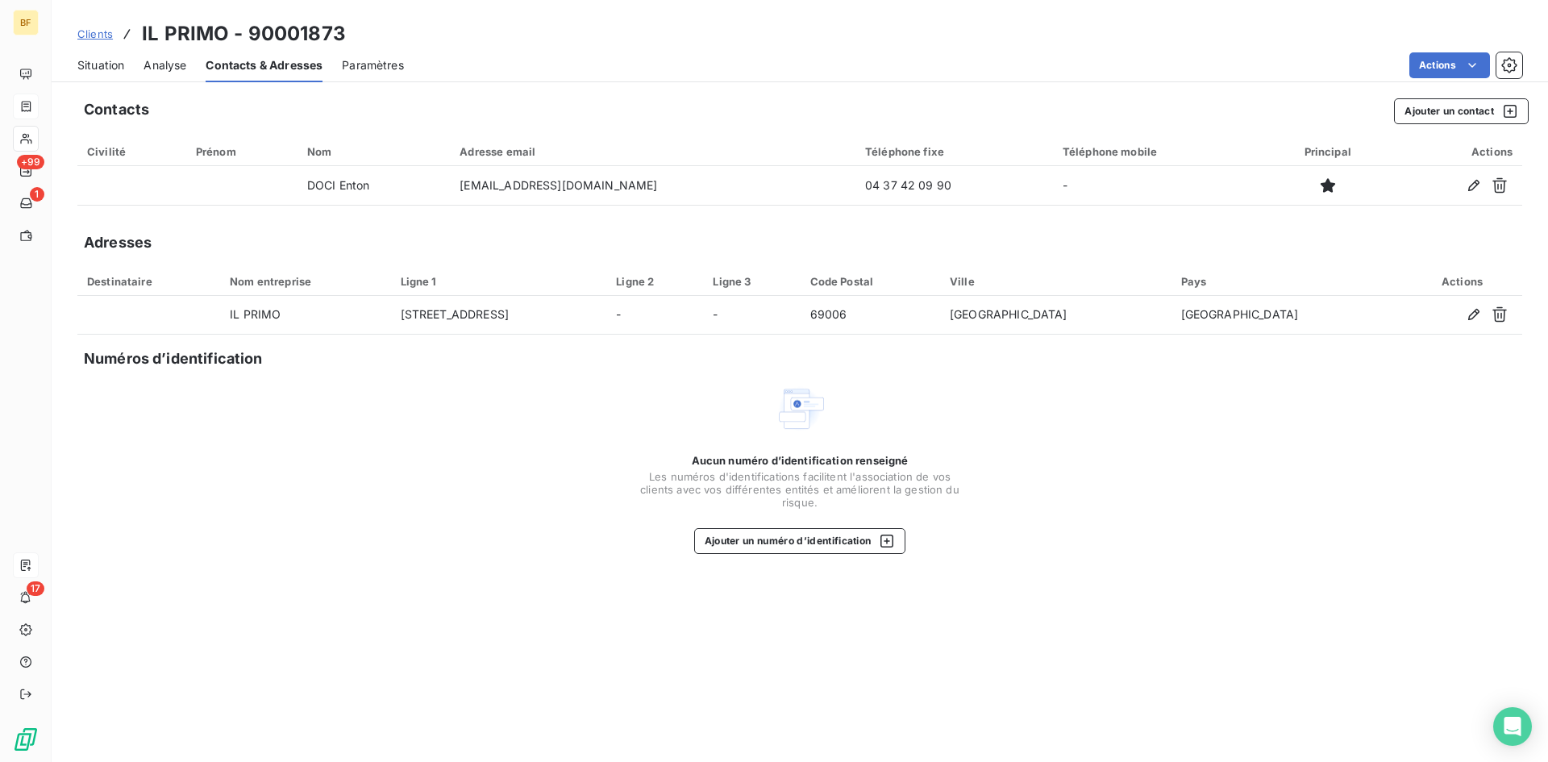
click at [105, 63] on span "Situation" at bounding box center [100, 65] width 47 height 16
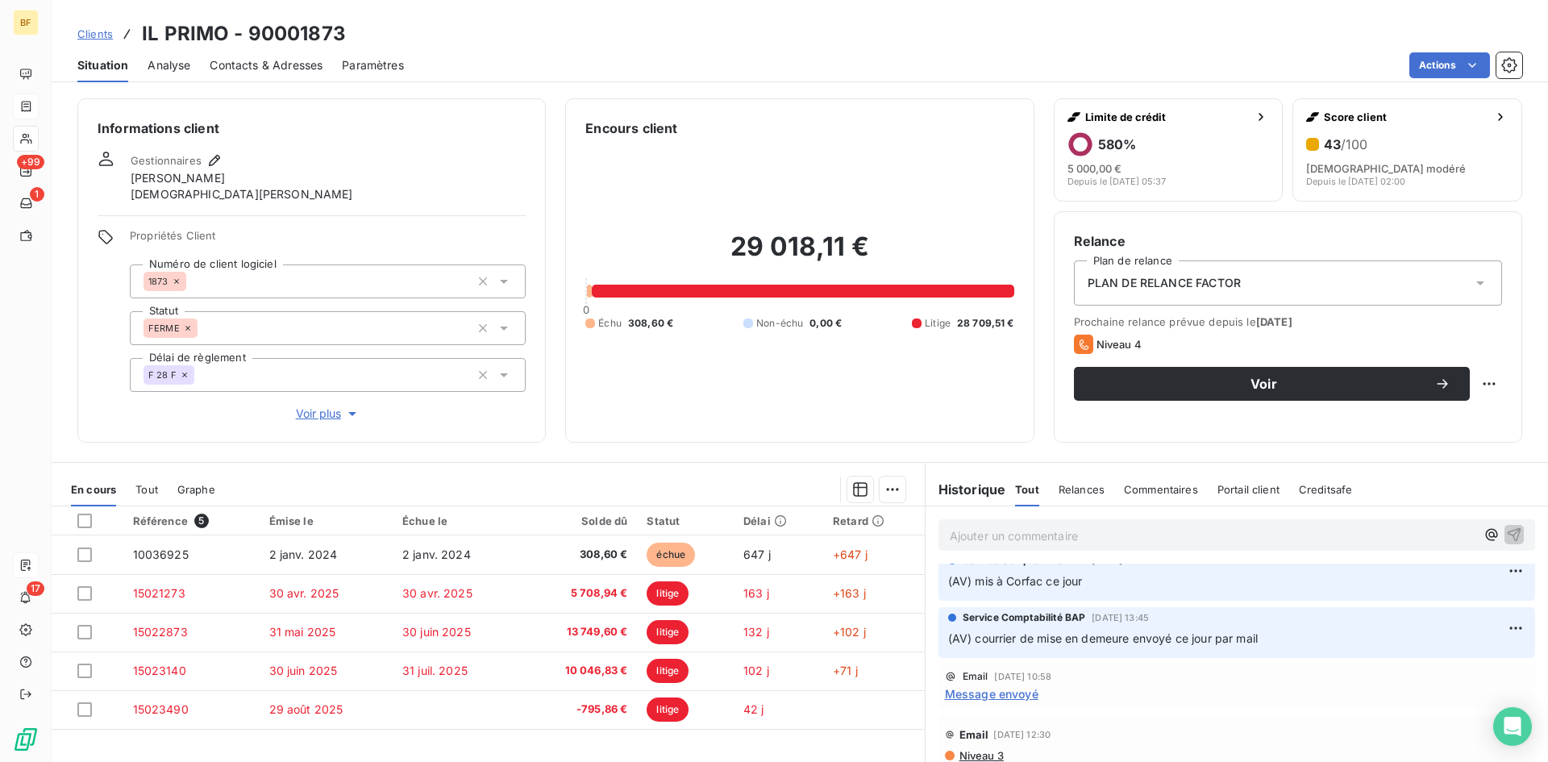
scroll to position [6, 0]
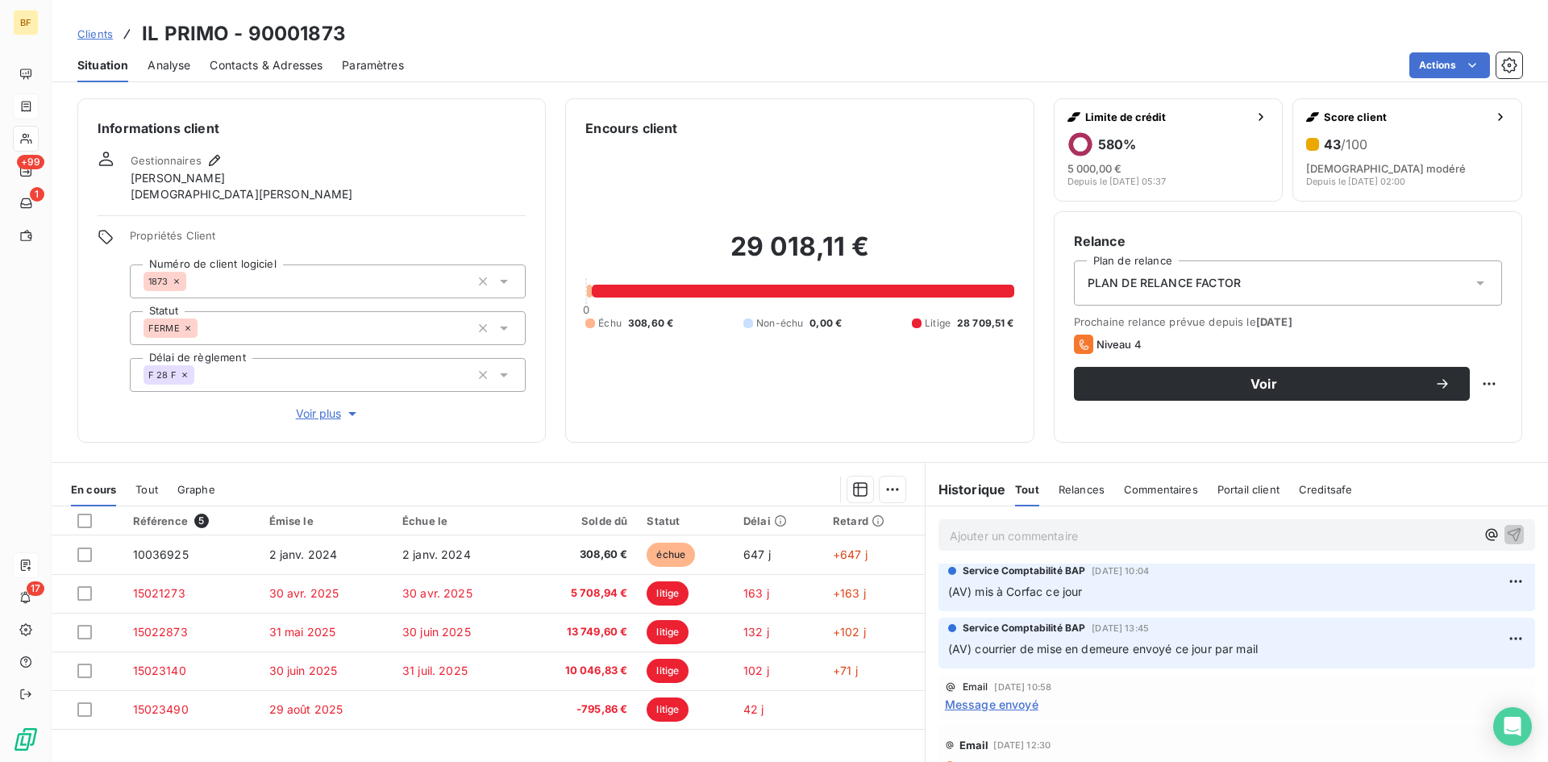
click at [1298, 488] on span "Creditsafe" at bounding box center [1325, 489] width 54 height 13
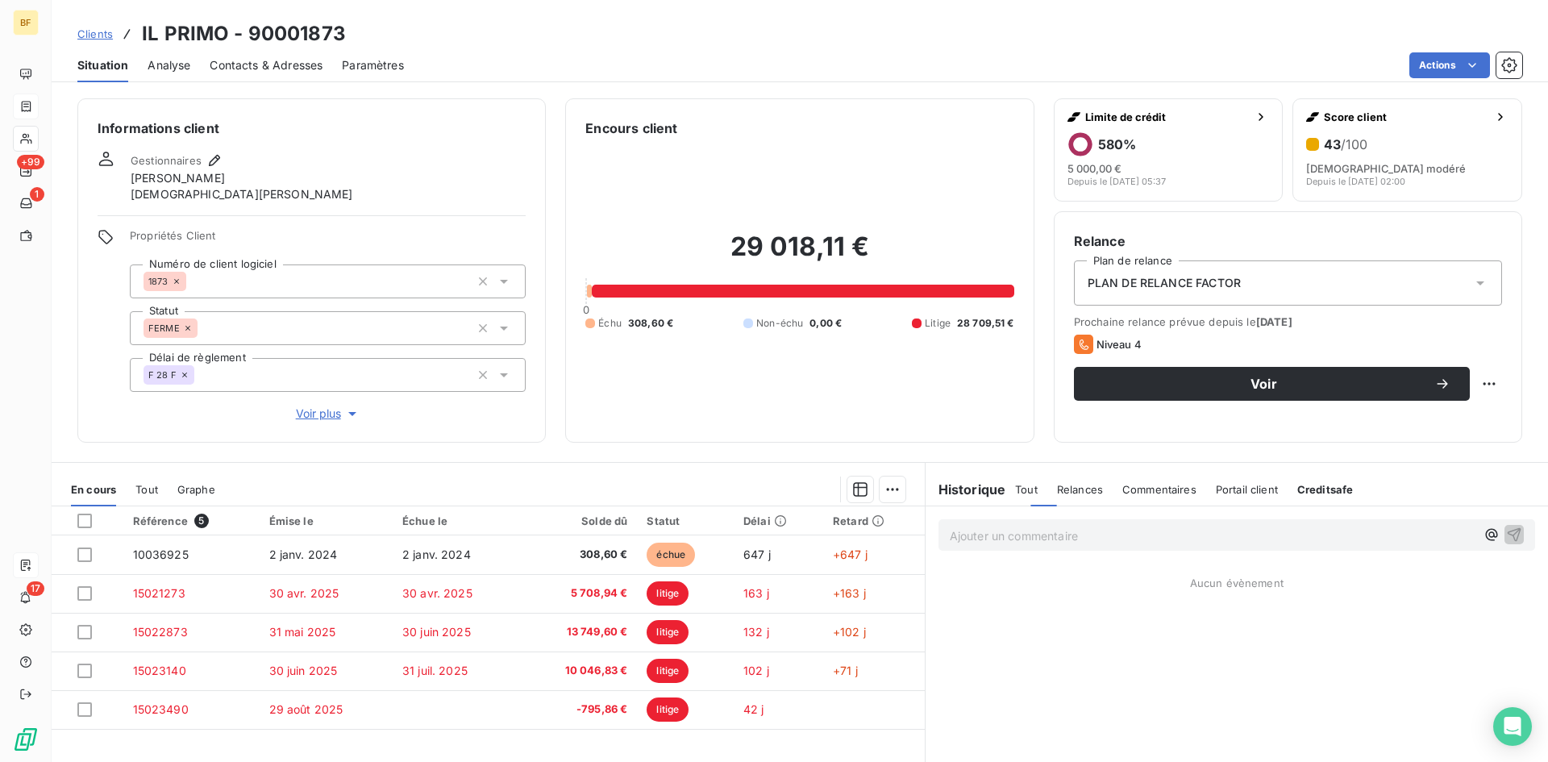
scroll to position [0, 0]
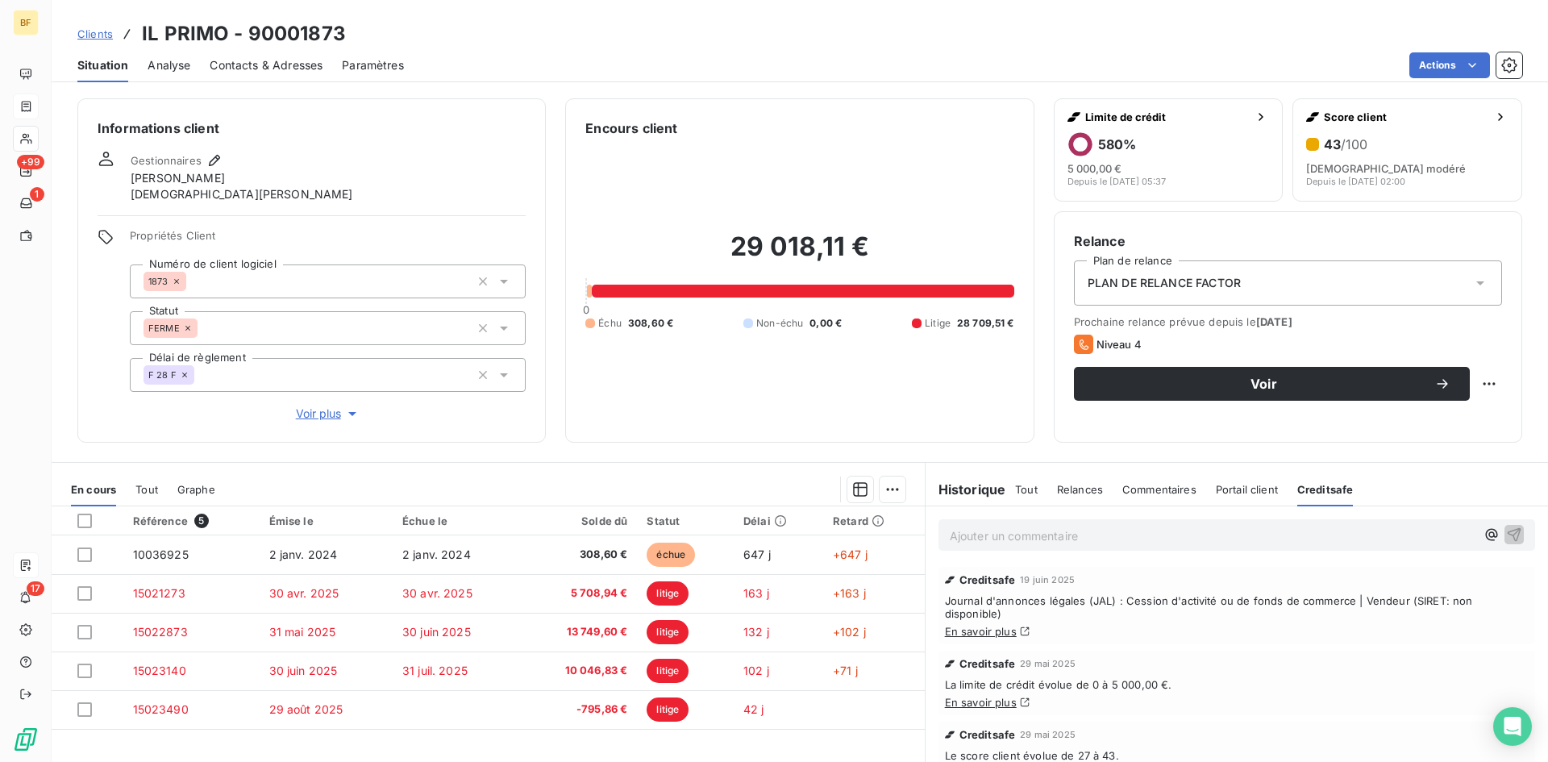
click at [963, 625] on link "En savoir plus" at bounding box center [981, 631] width 72 height 13
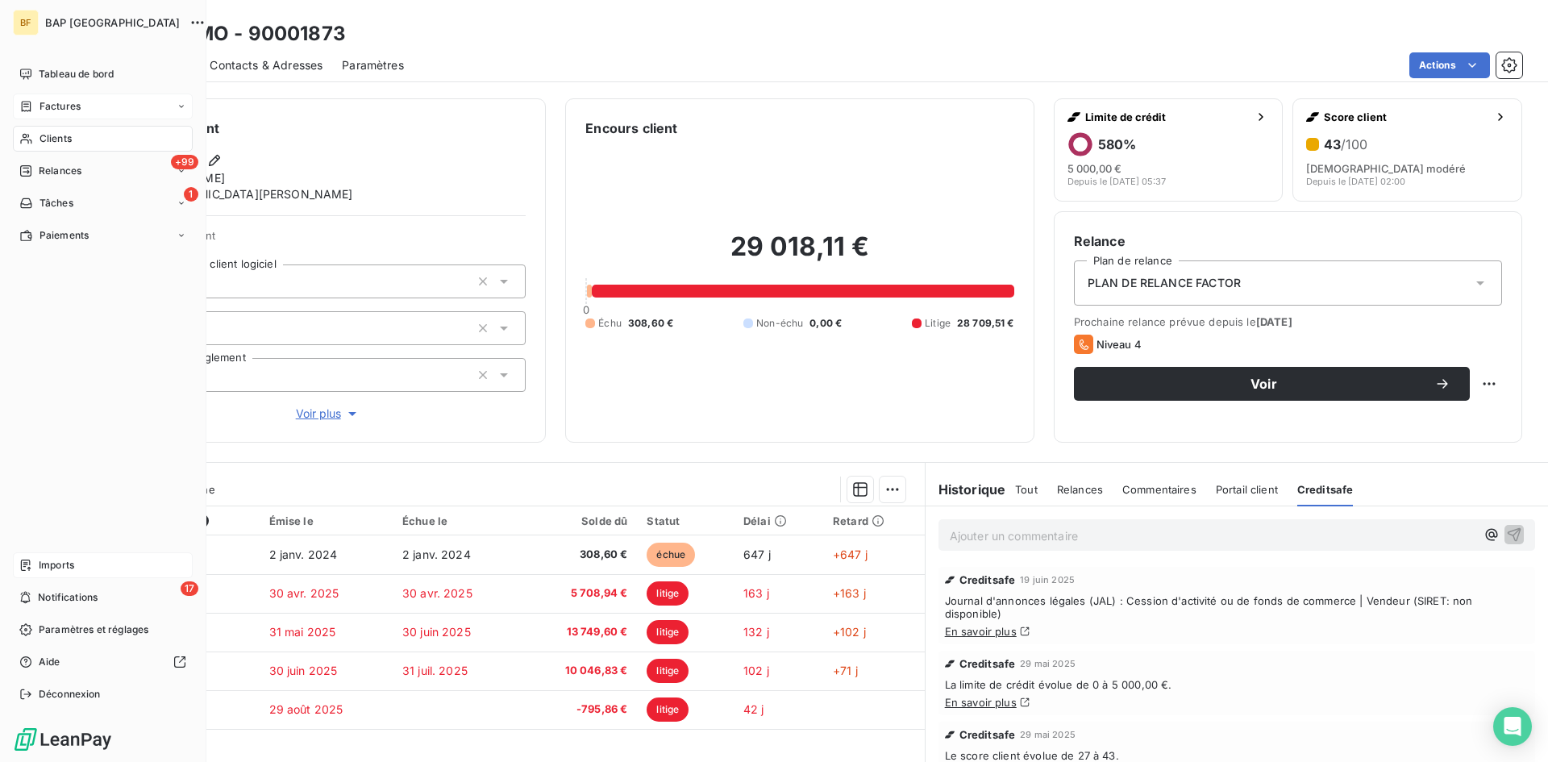
click at [52, 142] on span "Clients" at bounding box center [55, 138] width 32 height 15
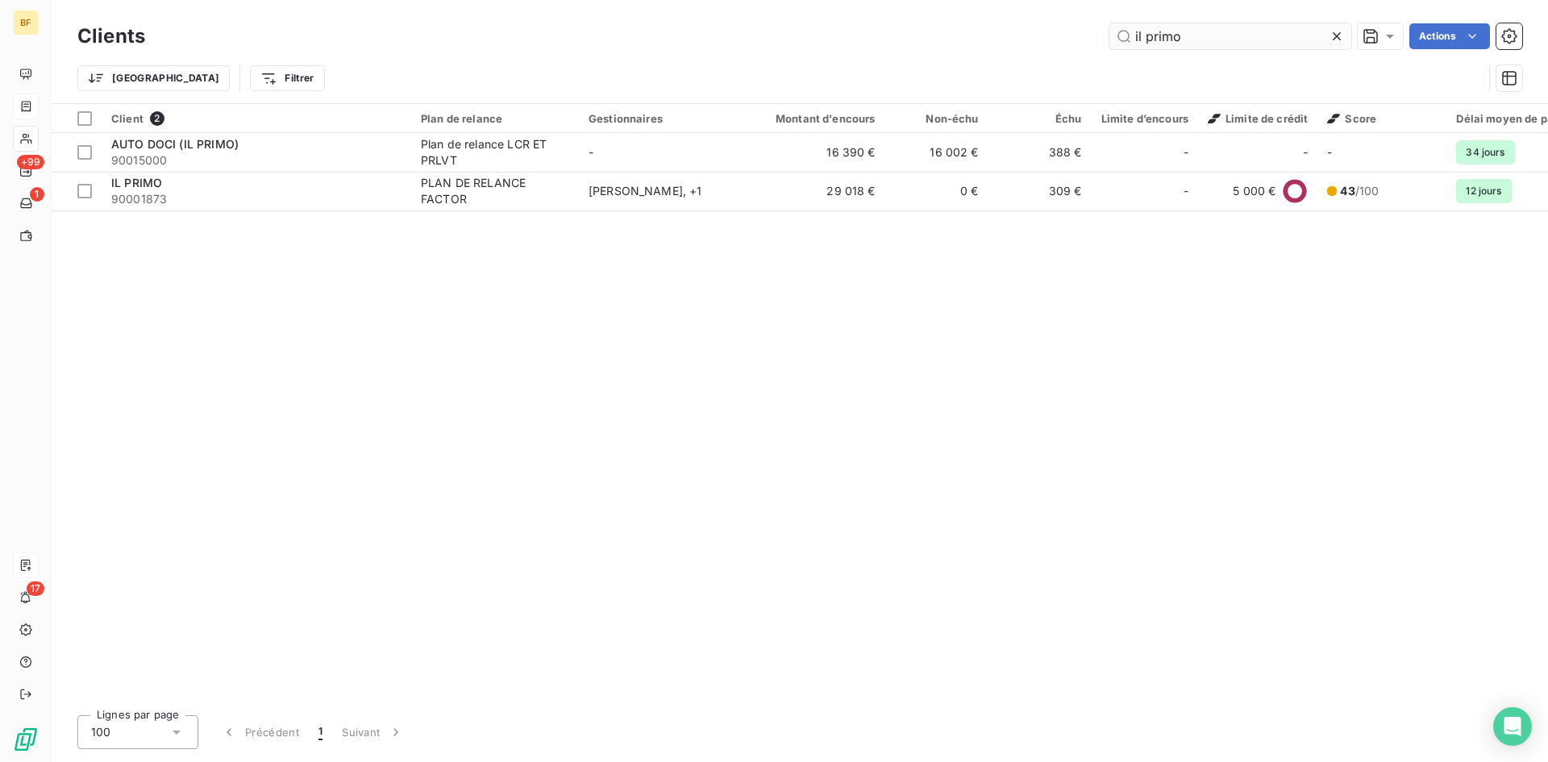
click at [1211, 37] on input "il primo" at bounding box center [1230, 36] width 242 height 26
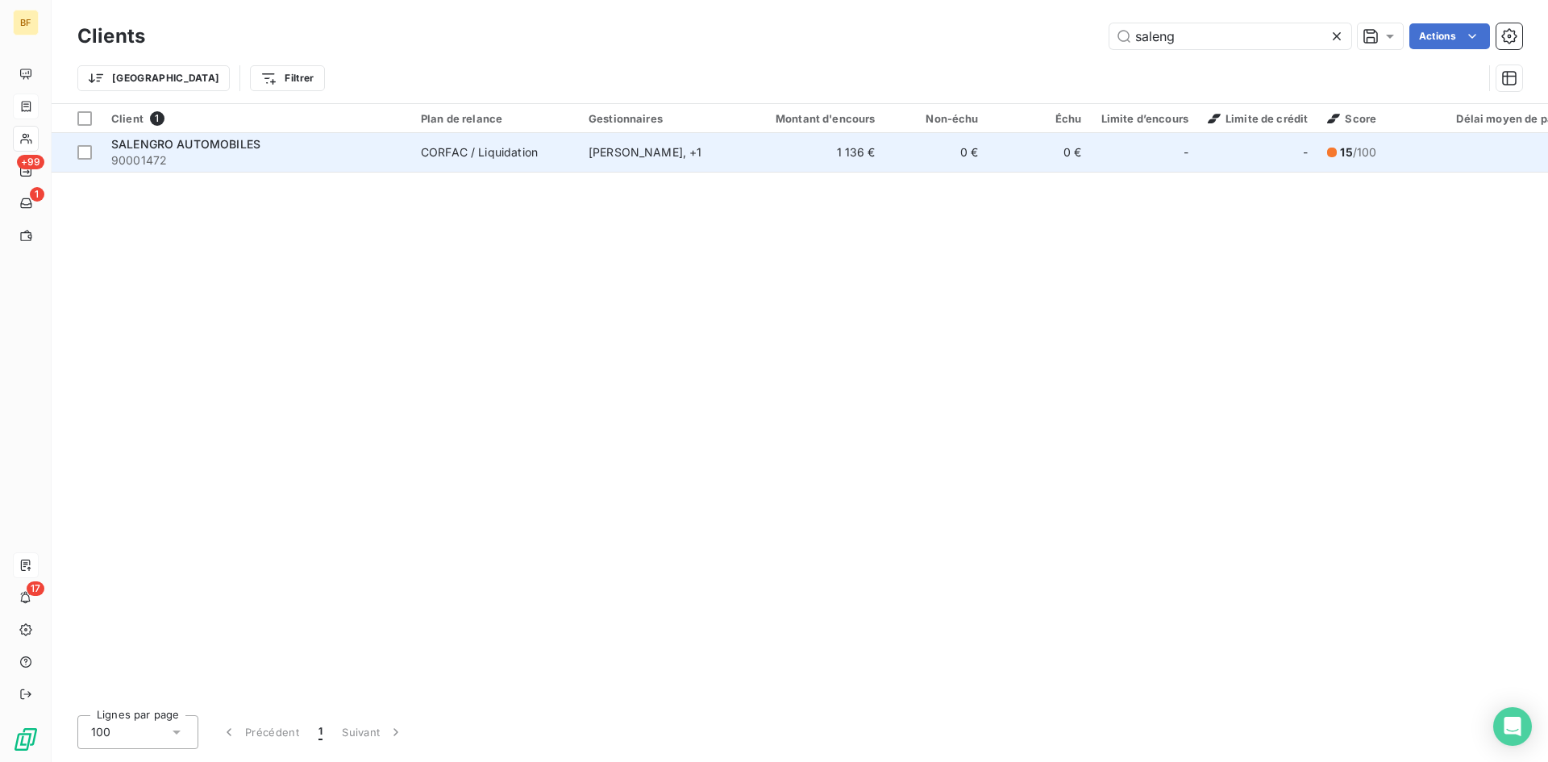
type input "saleng"
click at [746, 156] on td "1 136 €" at bounding box center [815, 152] width 139 height 39
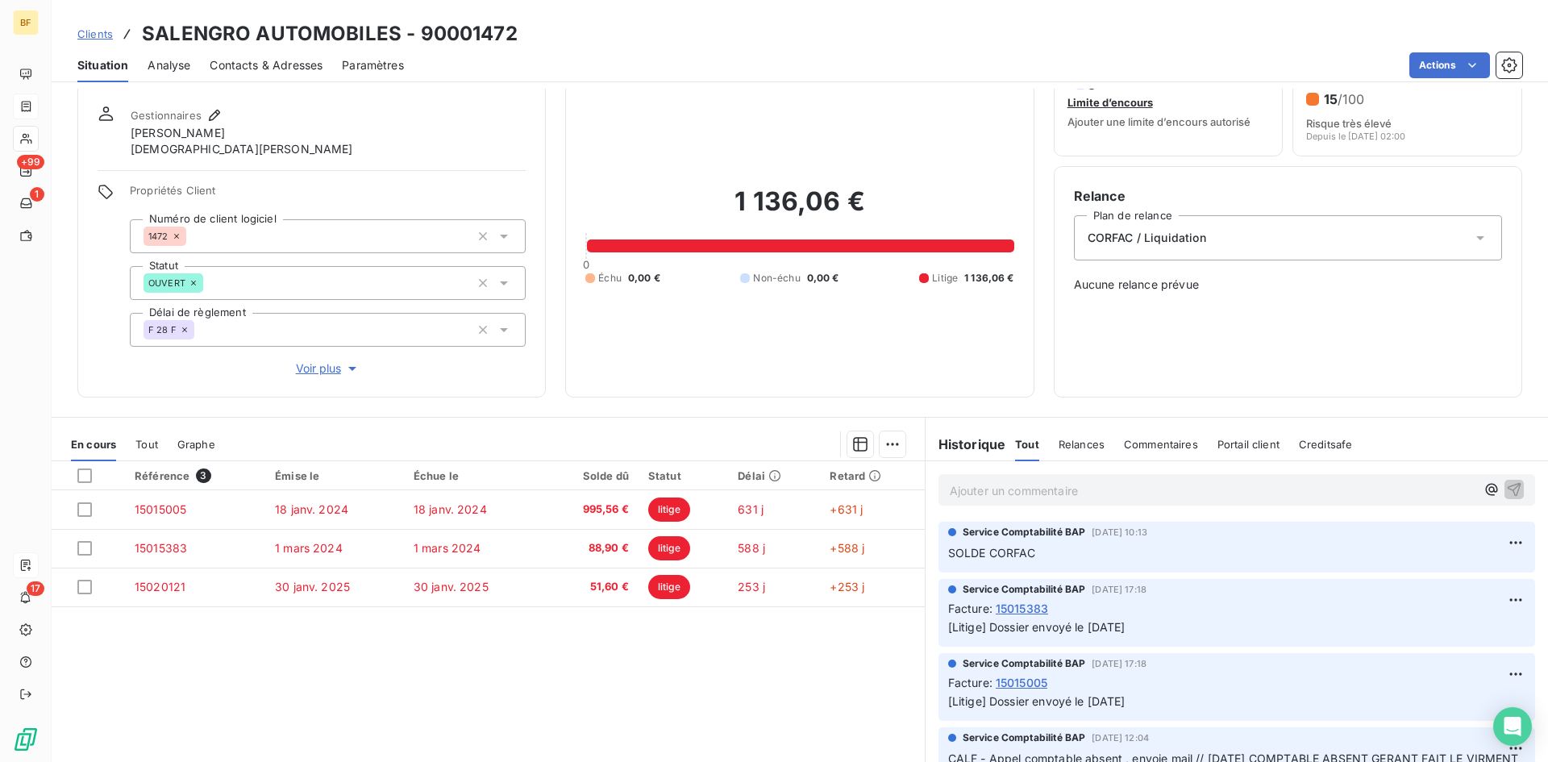
scroll to position [47, 0]
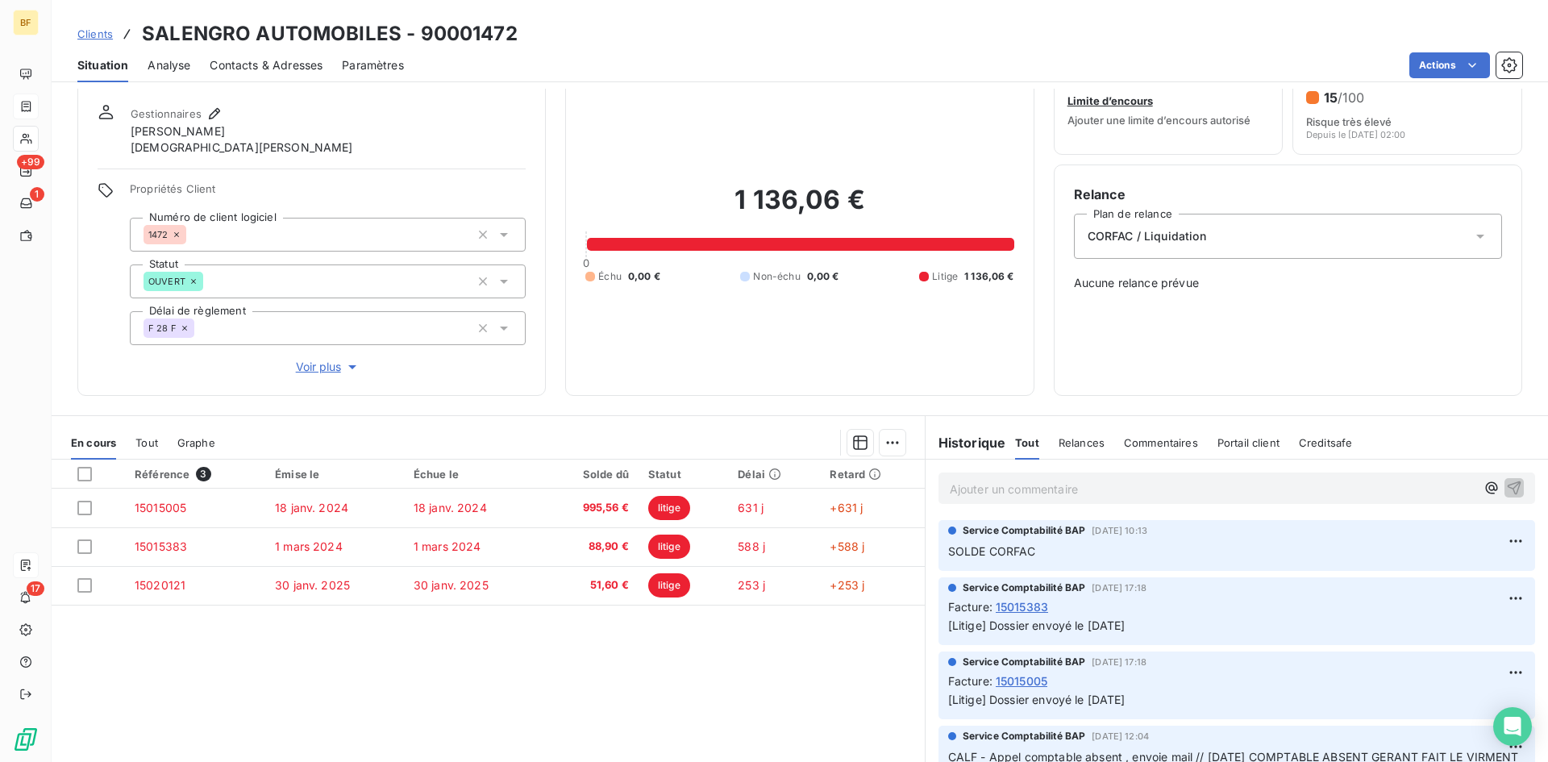
click at [1116, 624] on span "[Litige] Dossier envoyé le [DATE]" at bounding box center [1036, 625] width 177 height 14
click at [1221, 610] on div "Facture : 15015383" at bounding box center [1236, 606] width 577 height 17
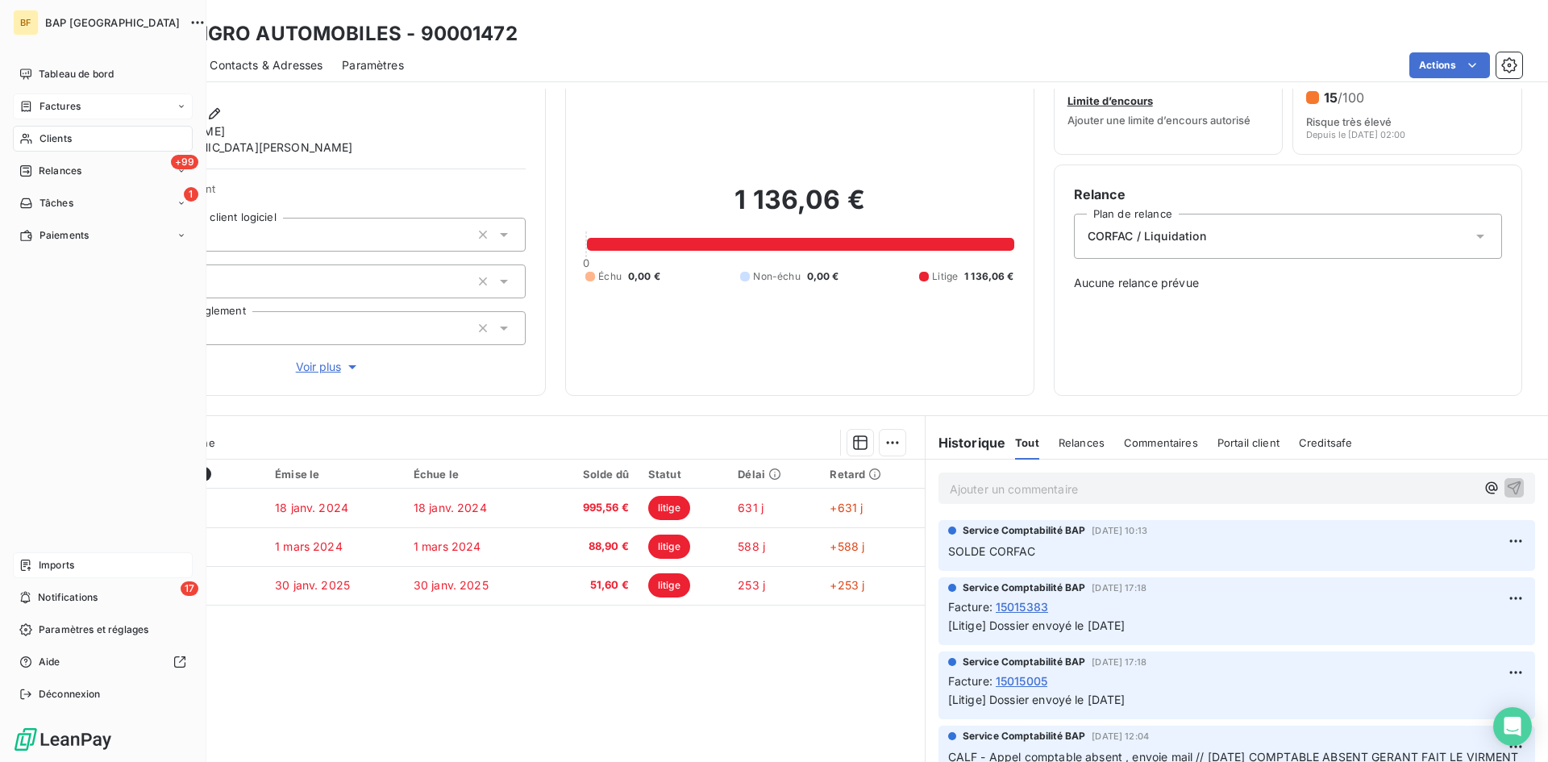
click at [68, 143] on span "Clients" at bounding box center [55, 138] width 32 height 15
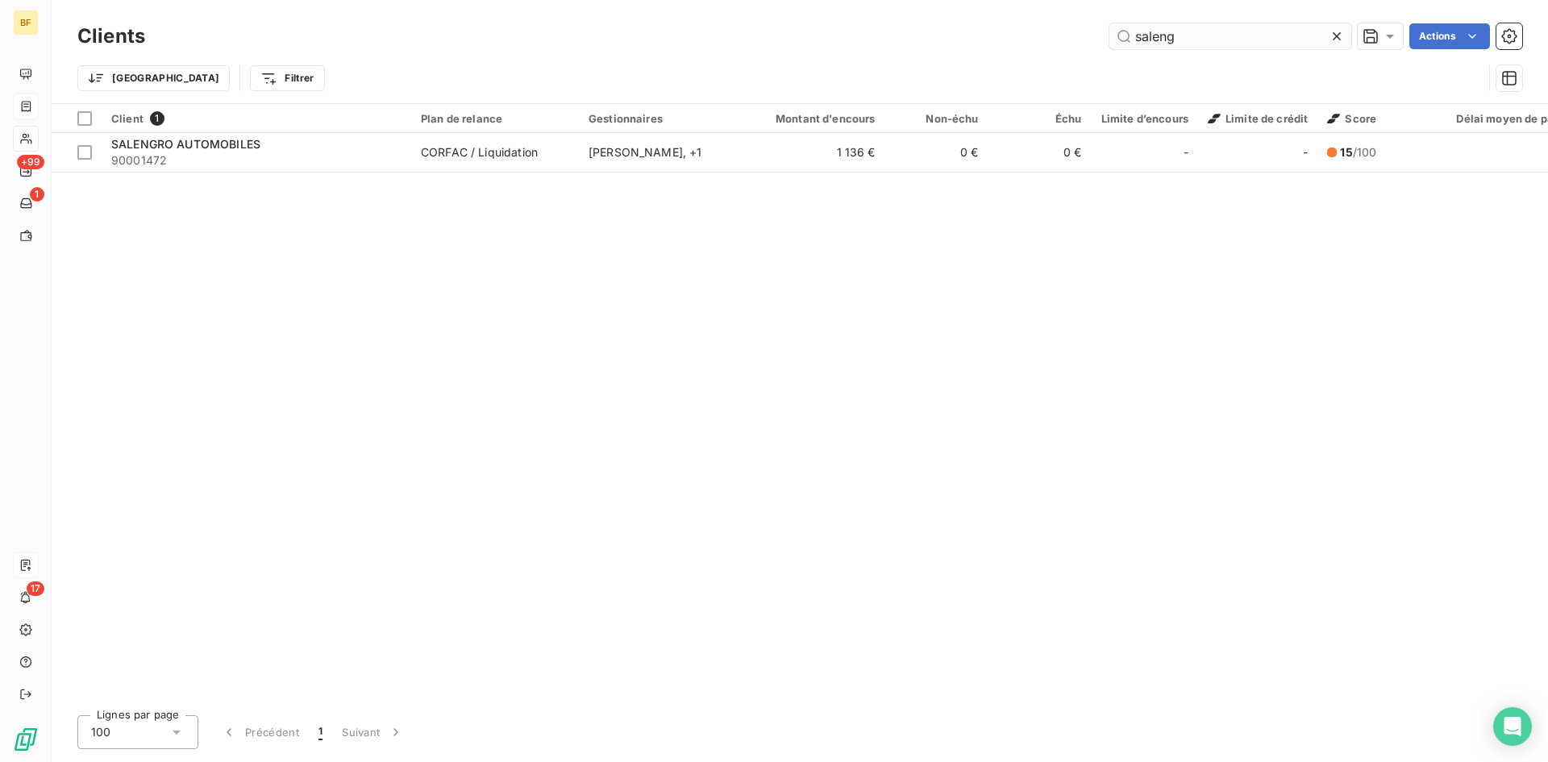
click at [1202, 35] on input "saleng" at bounding box center [1230, 36] width 242 height 26
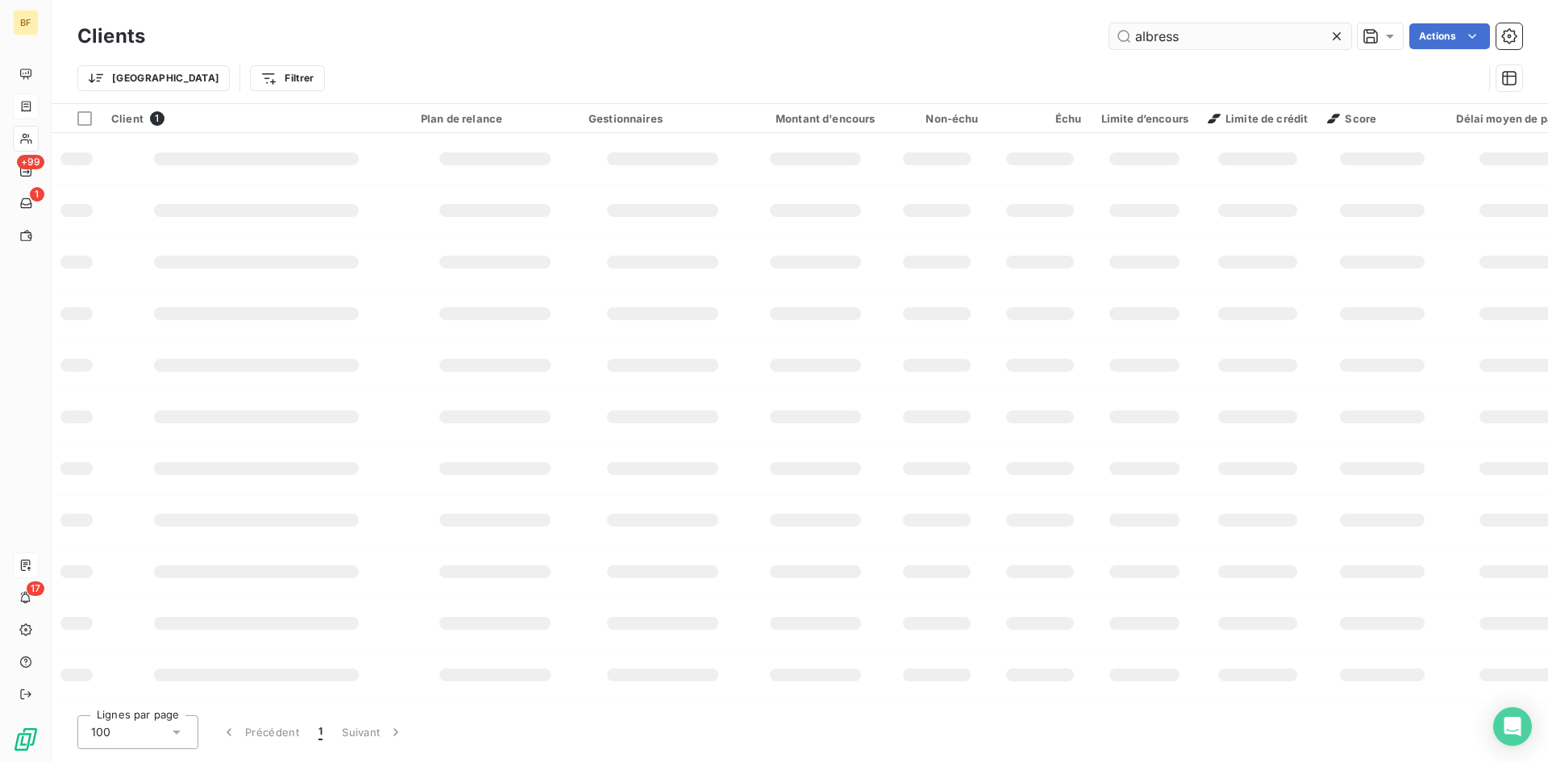
type input "albress"
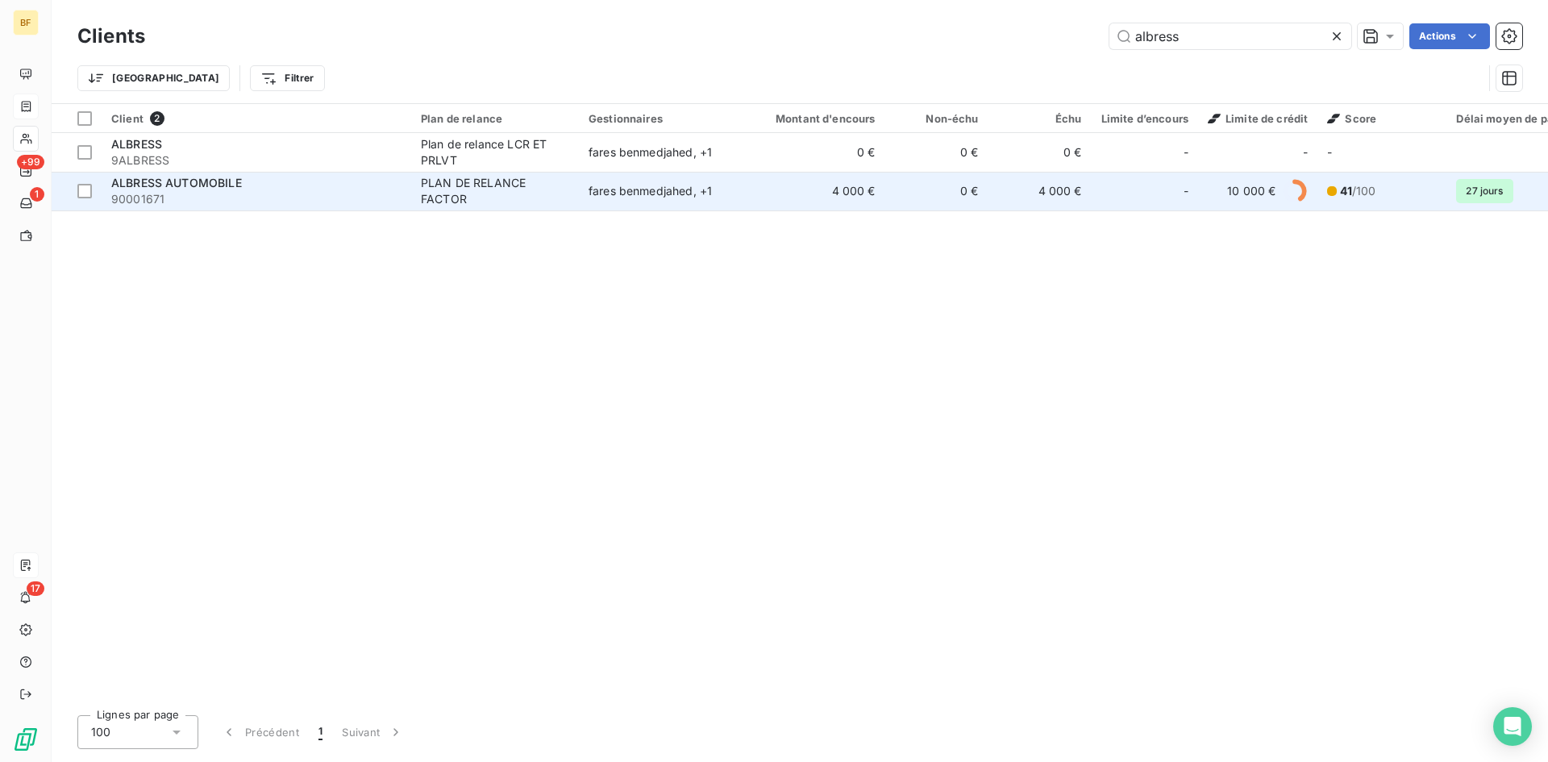
click at [470, 187] on div "PLAN DE RELANCE FACTOR" at bounding box center [495, 191] width 148 height 32
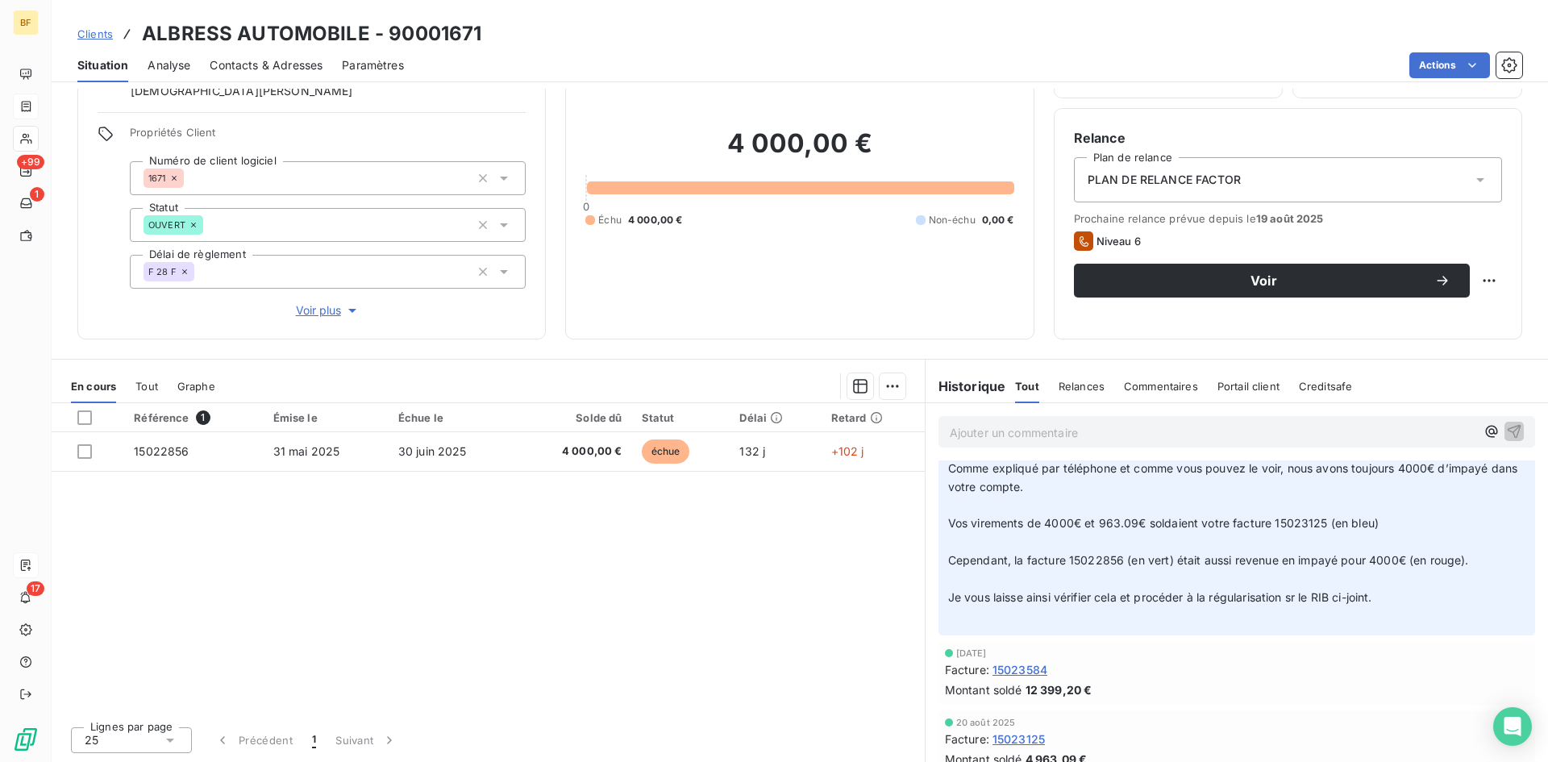
scroll to position [134, 0]
click at [312, 311] on span "Voir plus" at bounding box center [328, 310] width 64 height 16
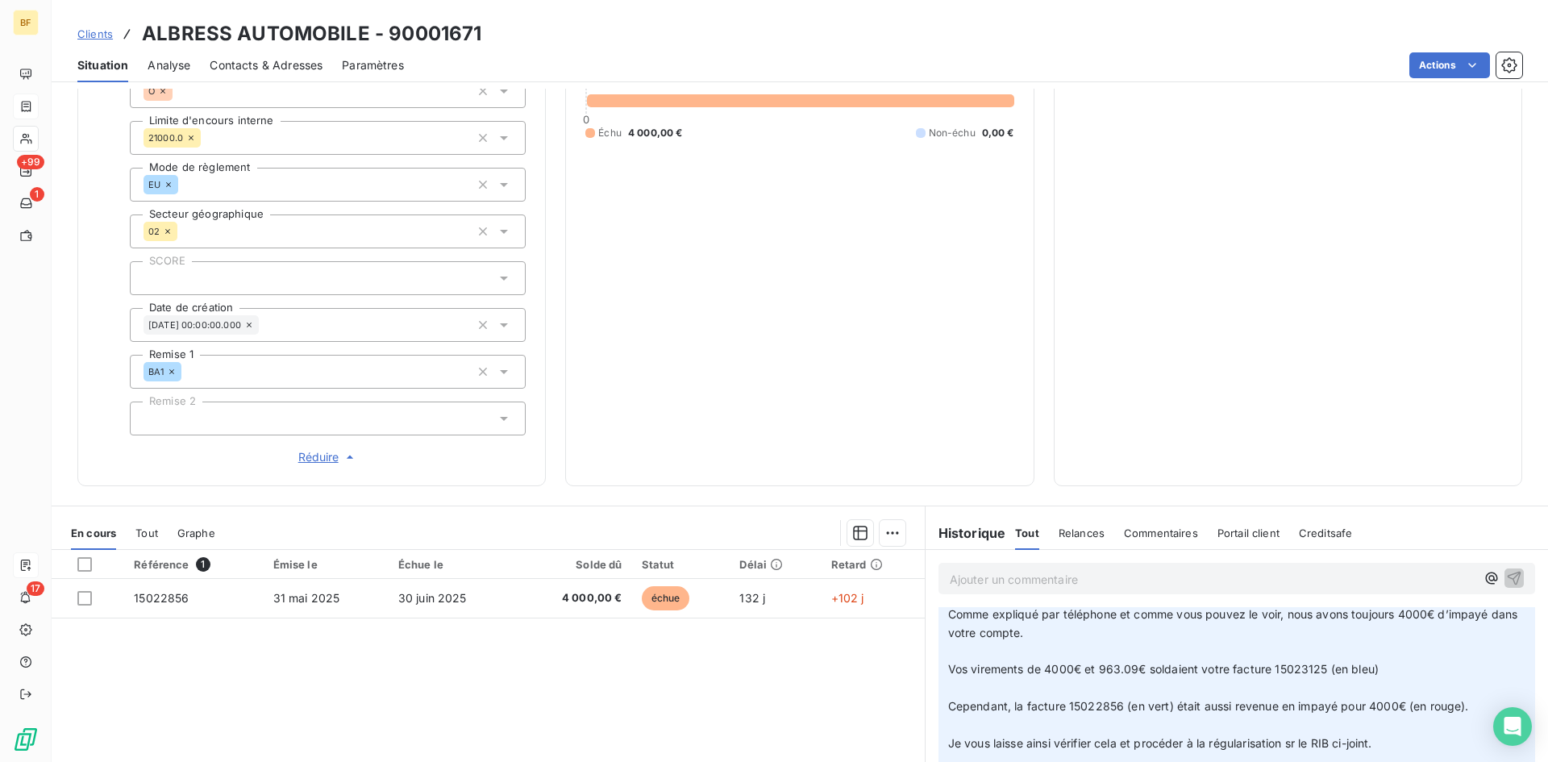
scroll to position [571, 0]
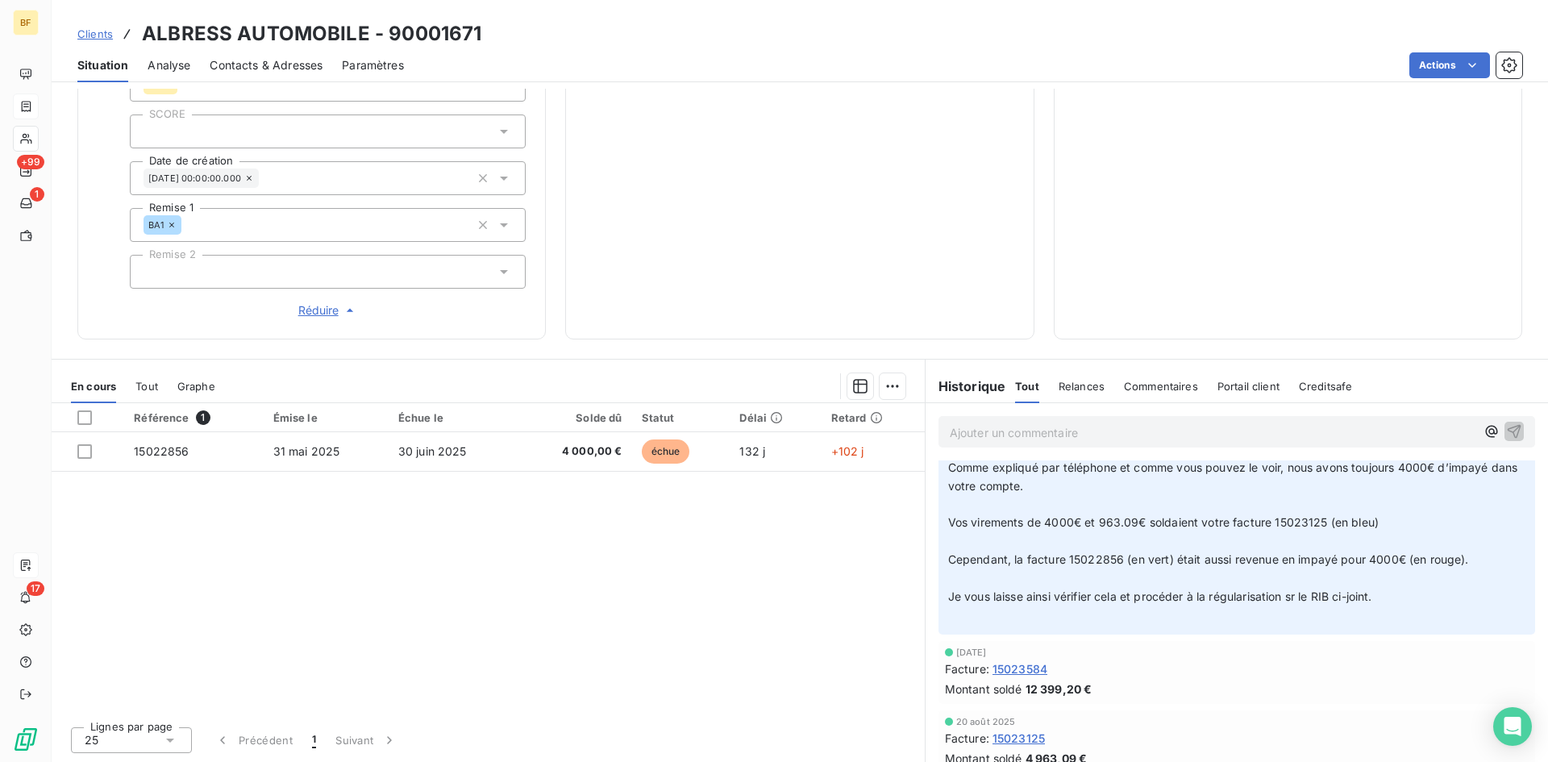
click at [1024, 668] on span "15023584" at bounding box center [1019, 668] width 55 height 17
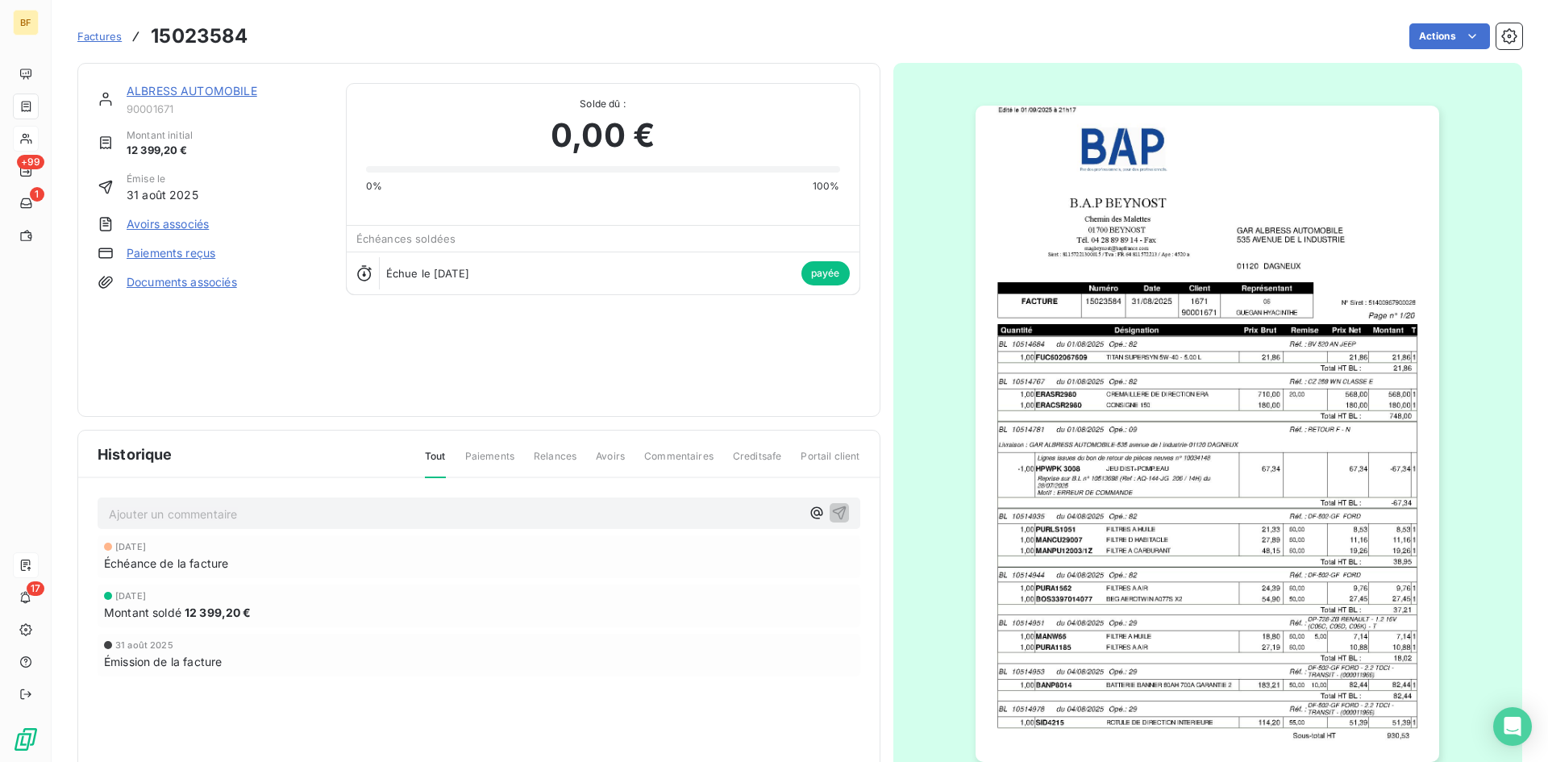
click at [189, 89] on link "ALBRESS AUTOMOBILE" at bounding box center [192, 91] width 131 height 14
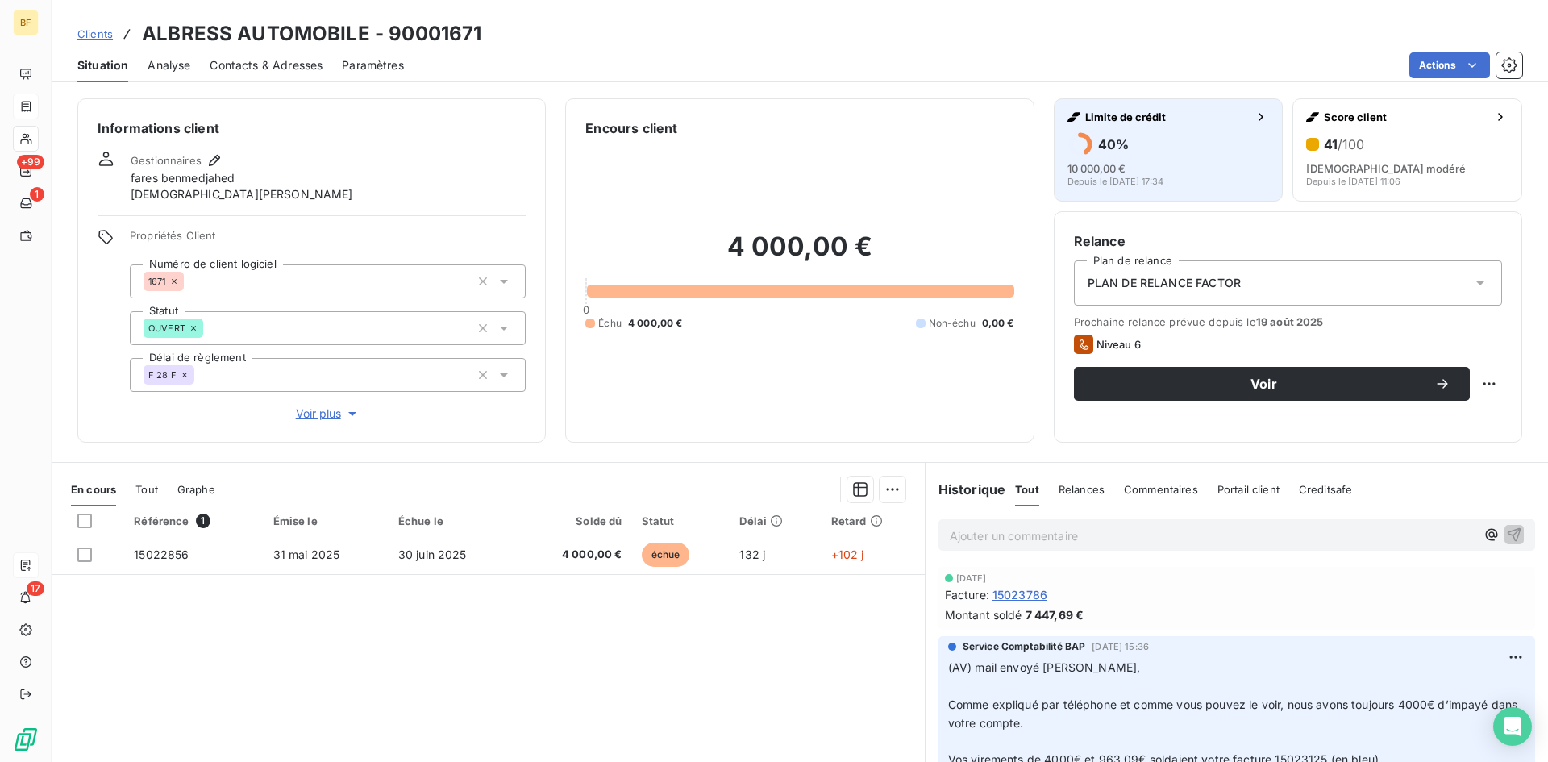
click at [1136, 152] on div "40 %" at bounding box center [1168, 144] width 202 height 26
